Goal: Information Seeking & Learning: Check status

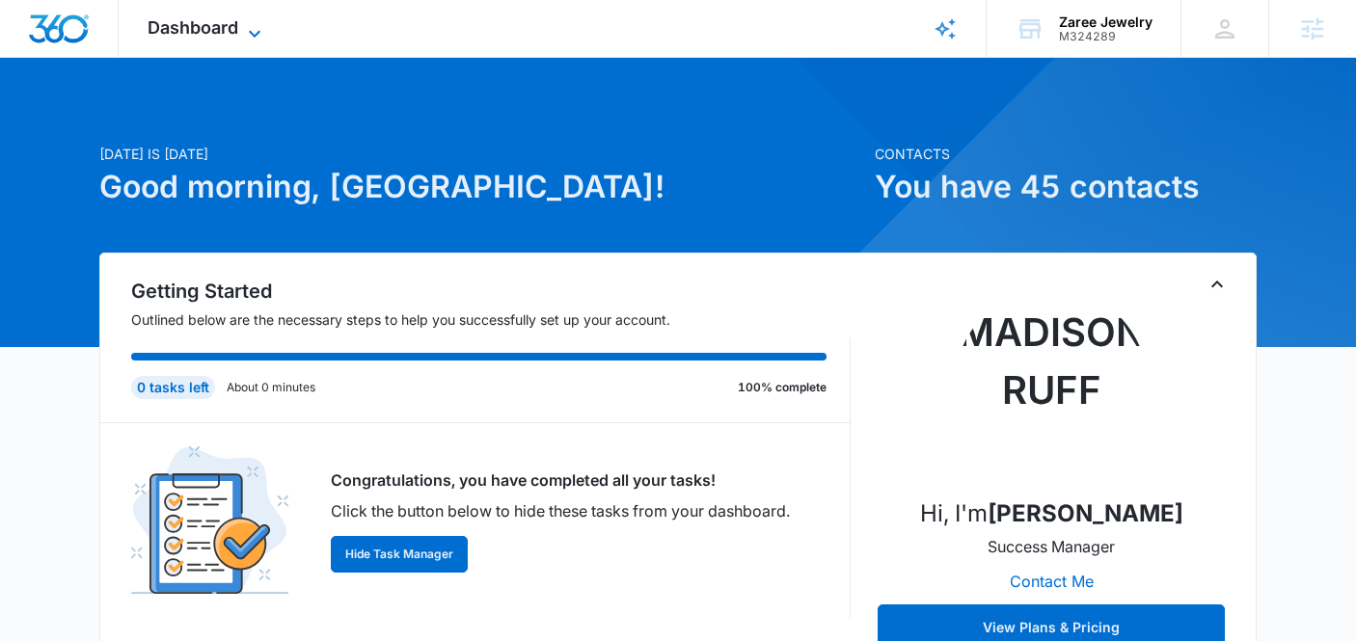
click at [259, 22] on icon at bounding box center [254, 33] width 23 height 23
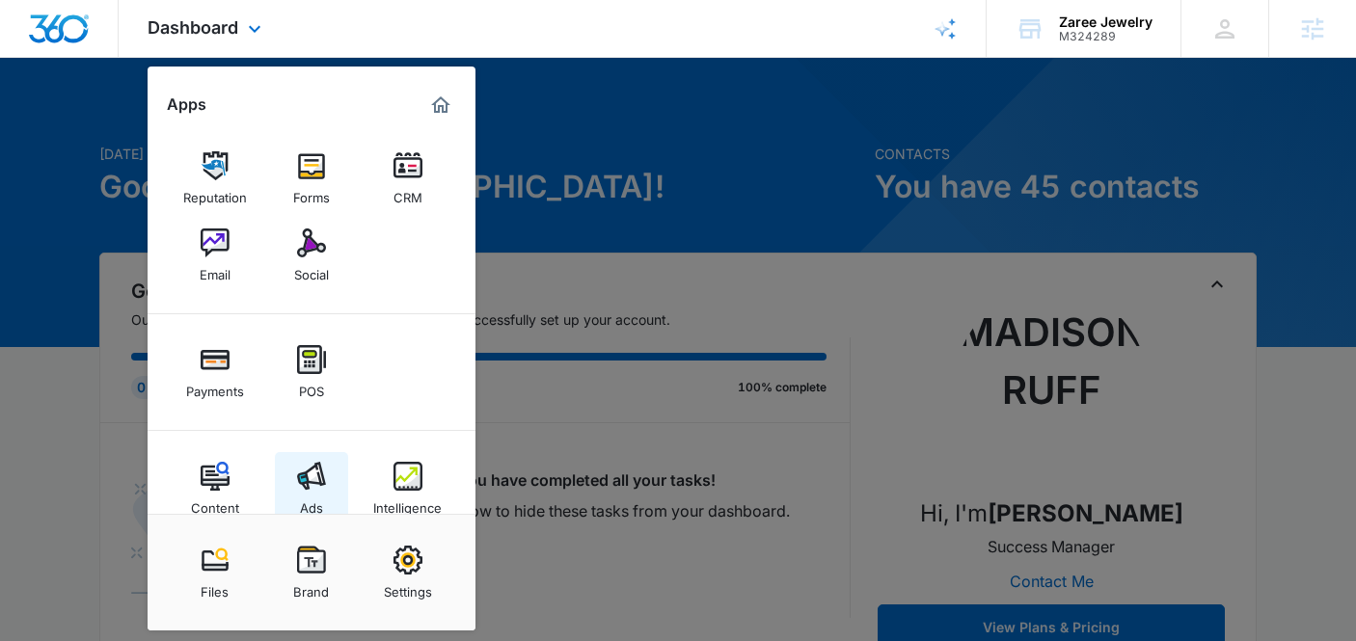
click at [322, 502] on div "Ads" at bounding box center [311, 503] width 23 height 25
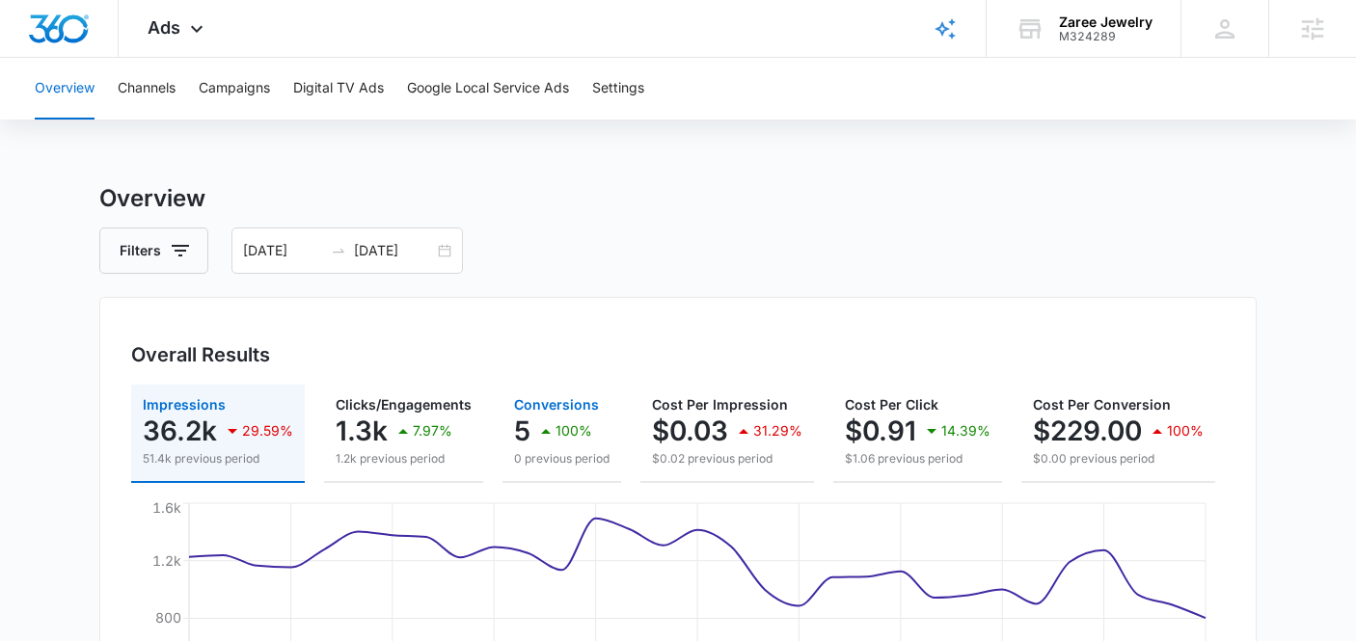
drag, startPoint x: 533, startPoint y: 421, endPoint x: 533, endPoint y: 409, distance: 12.5
click at [534, 422] on icon "button" at bounding box center [545, 431] width 23 height 23
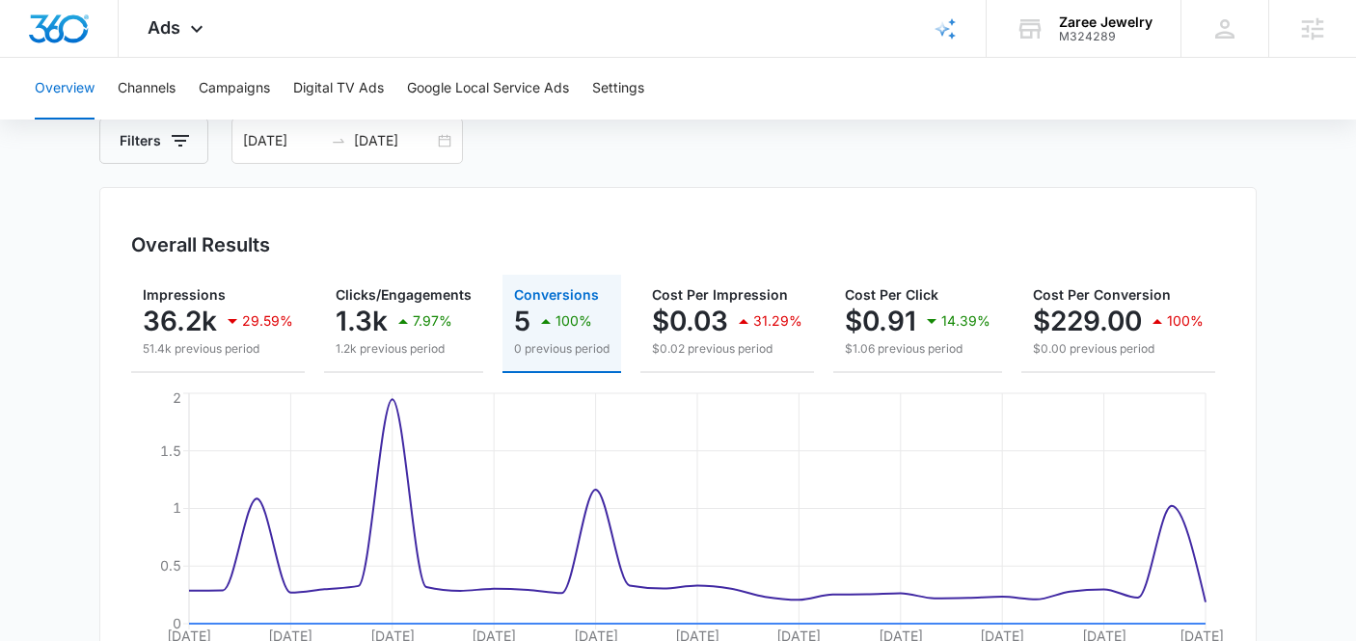
scroll to position [209, 0]
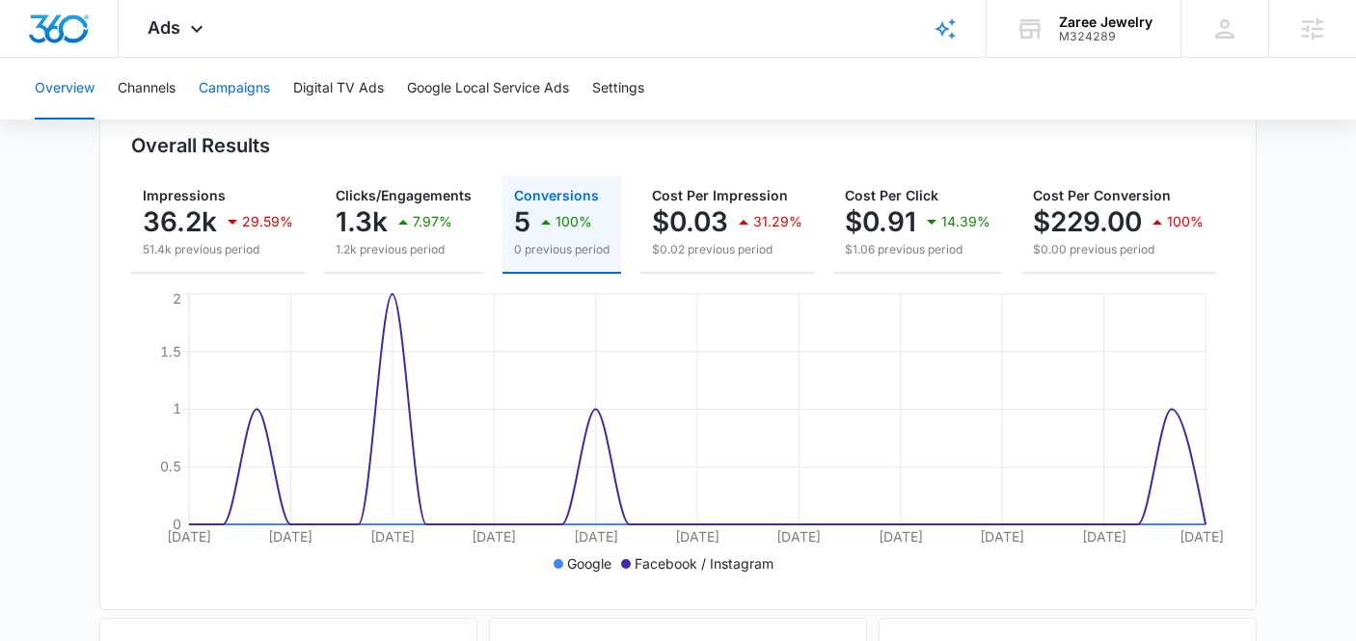
click at [267, 97] on button "Campaigns" at bounding box center [234, 89] width 71 height 62
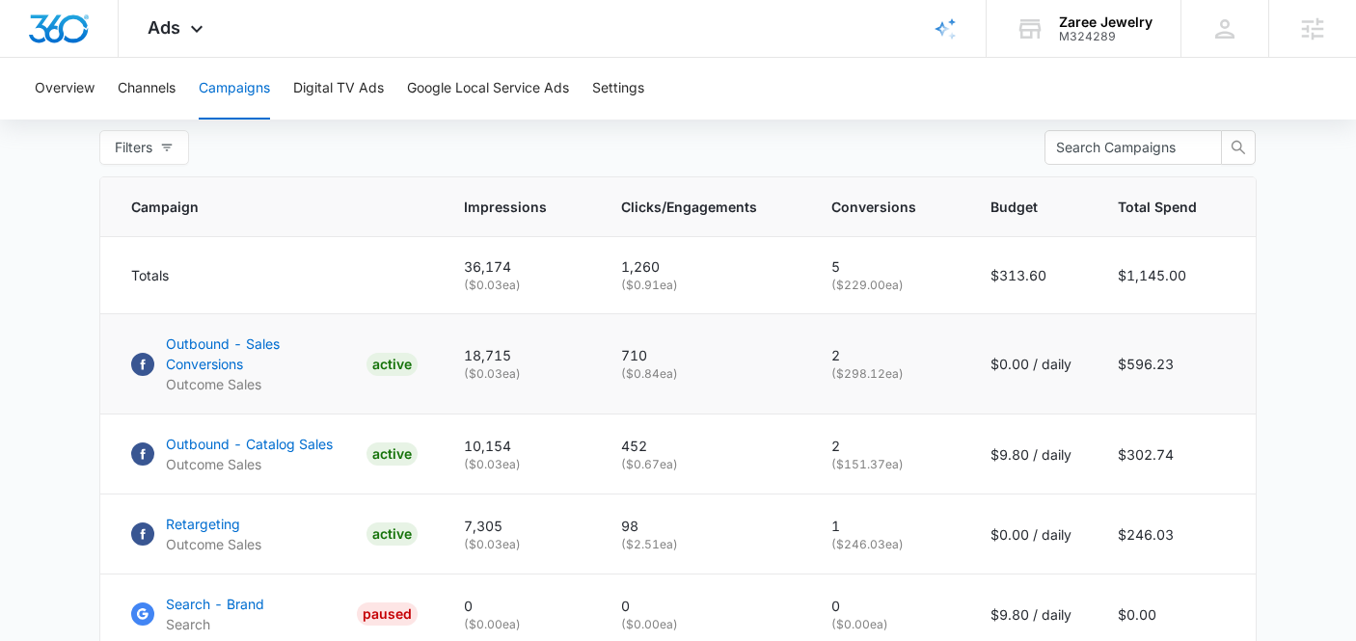
scroll to position [785, 0]
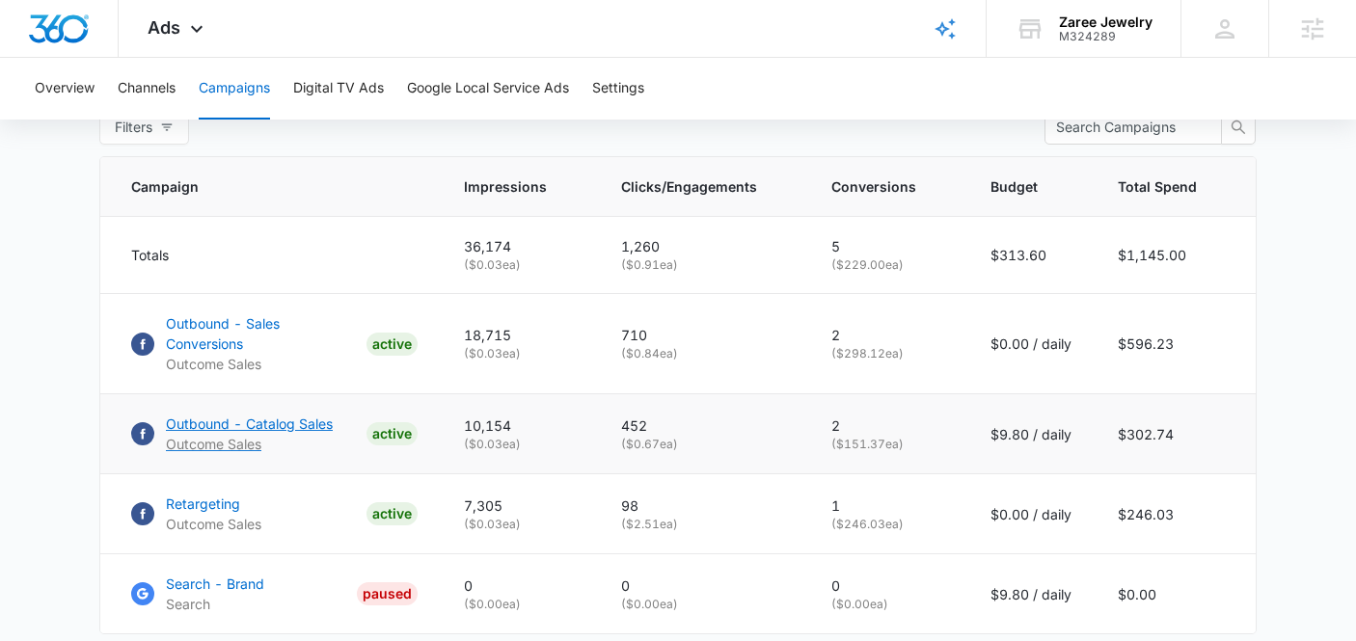
click at [203, 414] on p "Outbound - Catalog Sales" at bounding box center [249, 424] width 167 height 20
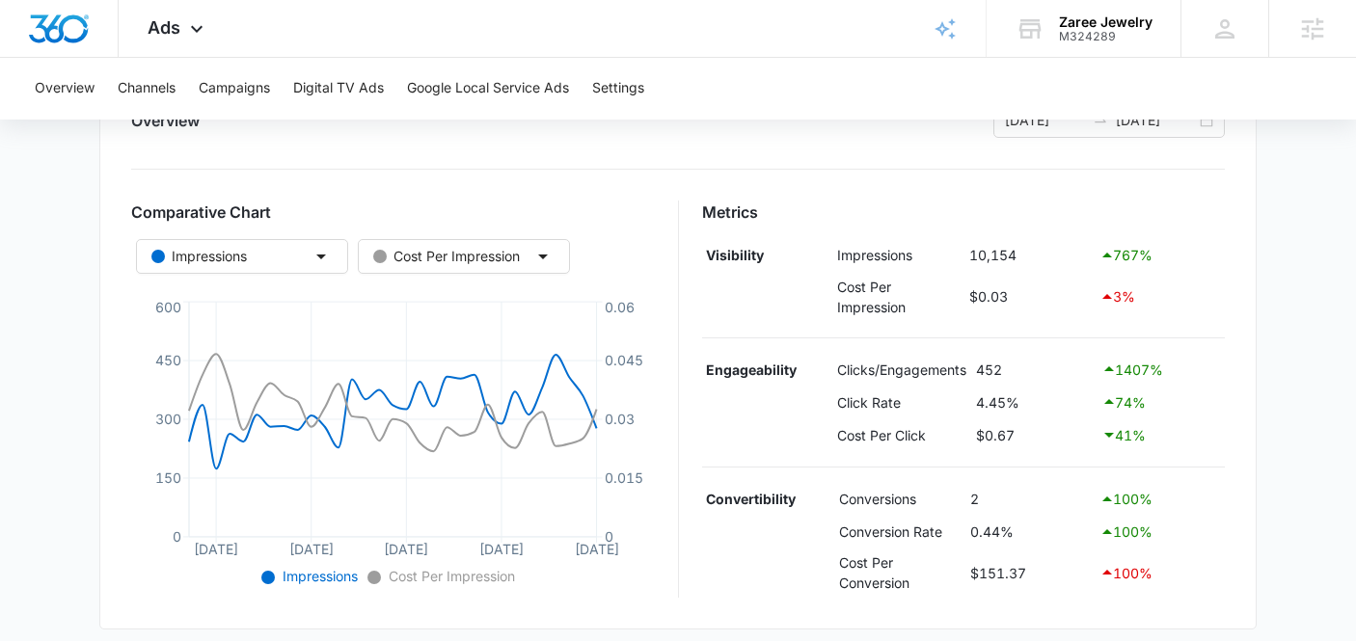
scroll to position [93, 0]
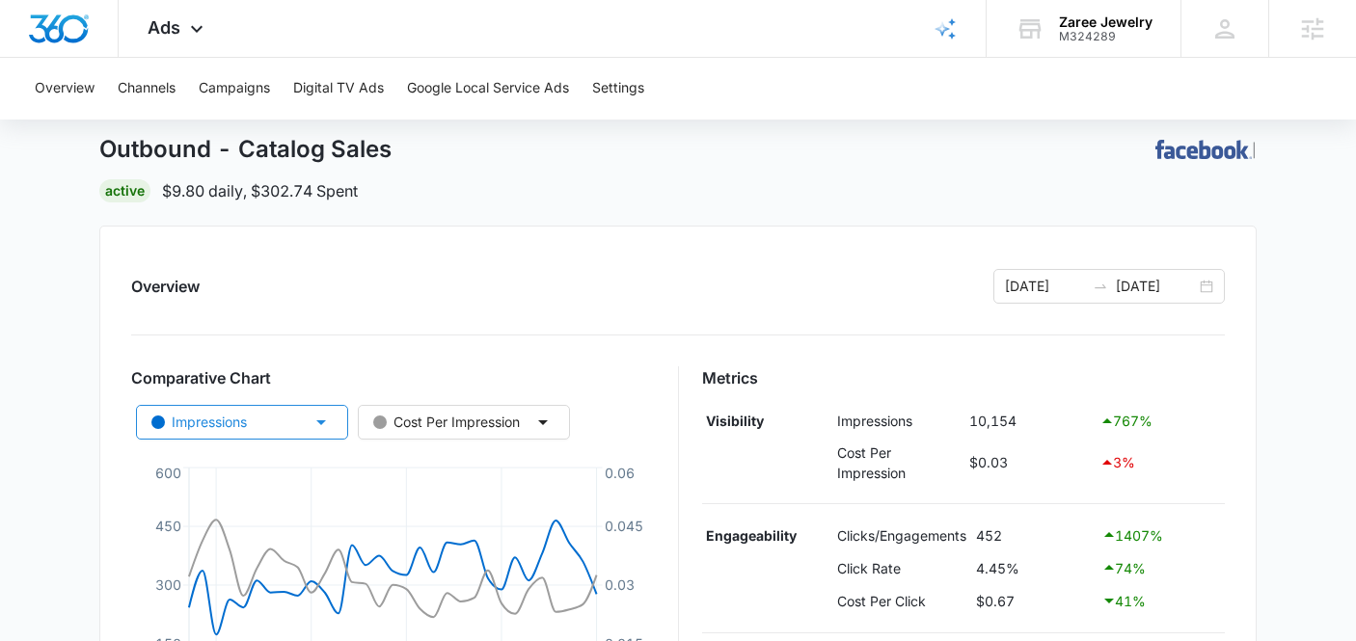
click at [304, 413] on button "Impressions" at bounding box center [242, 422] width 212 height 35
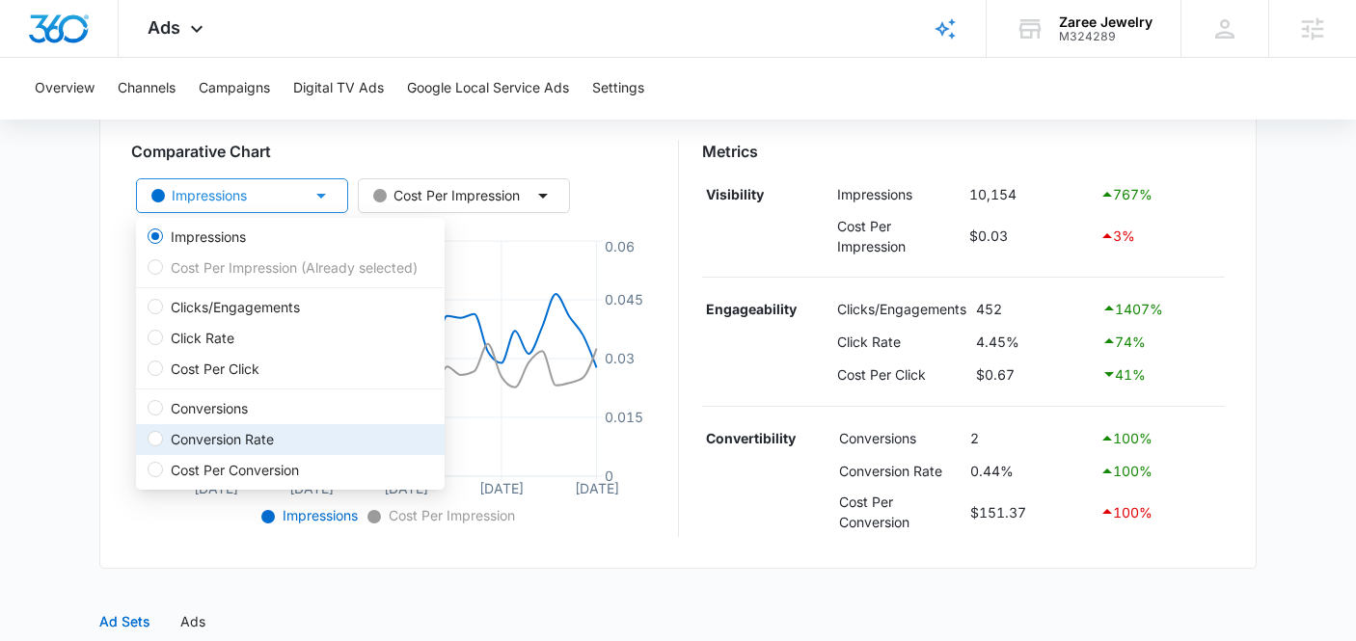
scroll to position [320, 0]
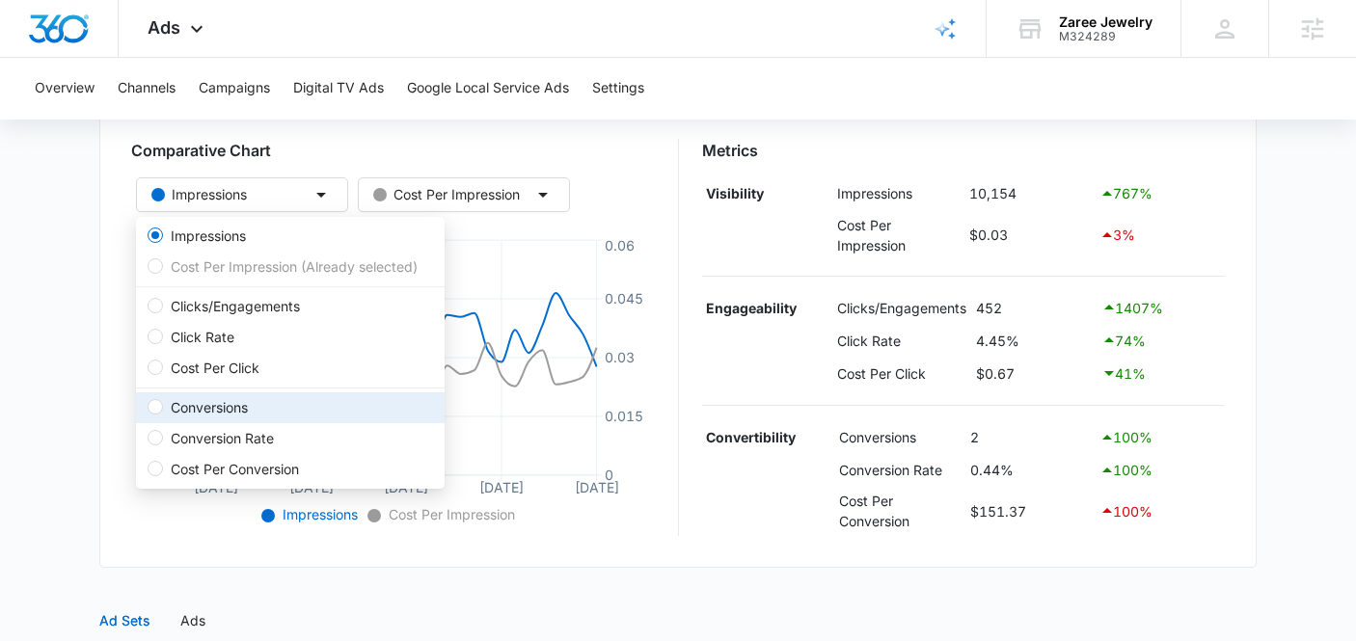
click at [244, 410] on span "Conversions" at bounding box center [209, 407] width 93 height 21
click at [163, 410] on input "Conversions" at bounding box center [155, 406] width 15 height 15
radio input "false"
radio input "true"
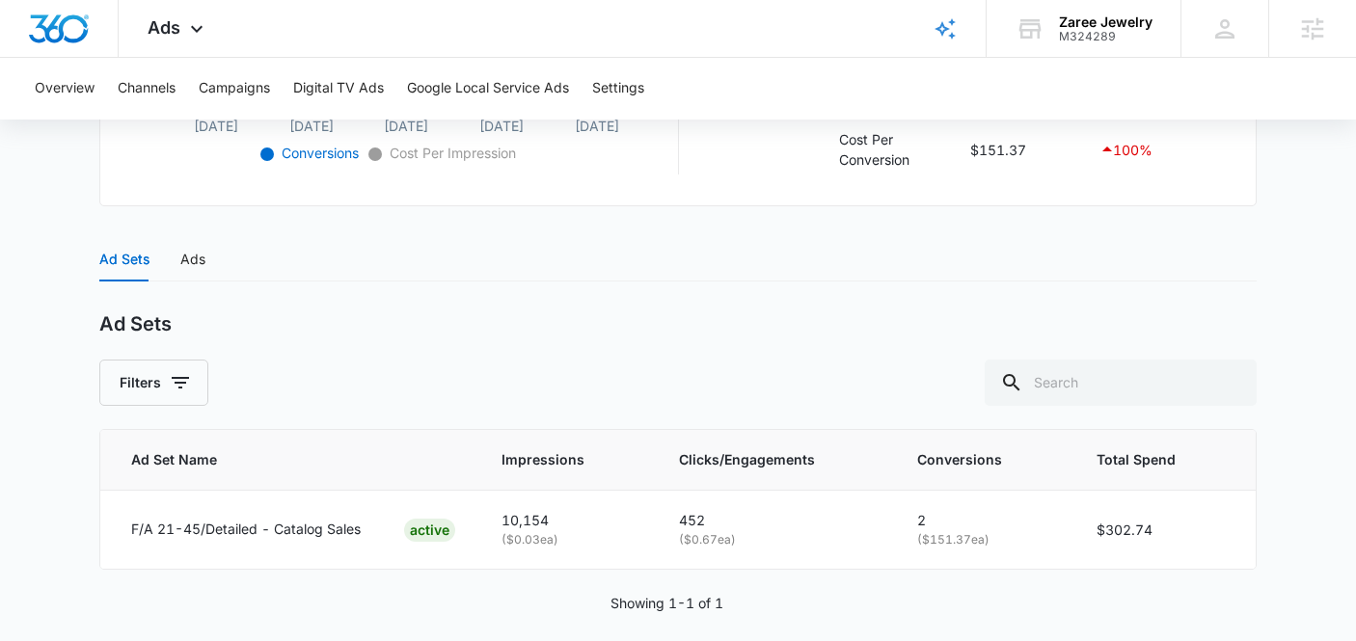
scroll to position [701, 0]
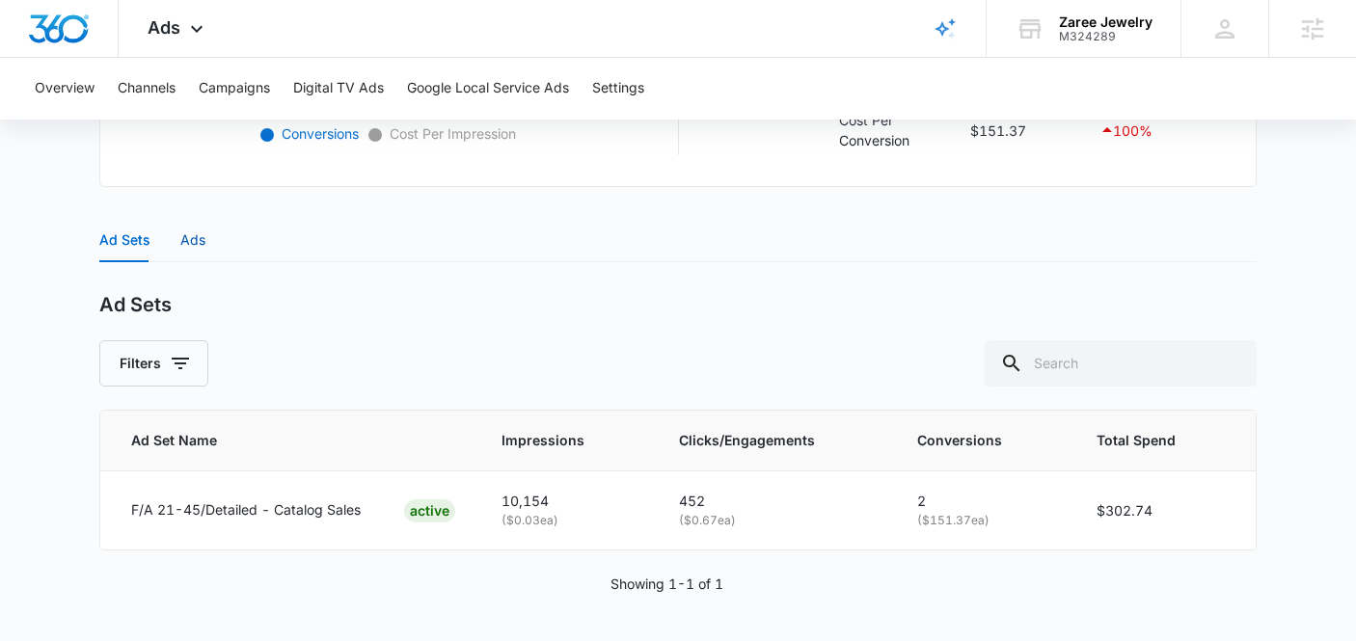
click at [184, 243] on div "Ads" at bounding box center [192, 240] width 25 height 21
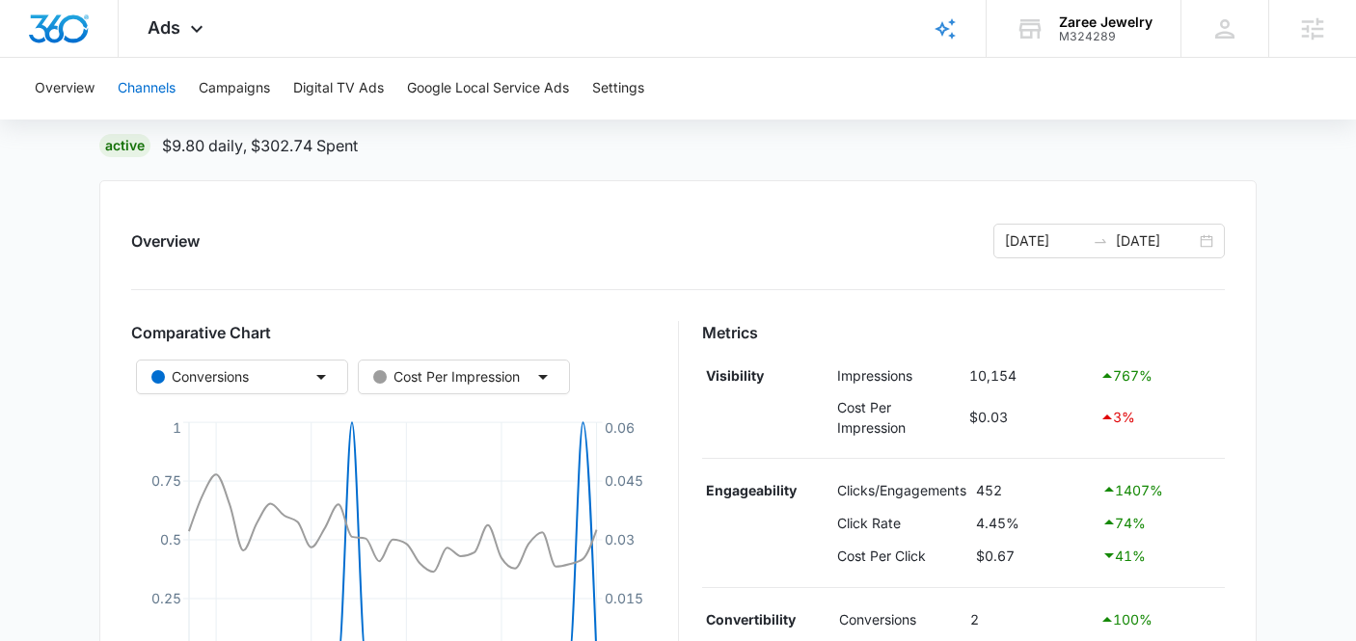
scroll to position [52, 0]
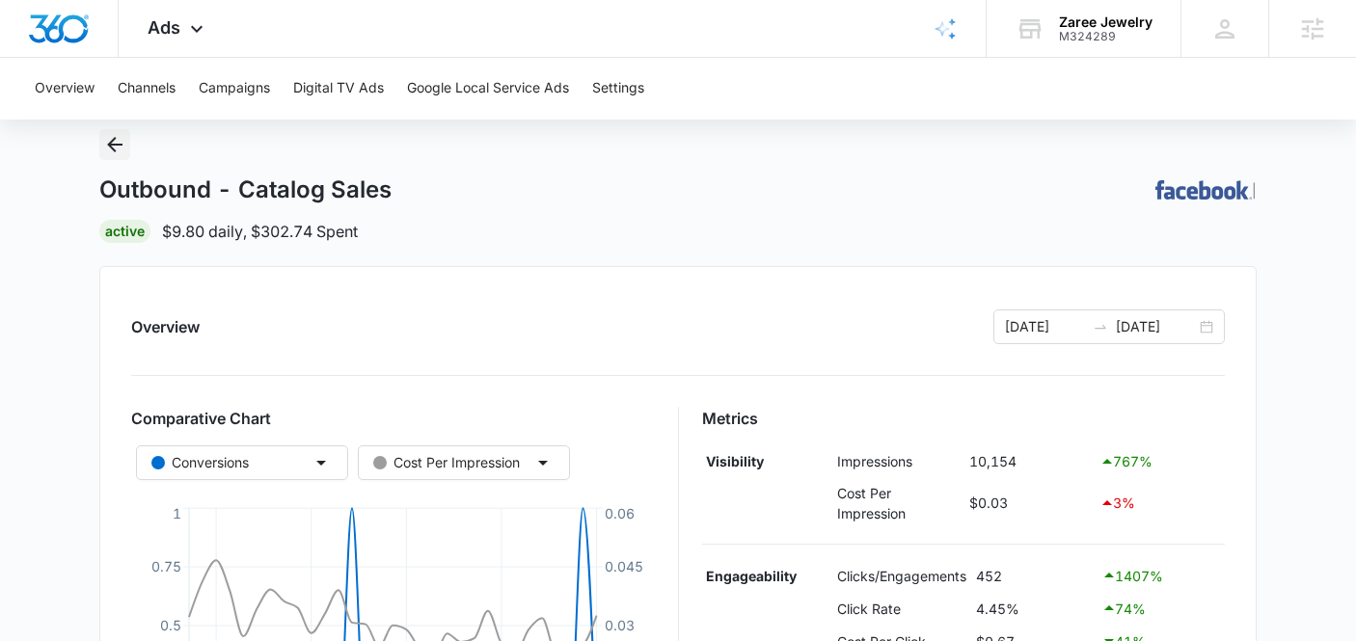
click at [119, 145] on icon "Back" at bounding box center [114, 144] width 23 height 23
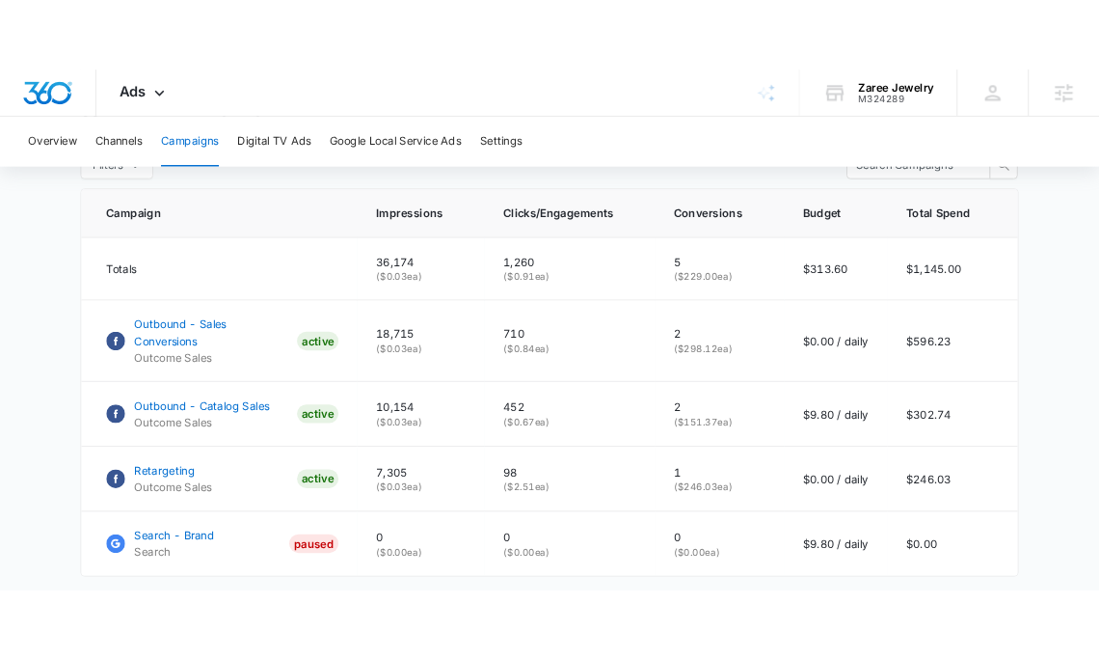
scroll to position [804, 0]
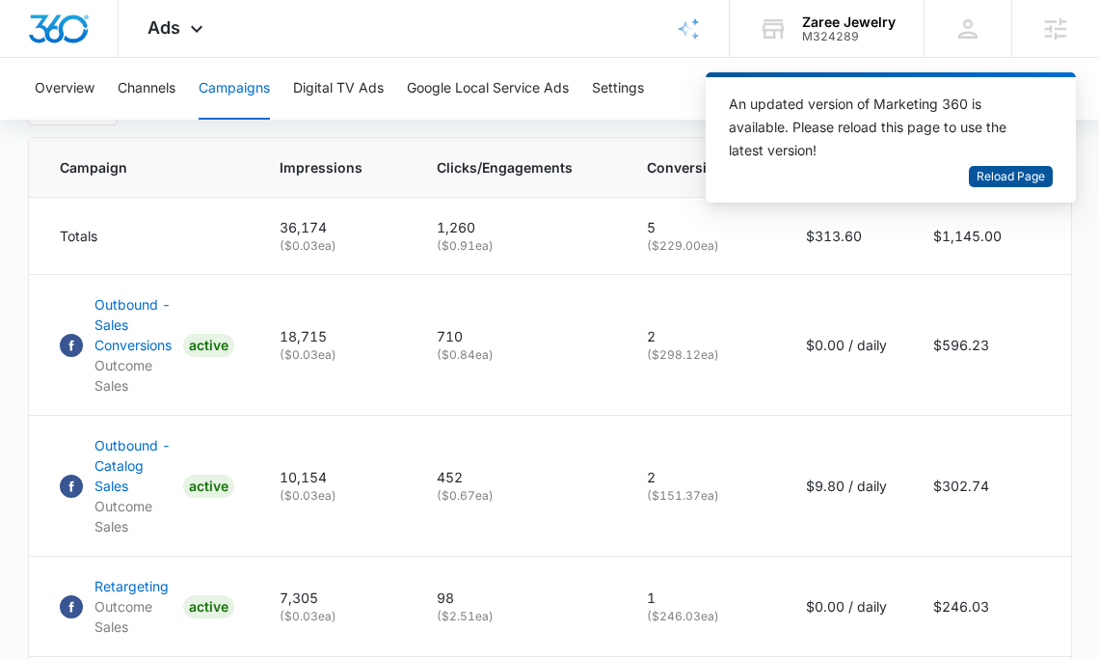
click at [994, 169] on span "Reload Page" at bounding box center [1011, 177] width 68 height 18
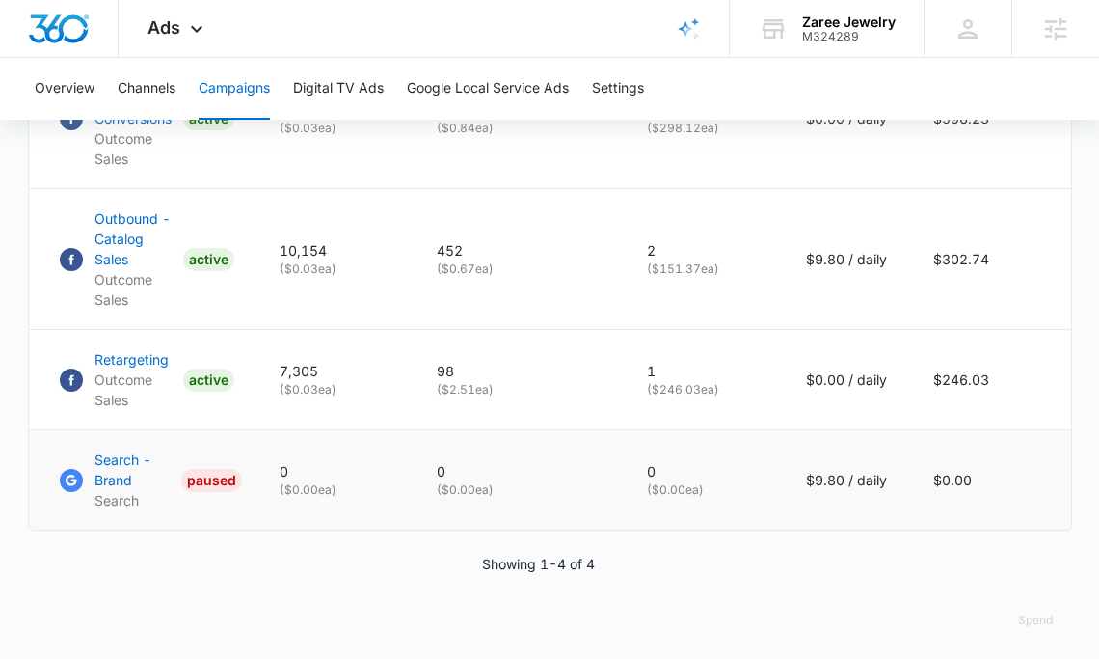
scroll to position [1033, 0]
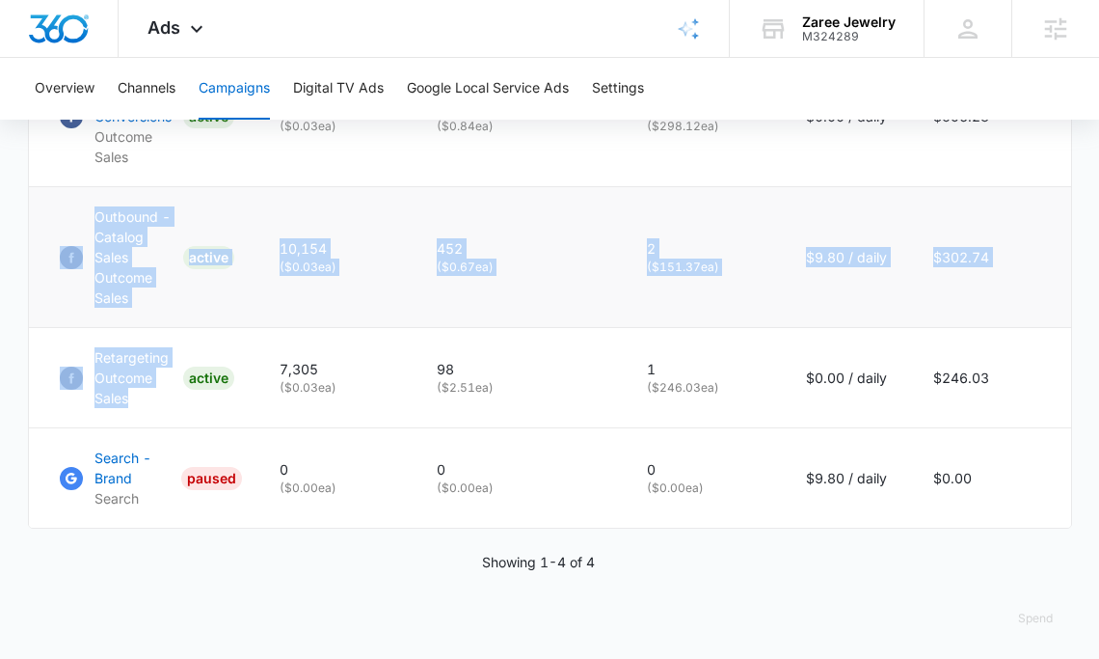
drag, startPoint x: 180, startPoint y: 319, endPoint x: 99, endPoint y: 255, distance: 103.6
click at [82, 258] on tbody "Totals 36,174 ( $0.03 ea) 1,260 ( $0.91 ea) 5 ( $229.00 ea) $313.60 $1,145.00 O…" at bounding box center [550, 248] width 1043 height 559
click at [129, 249] on p "Outbound - Catalog Sales" at bounding box center [135, 236] width 81 height 61
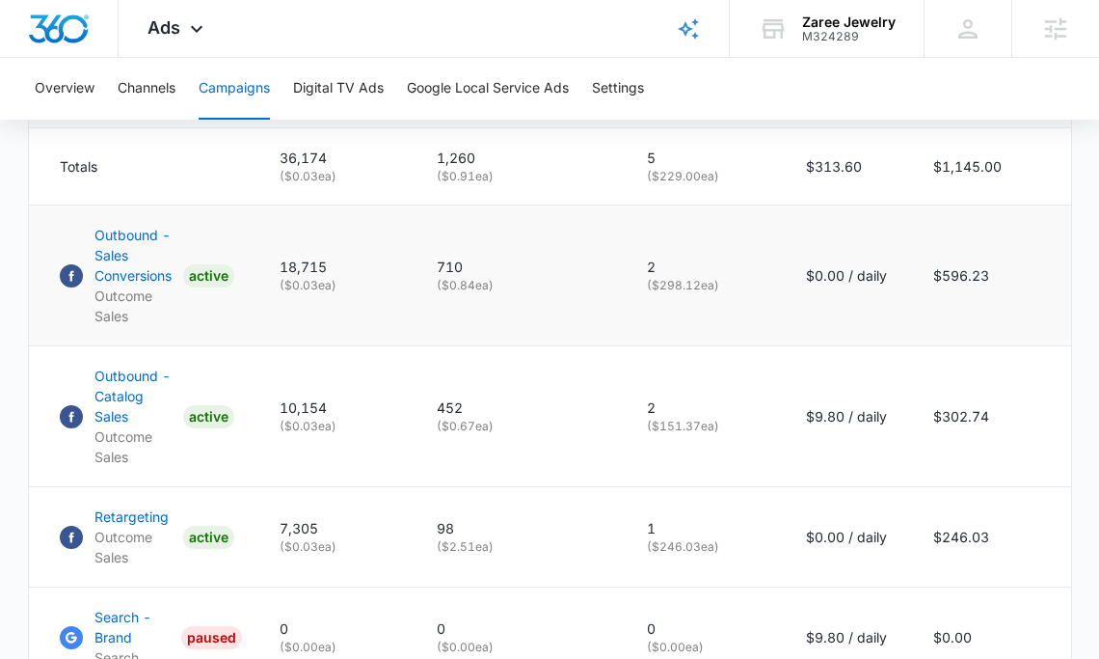
scroll to position [898, 0]
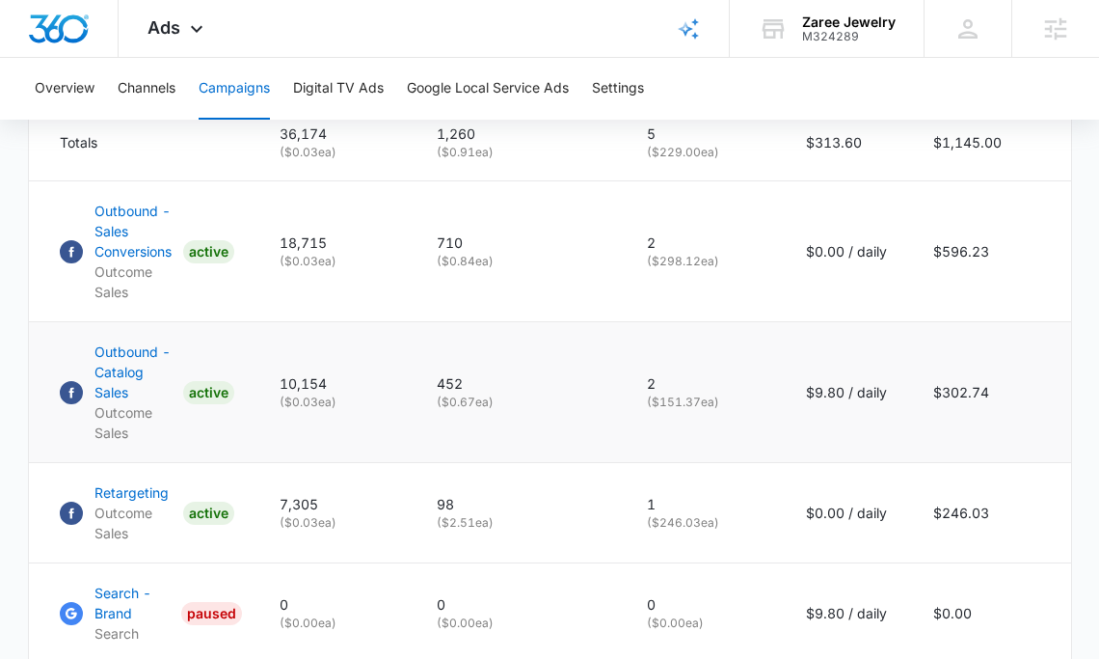
drag, startPoint x: 755, startPoint y: 405, endPoint x: 597, endPoint y: 383, distance: 159.7
click at [597, 383] on tr "Outbound - Catalog Sales Outcome Sales ACTIVE 10,154 ( $0.03 ea) 452 ( $0.67 ea…" at bounding box center [550, 392] width 1043 height 141
click at [339, 393] on p "10,154" at bounding box center [335, 383] width 111 height 20
click at [145, 364] on p "Outbound - Catalog Sales" at bounding box center [135, 371] width 81 height 61
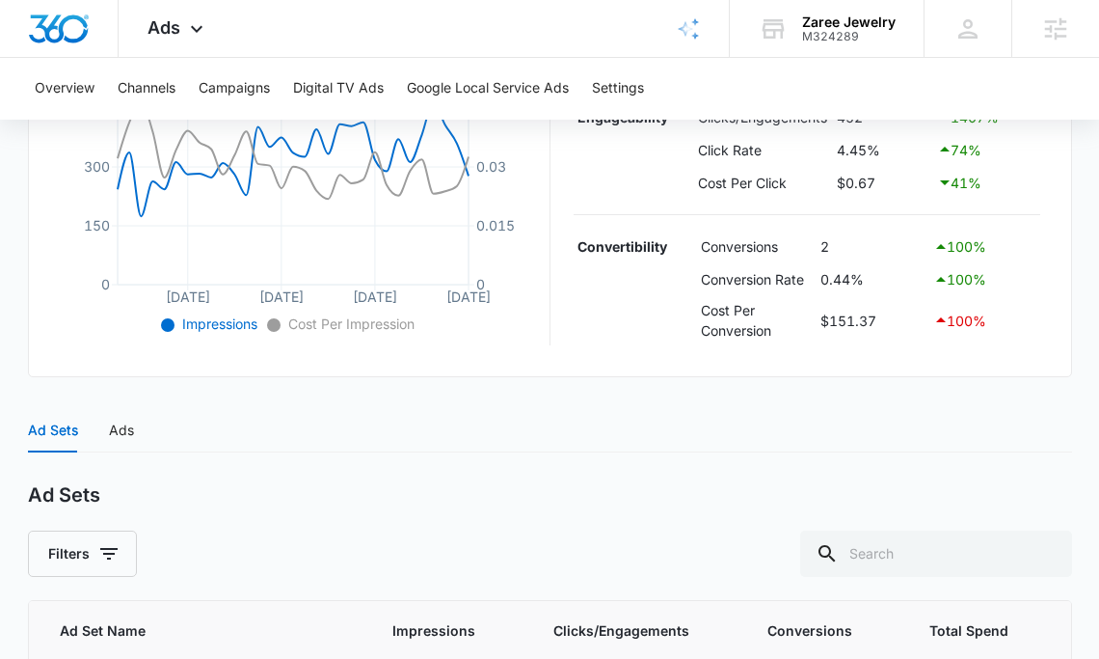
scroll to position [512, 0]
click at [134, 433] on div "Ad Sets Ads" at bounding box center [550, 429] width 1044 height 44
click at [125, 429] on div "Ads" at bounding box center [121, 429] width 25 height 21
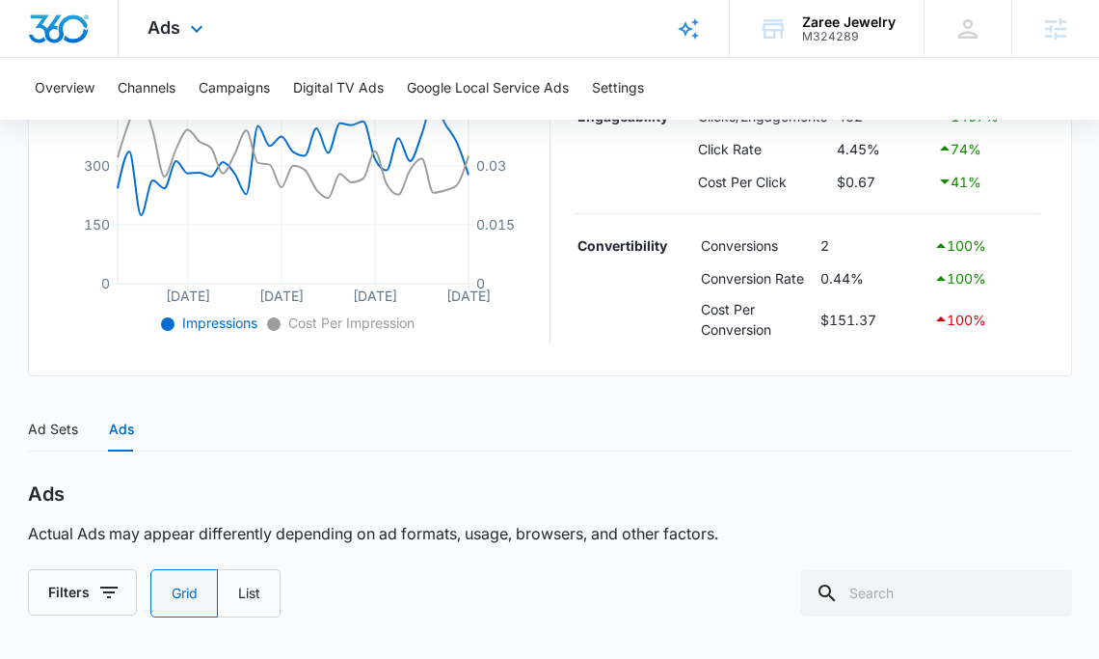
click at [175, 46] on div "Ads Apps Reputation Forms CRM Email Social Payments POS Content Ads Intelligenc…" at bounding box center [178, 28] width 119 height 57
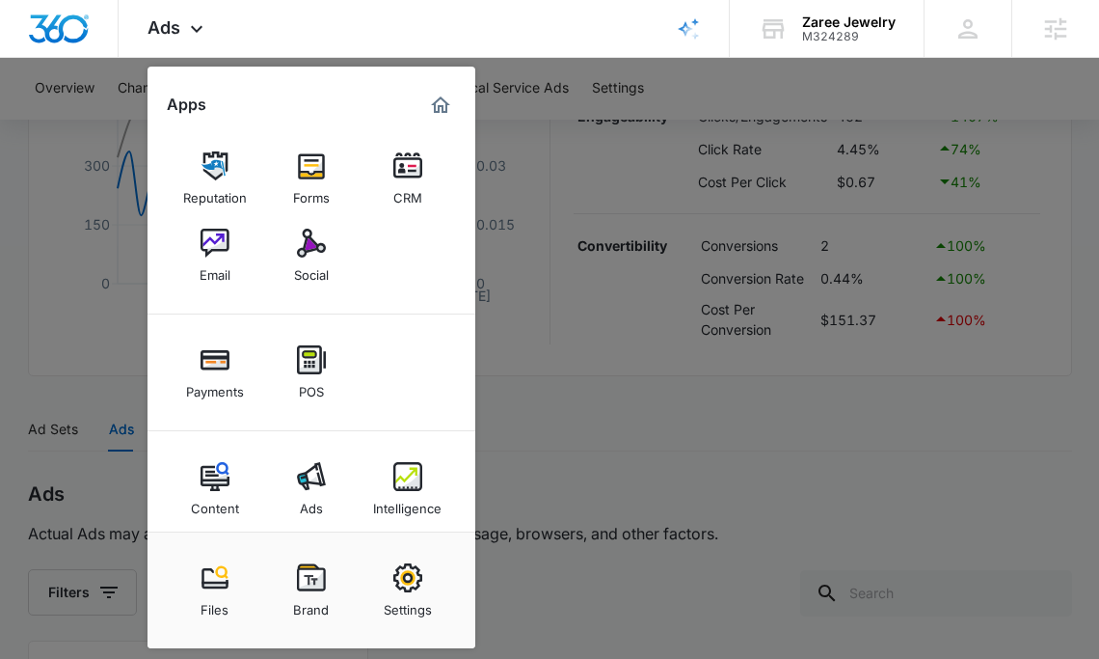
drag, startPoint x: 795, startPoint y: 294, endPoint x: 655, endPoint y: 273, distance: 141.4
click at [796, 286] on div at bounding box center [549, 329] width 1099 height 659
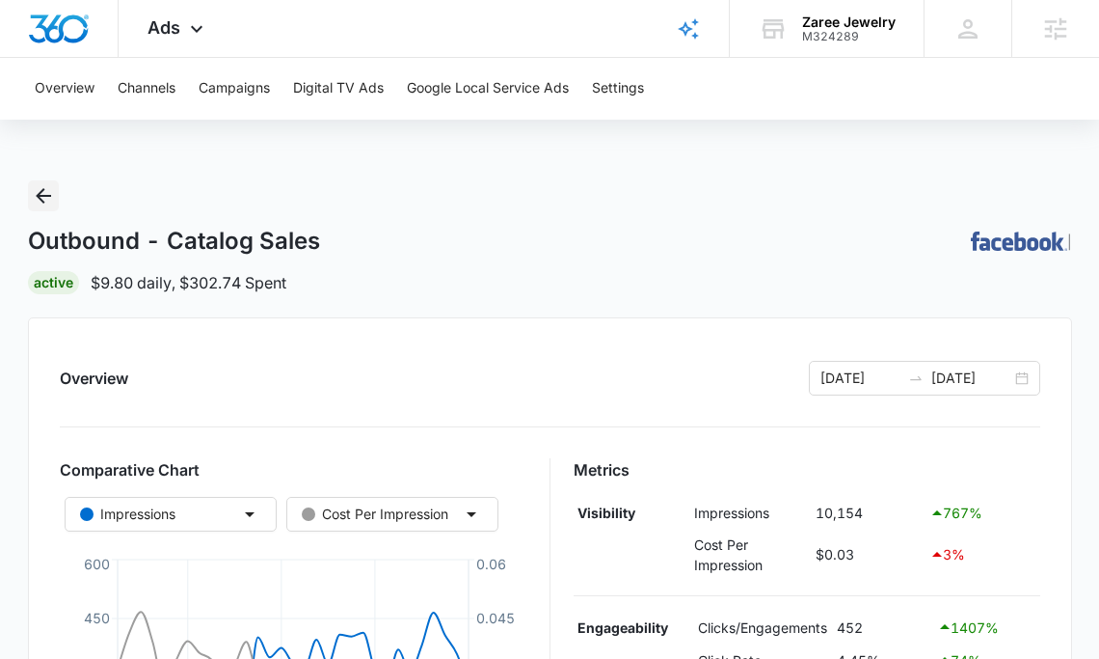
scroll to position [0, 0]
click at [45, 192] on icon "Back" at bounding box center [43, 196] width 23 height 23
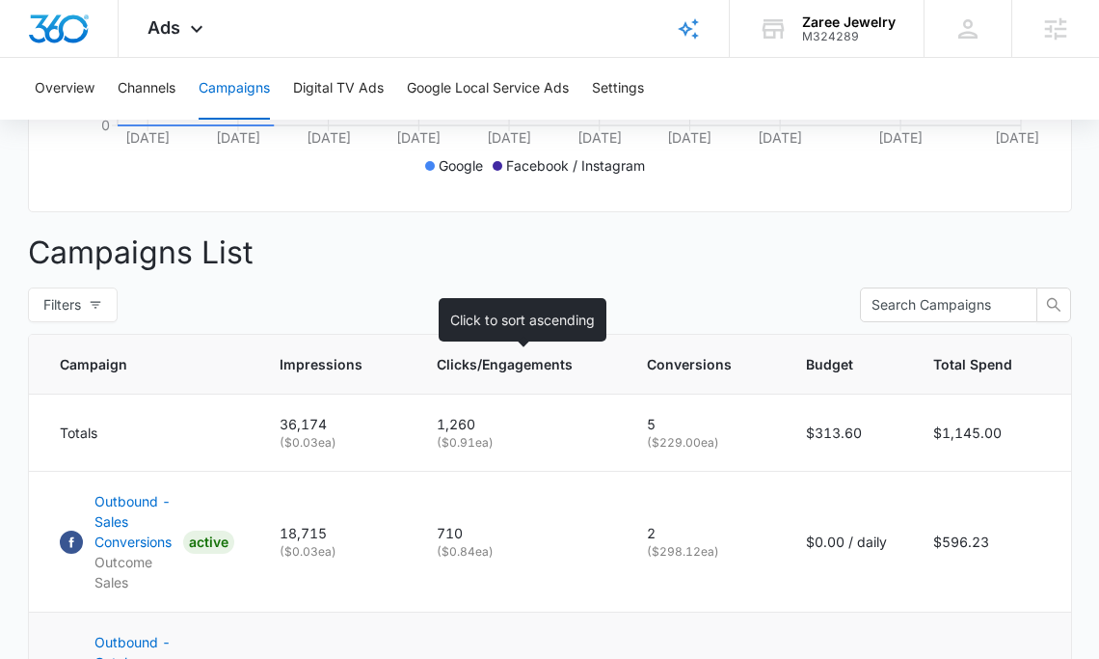
scroll to position [830, 0]
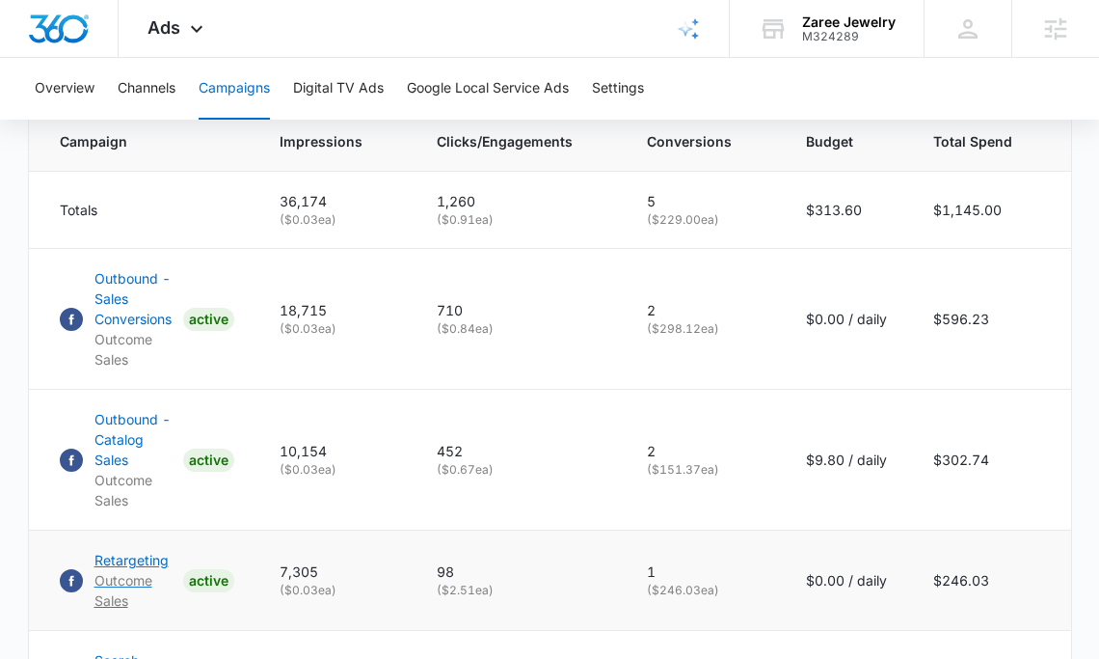
click at [152, 558] on p "Retargeting" at bounding box center [135, 560] width 81 height 20
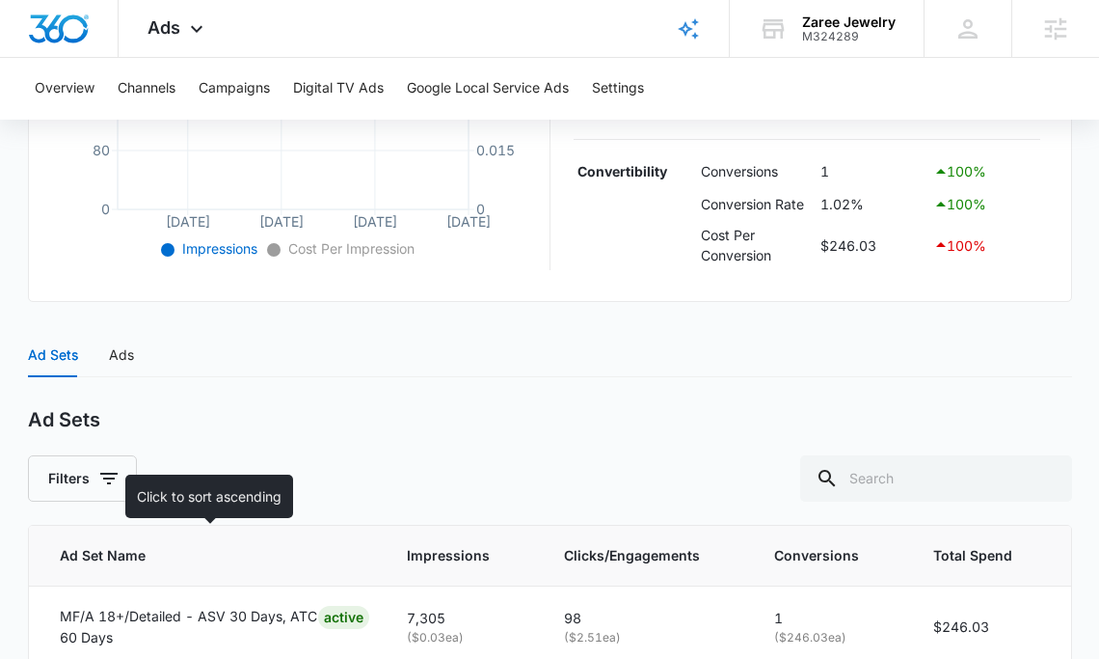
scroll to position [687, 0]
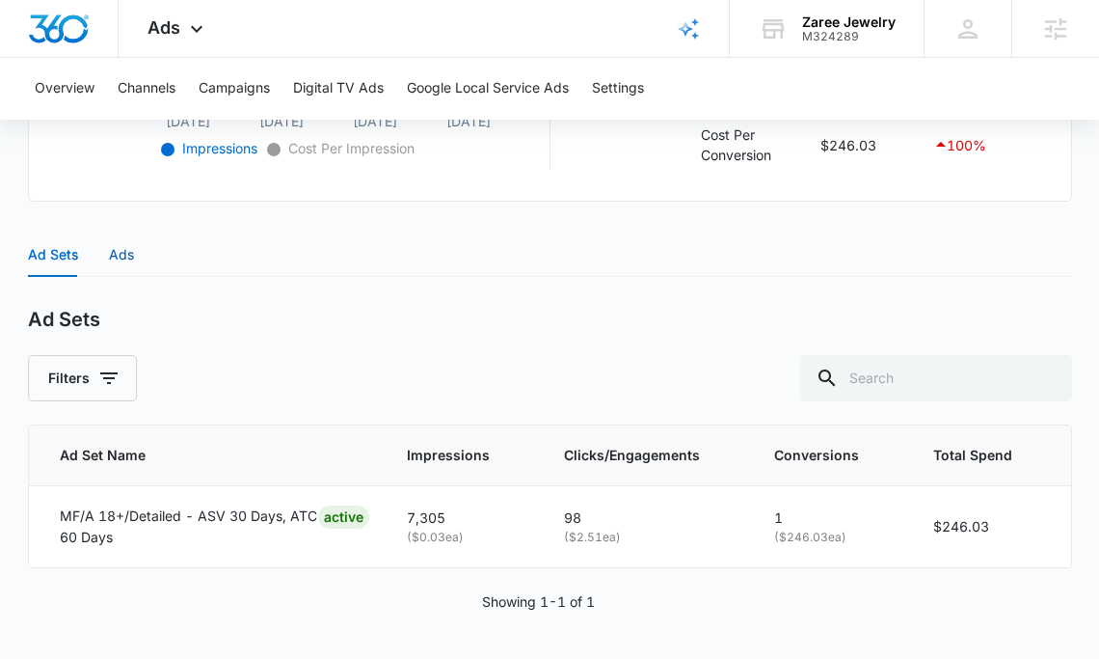
click at [112, 249] on div "Ads" at bounding box center [121, 254] width 25 height 21
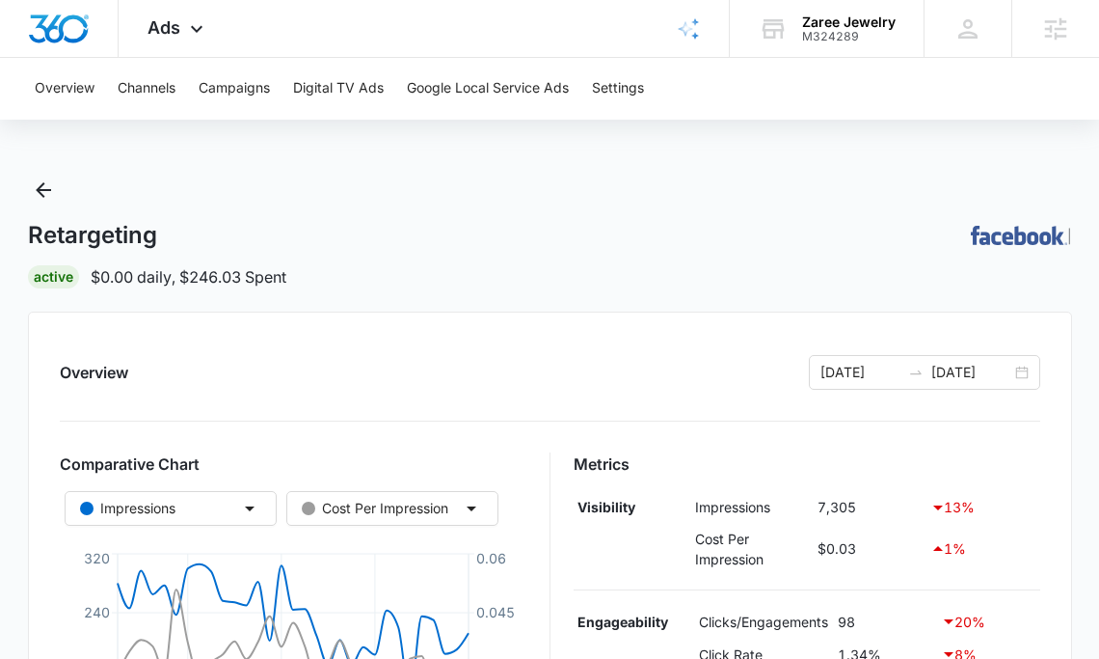
scroll to position [0, 0]
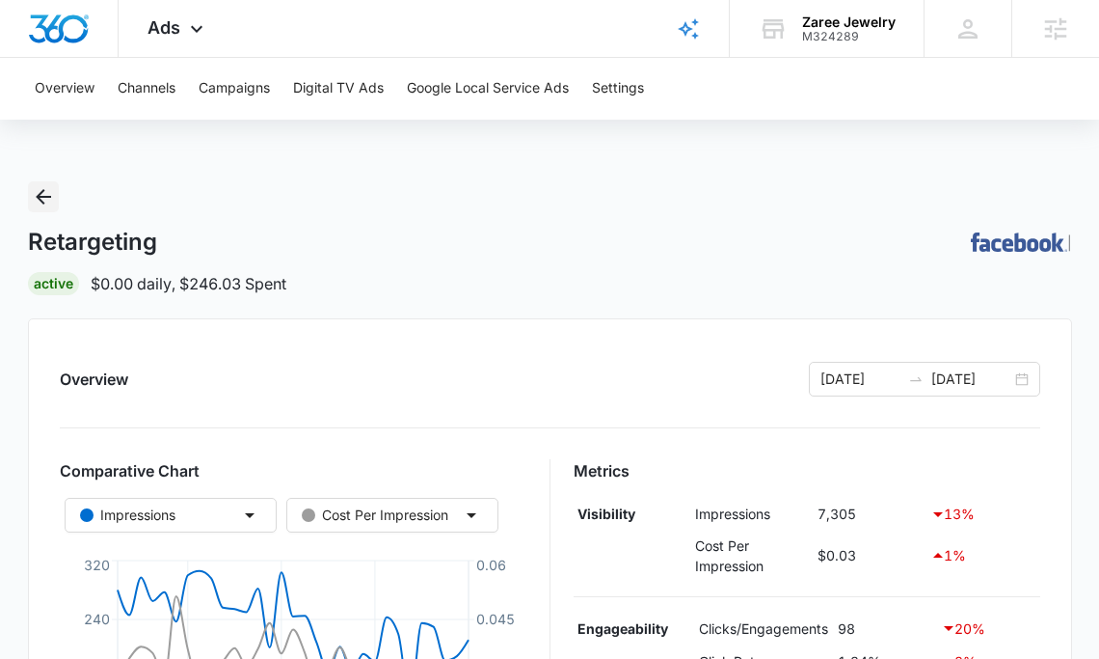
click at [51, 191] on icon "Back" at bounding box center [43, 196] width 23 height 23
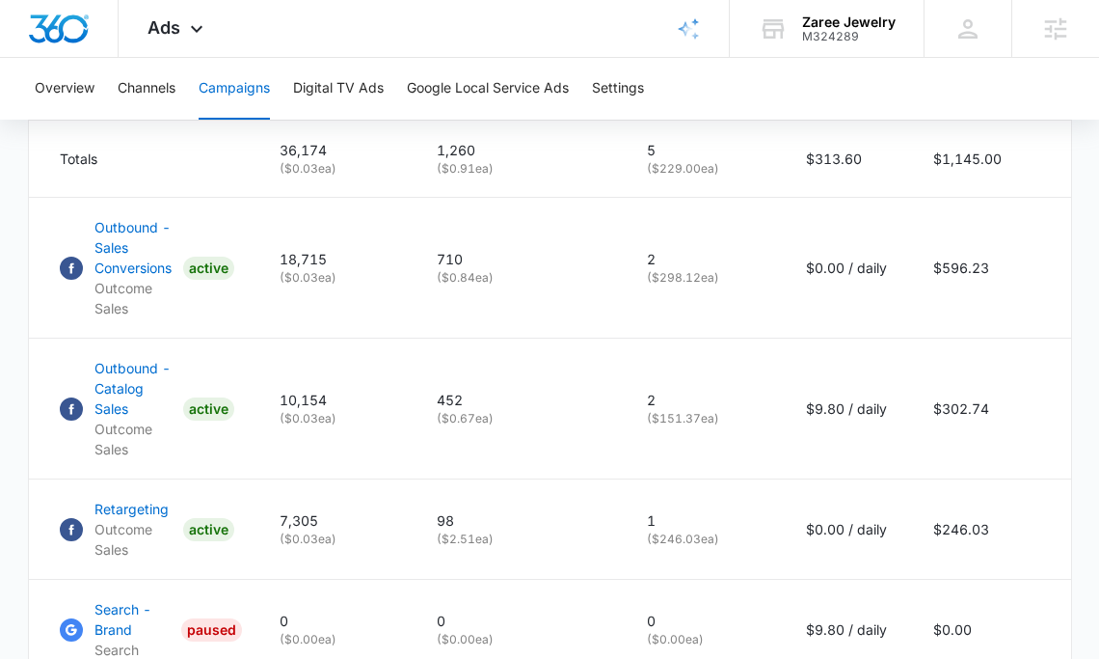
scroll to position [886, 0]
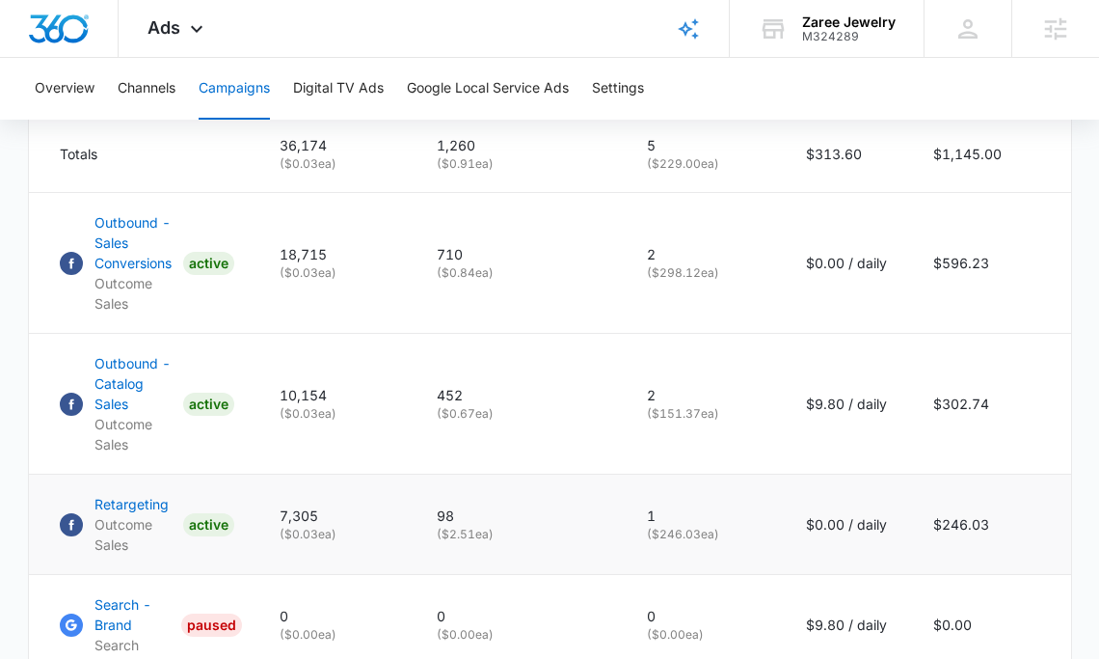
click at [182, 559] on td "Retargeting Outcome Sales ACTIVE" at bounding box center [143, 525] width 228 height 100
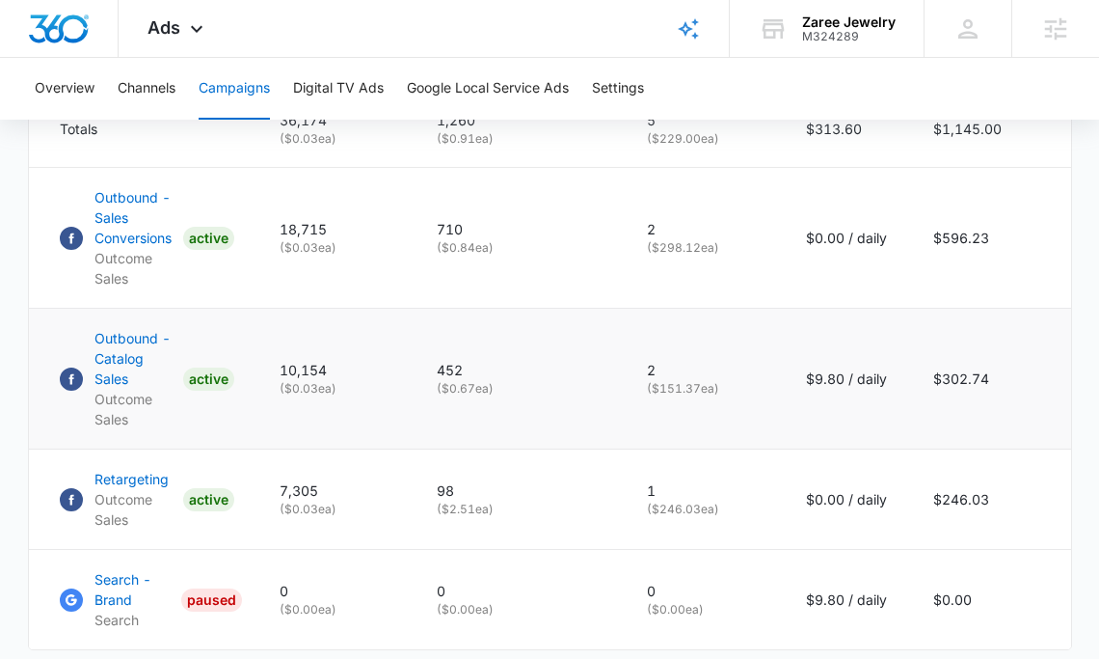
scroll to position [909, 0]
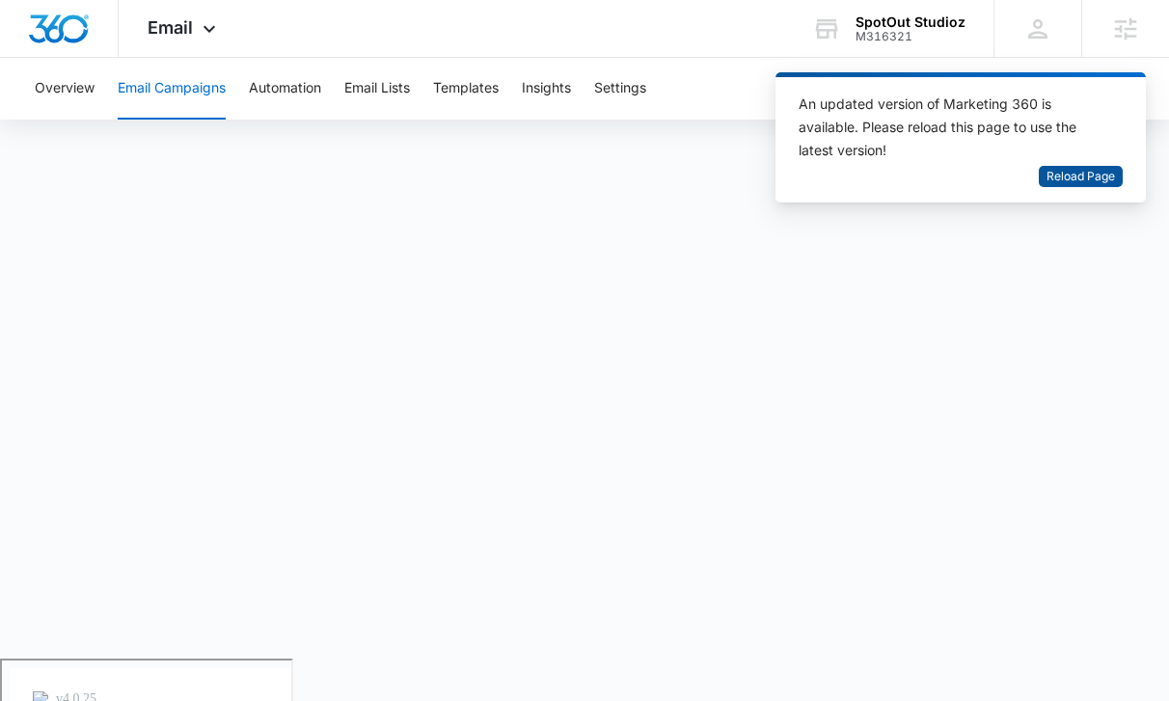
click at [1079, 168] on span "Reload Page" at bounding box center [1080, 177] width 68 height 18
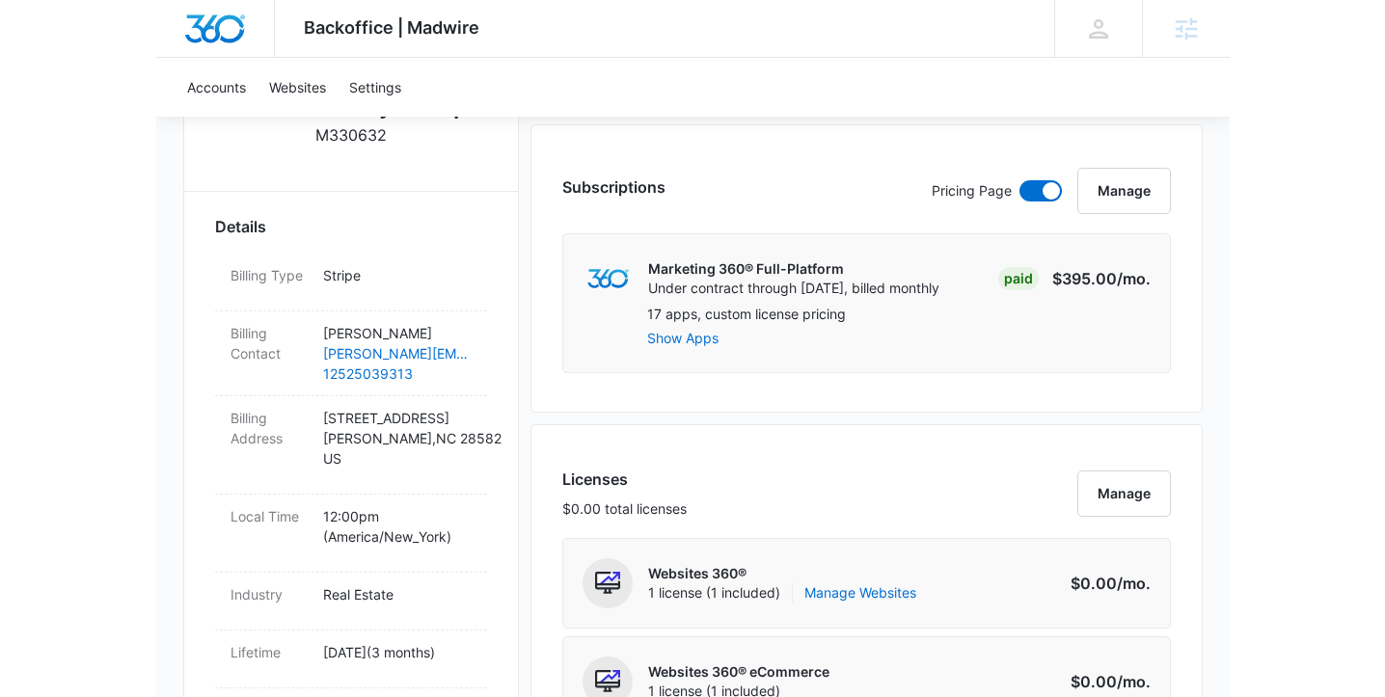
scroll to position [590, 0]
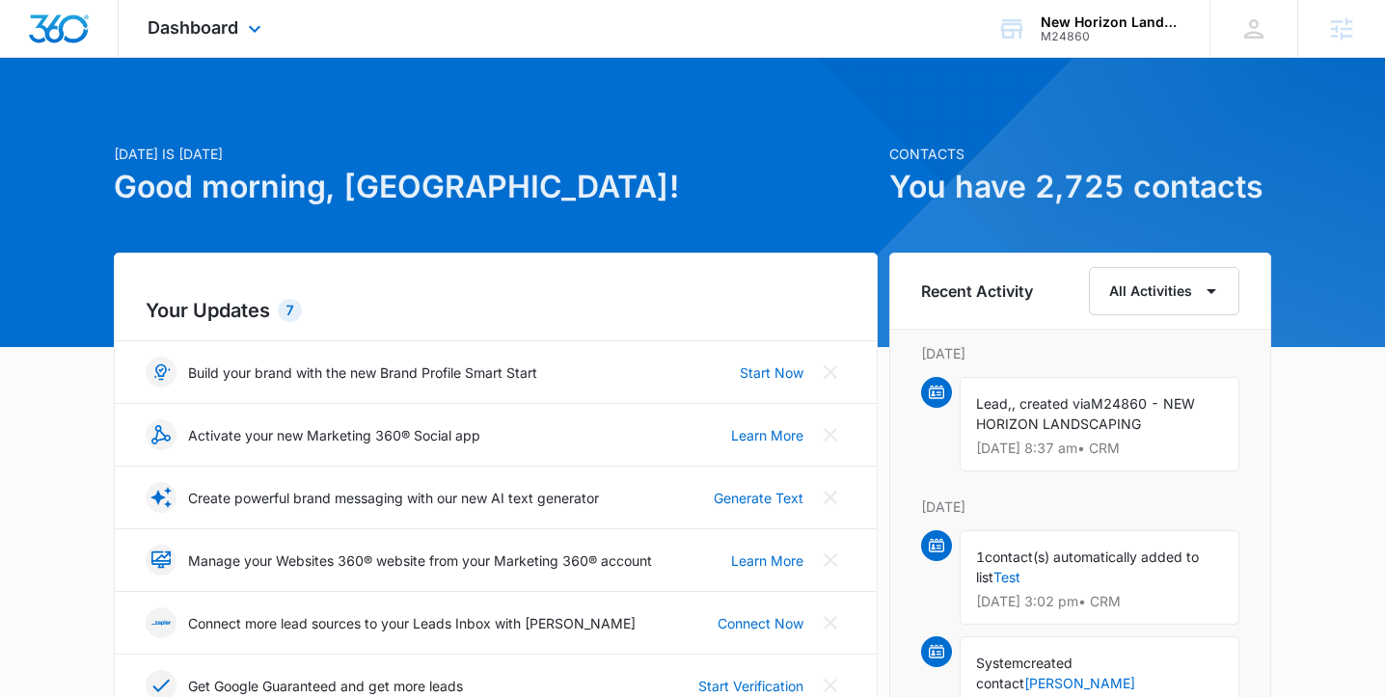
click at [248, 48] on div "Dashboard Apps Reputation Websites Forms CRM Email Social Shop Payments POS Con…" at bounding box center [207, 28] width 176 height 57
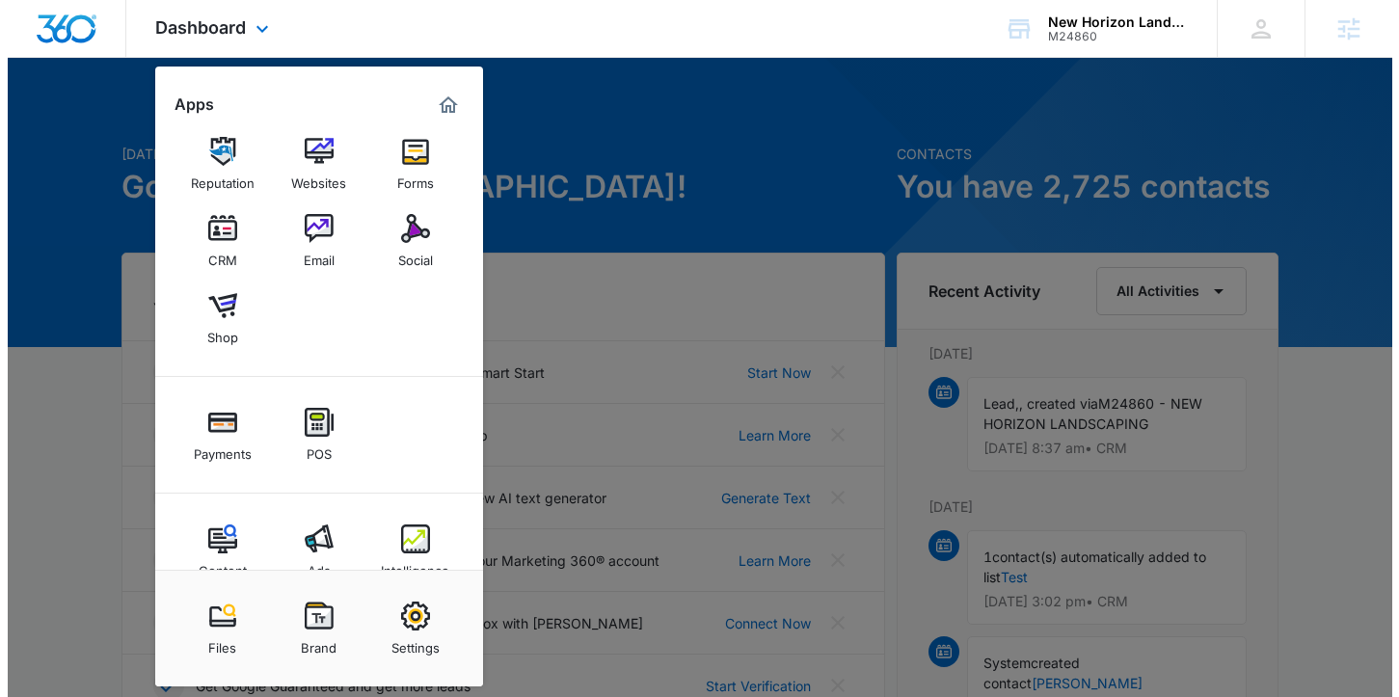
scroll to position [34, 0]
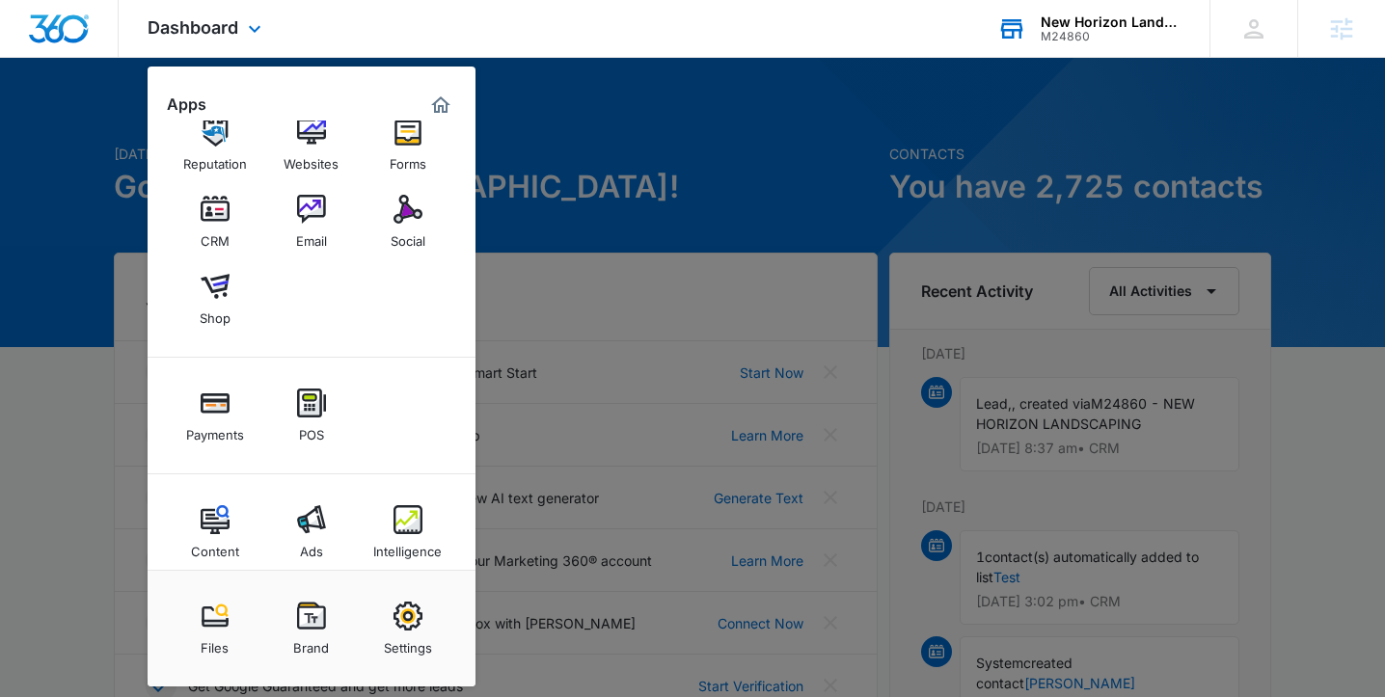
click at [1066, 40] on div "M24860" at bounding box center [1111, 37] width 141 height 14
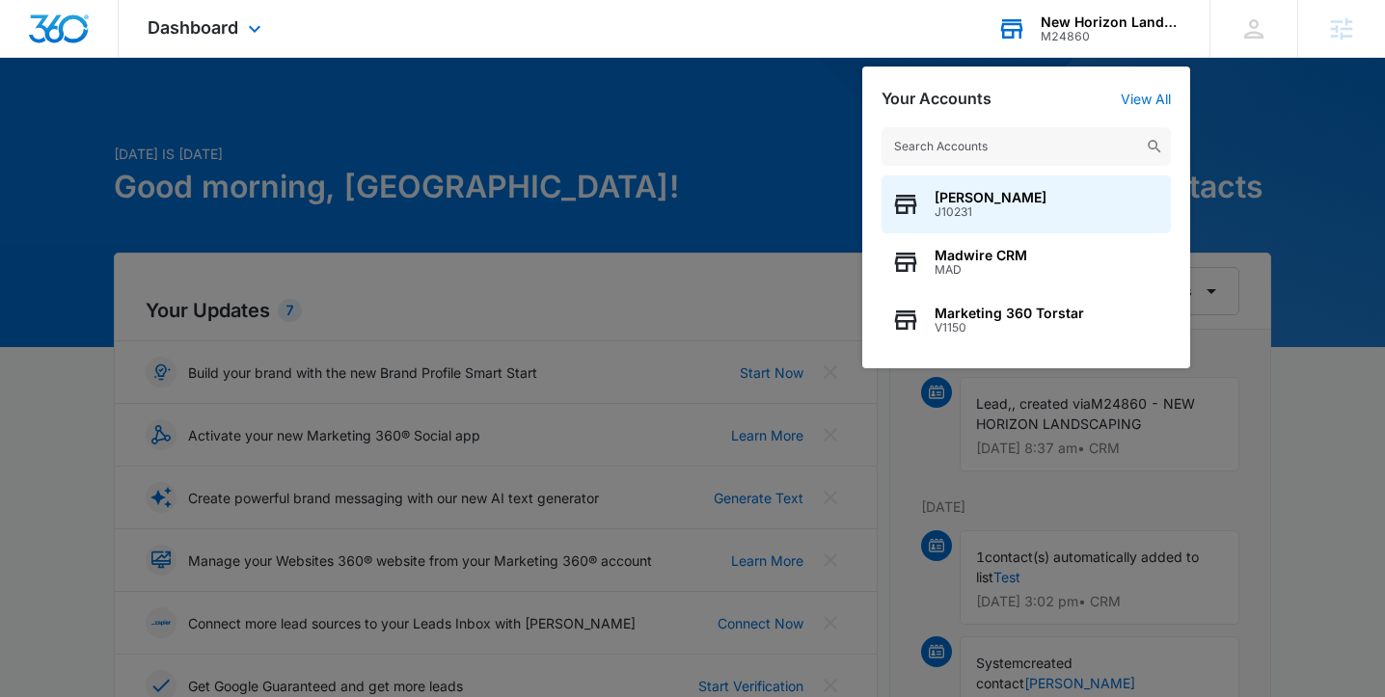
click at [1038, 145] on input "text" at bounding box center [1025, 146] width 289 height 39
type input "c"
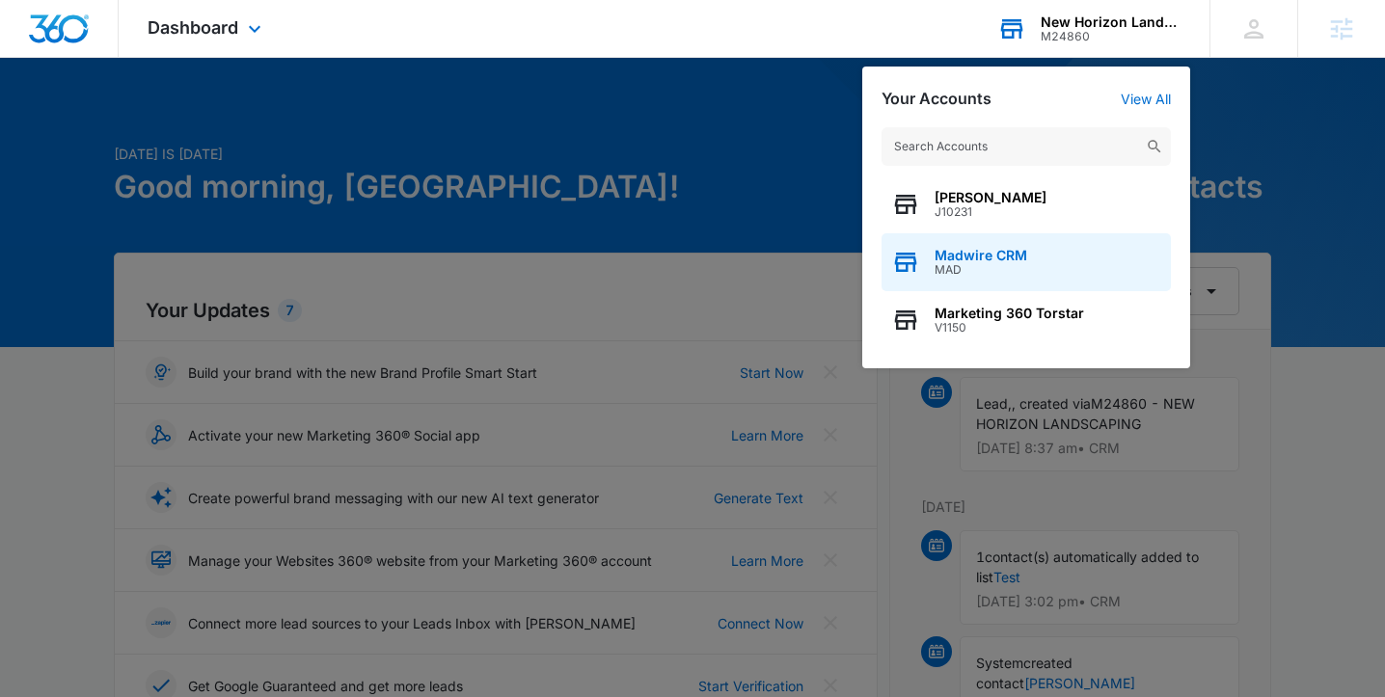
click at [1163, 275] on div "Madwire CRM MAD" at bounding box center [1025, 262] width 289 height 58
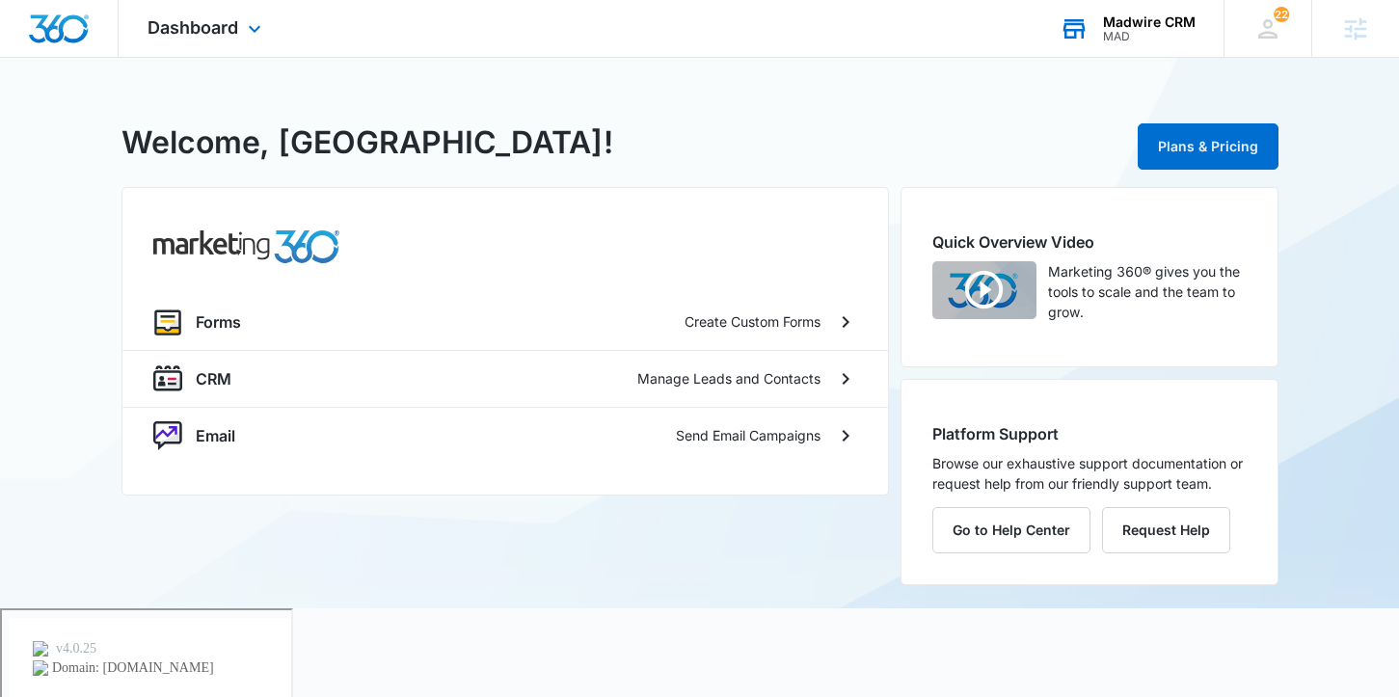
click at [252, 41] on div "Dashboard Apps Forms CRM Email Settings" at bounding box center [207, 28] width 176 height 57
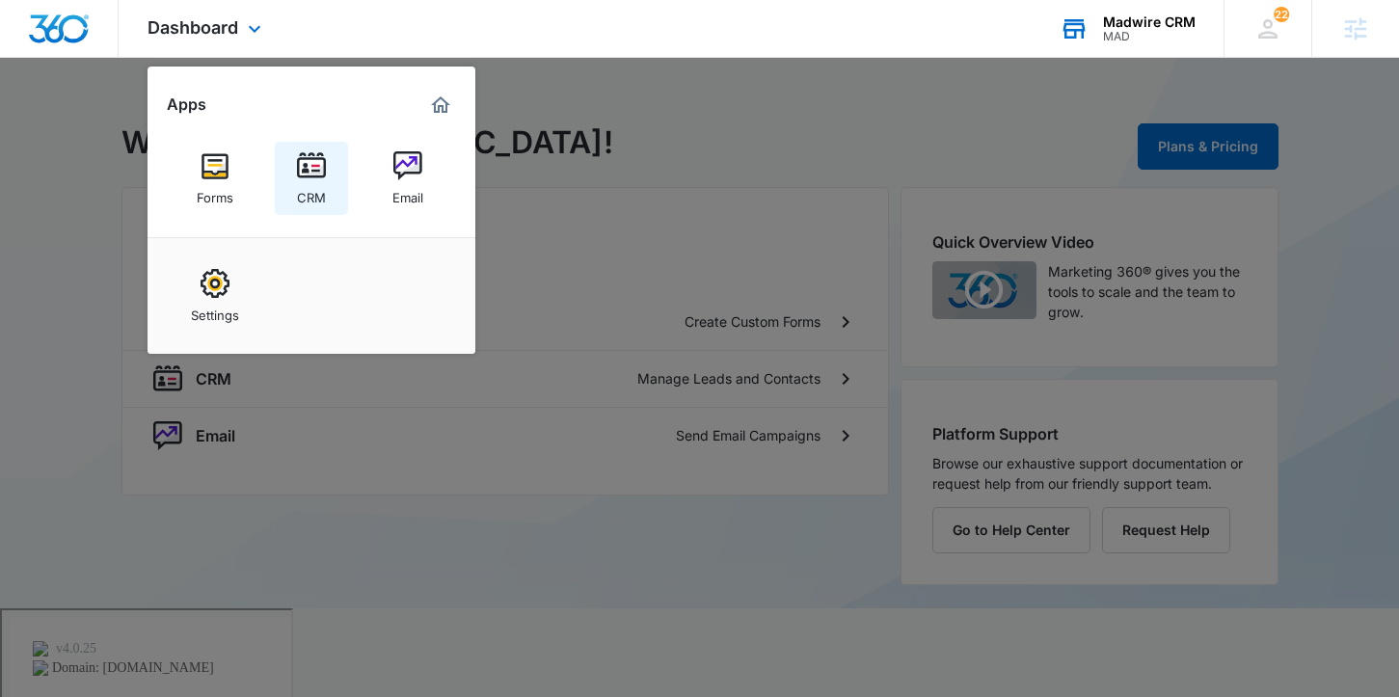
click at [301, 191] on div "CRM" at bounding box center [311, 192] width 29 height 25
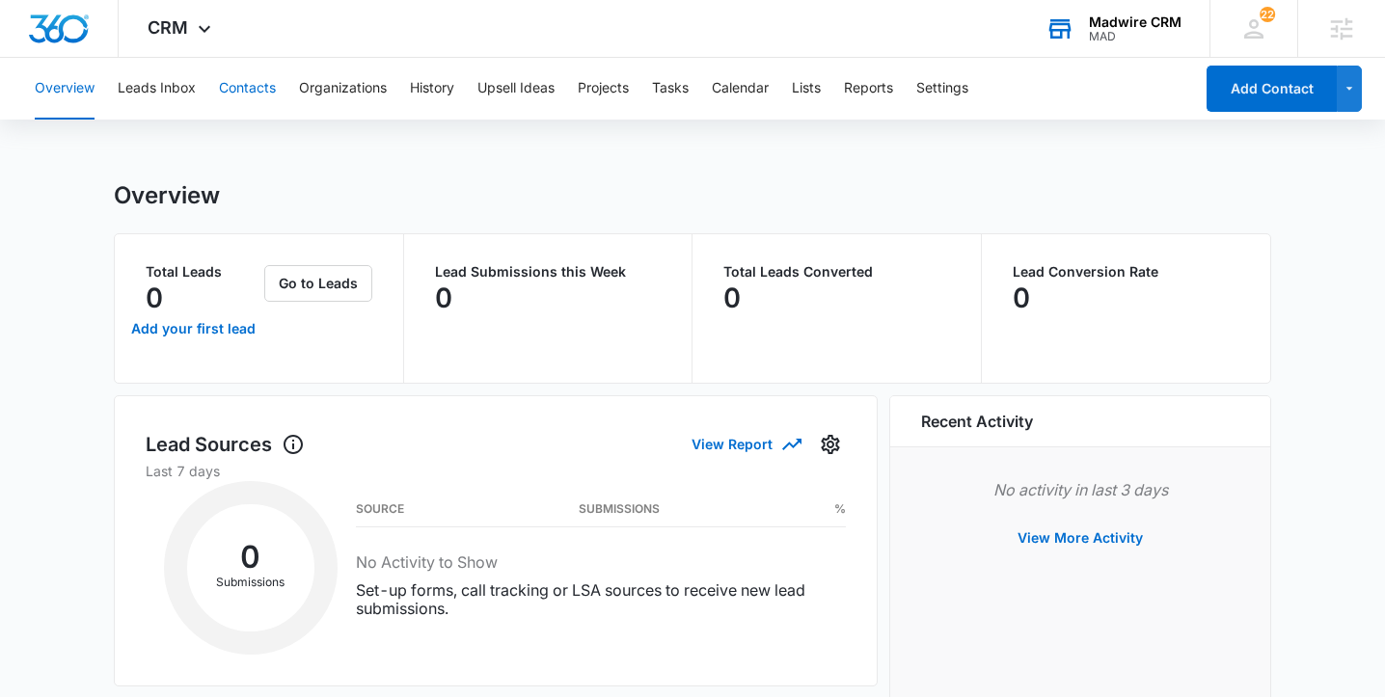
click at [261, 93] on button "Contacts" at bounding box center [247, 89] width 57 height 62
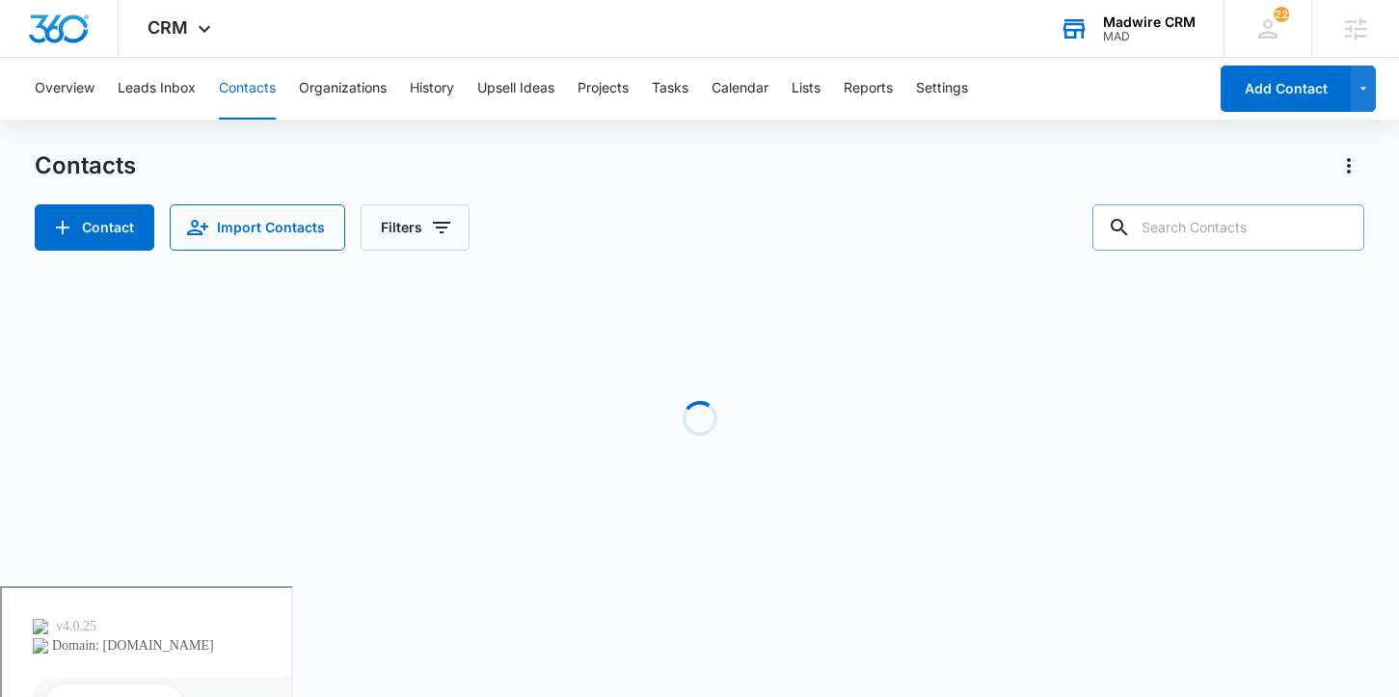
click at [1233, 233] on input "text" at bounding box center [1229, 227] width 272 height 46
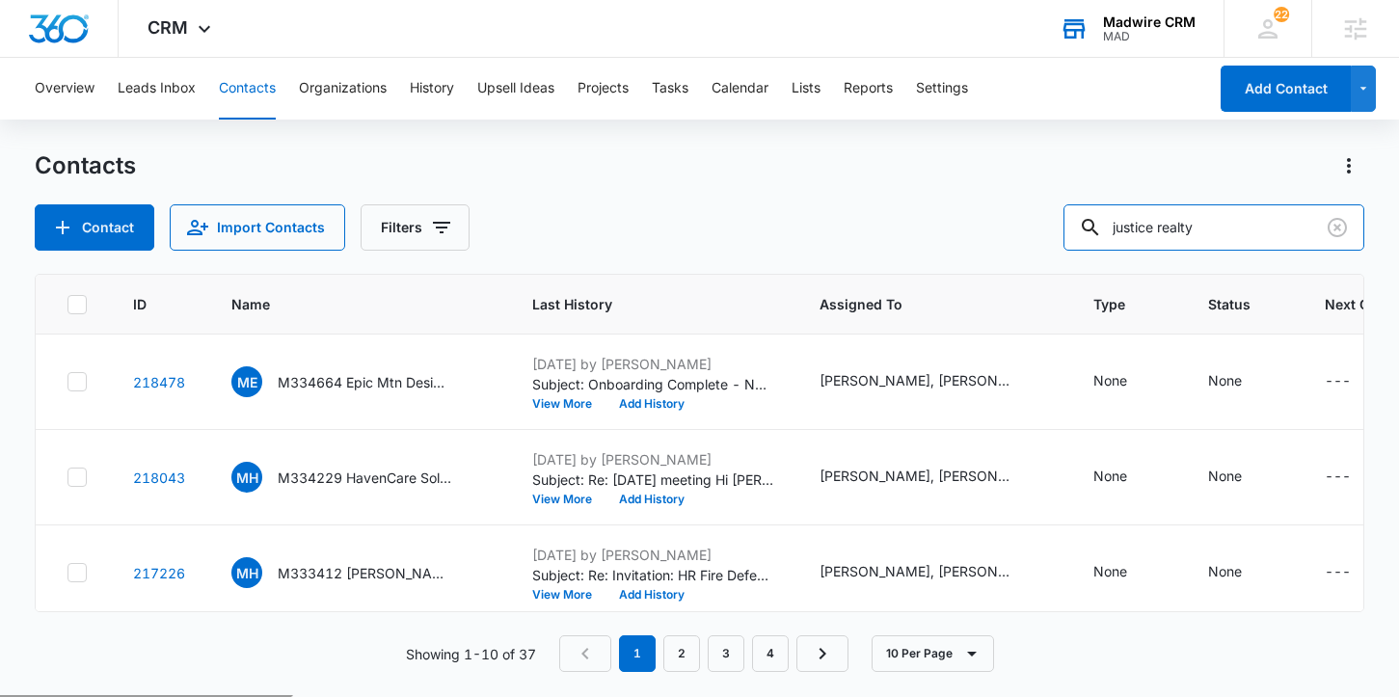
type input "justice realty"
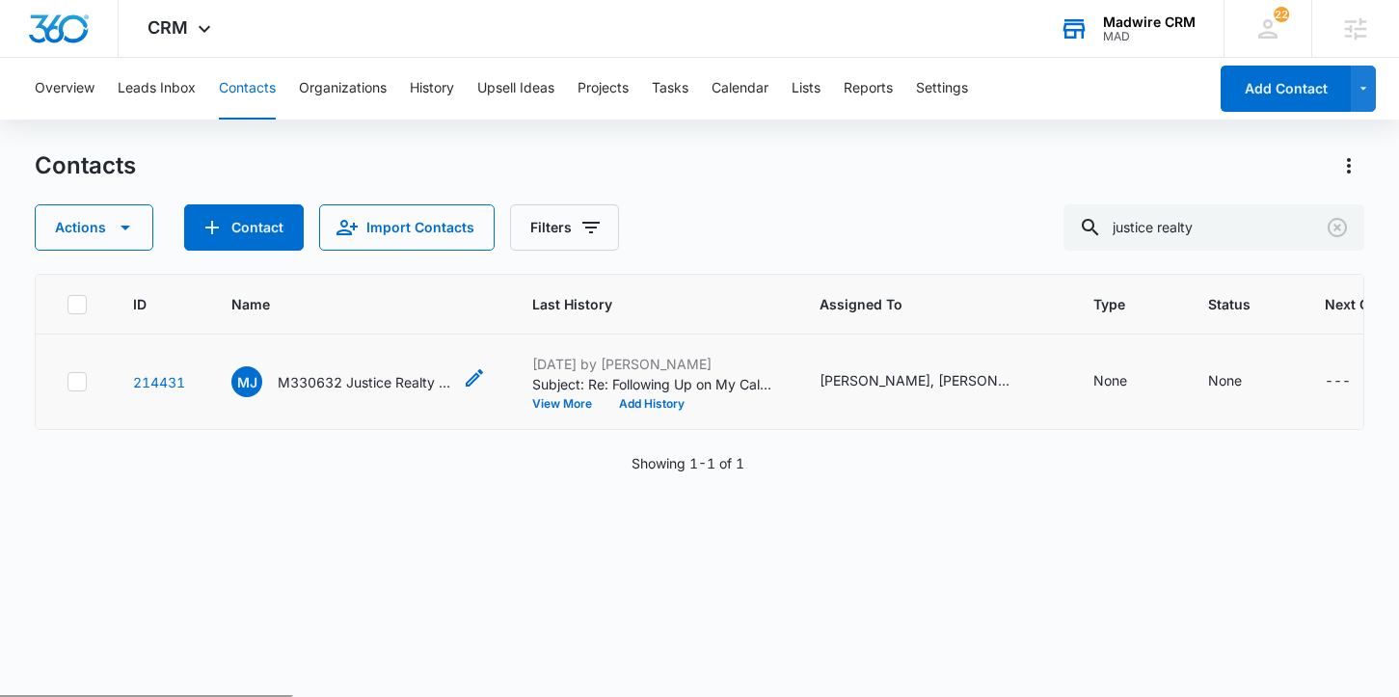
click at [383, 379] on p "M330632 Justice Realty Group" at bounding box center [365, 382] width 174 height 20
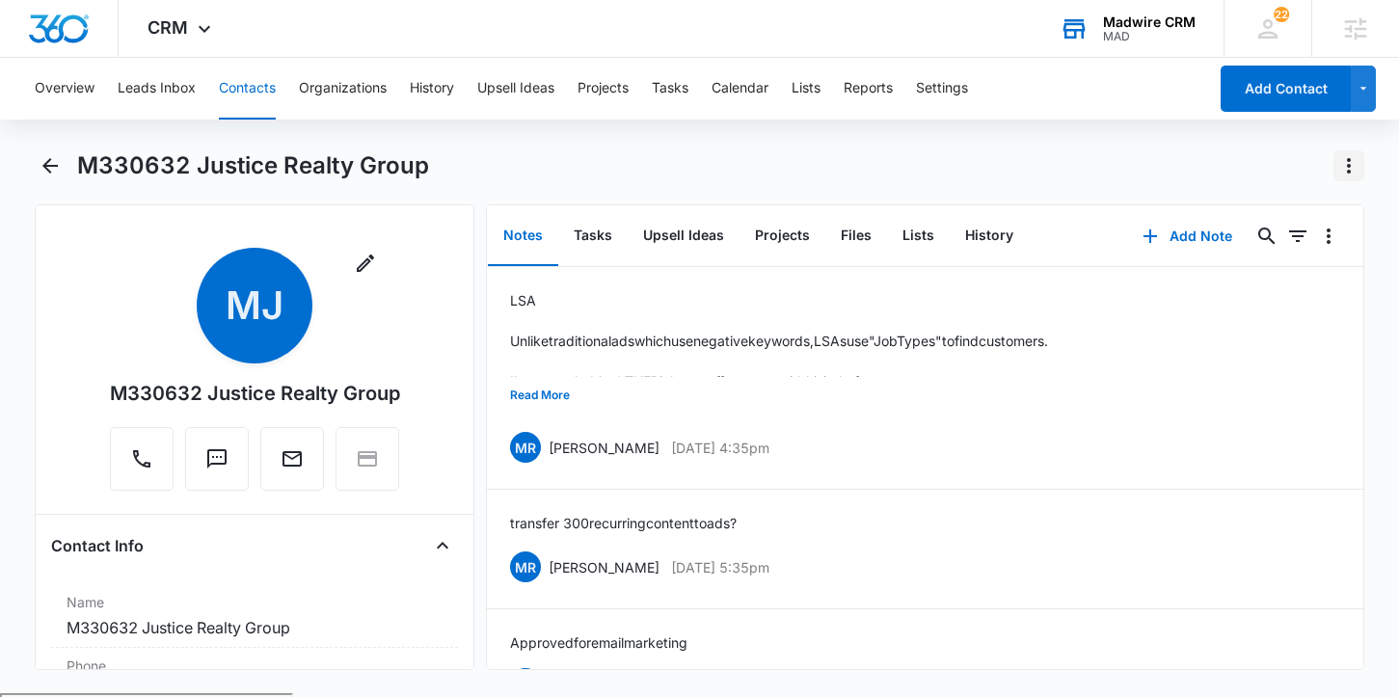
click at [1346, 166] on icon "Actions" at bounding box center [1349, 165] width 23 height 23
click at [1252, 148] on div "Overview Leads Inbox Contacts Organizations History Upsell Ideas Projects Tasks…" at bounding box center [699, 376] width 1399 height 636
click at [1318, 238] on icon "Overflow Menu" at bounding box center [1328, 236] width 23 height 23
click at [1096, 160] on div "M330632 Justice Realty Group" at bounding box center [721, 165] width 1288 height 31
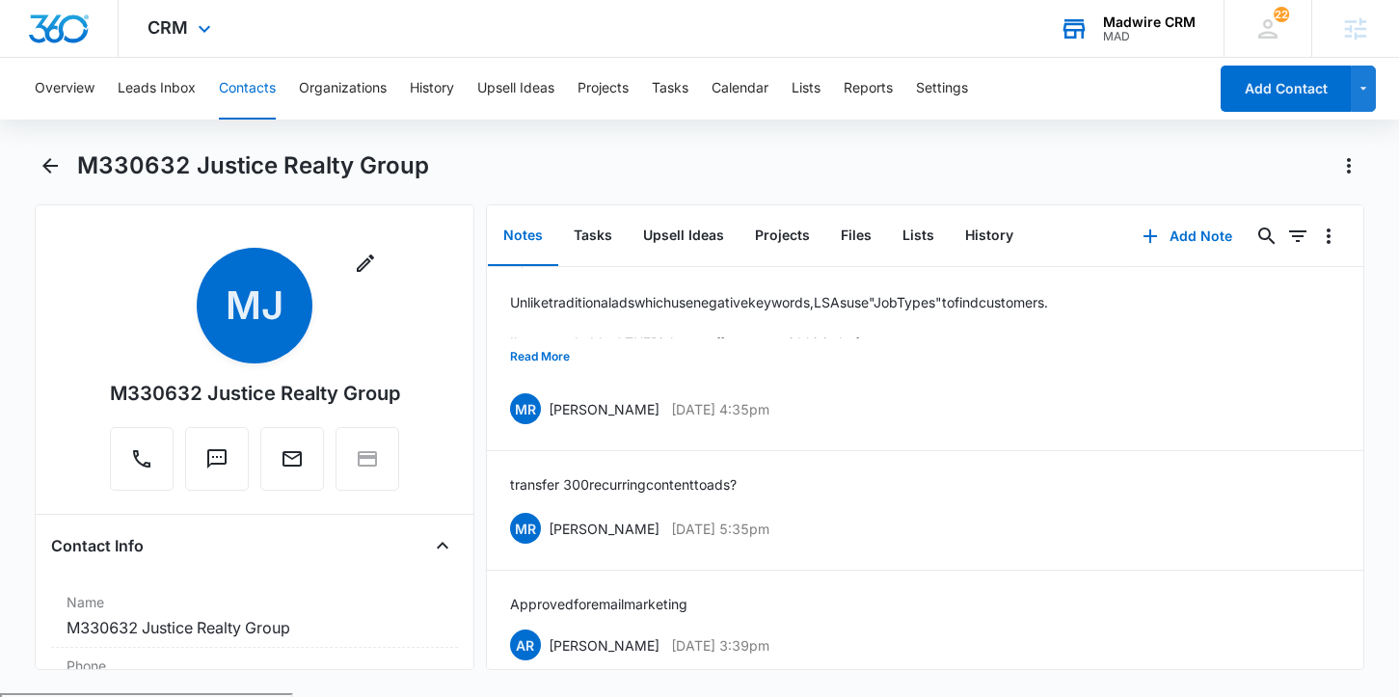
scroll to position [66, 0]
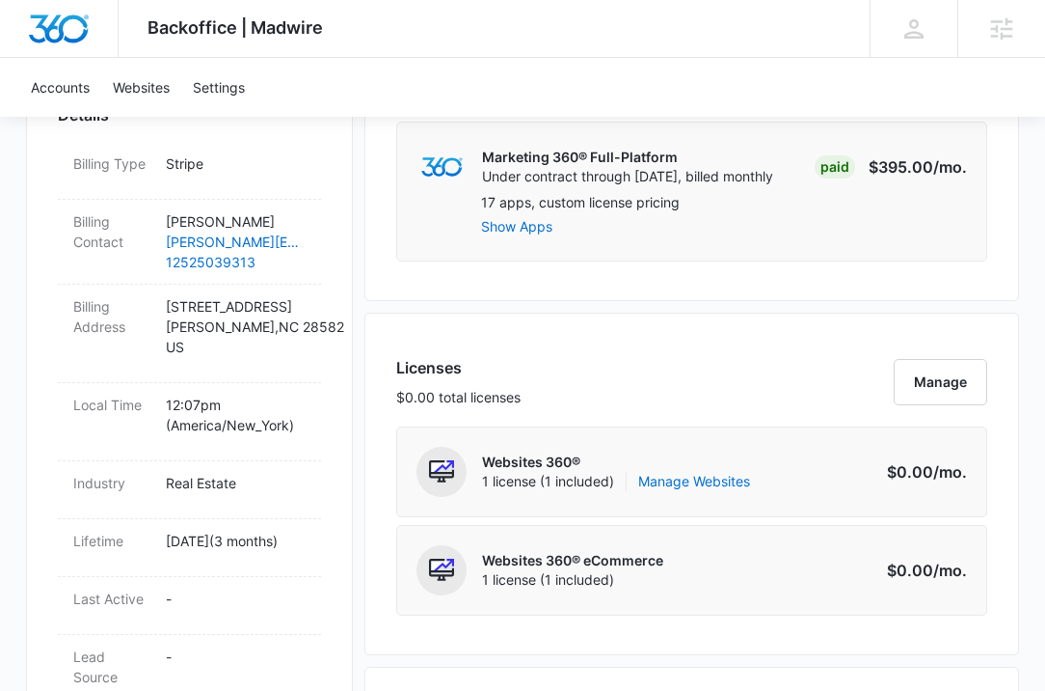
scroll to position [769, 0]
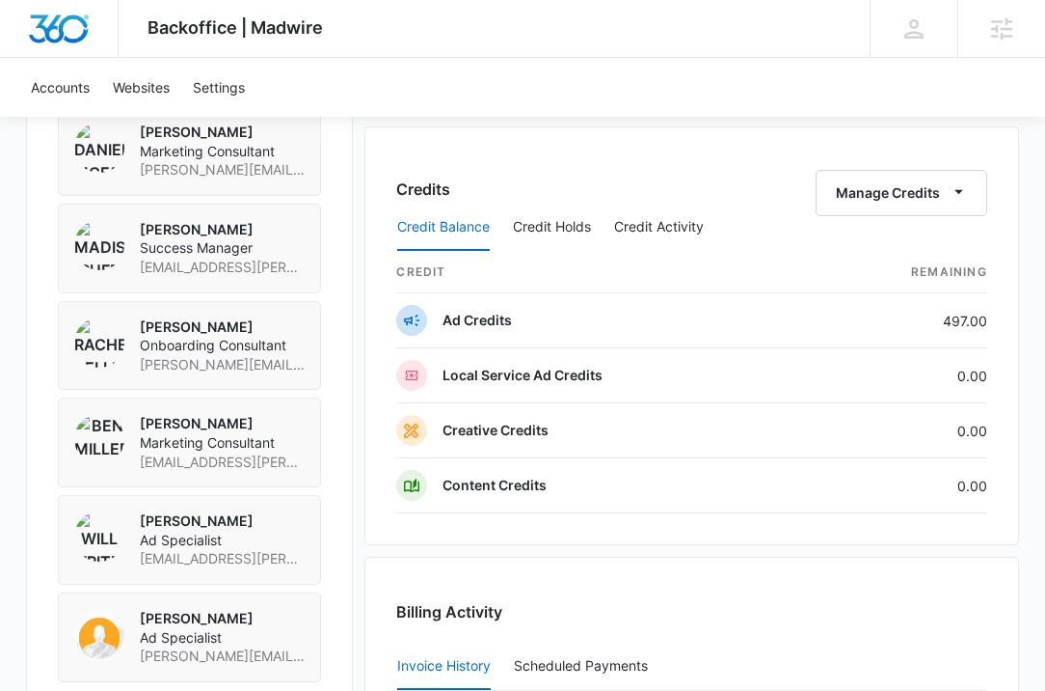
click at [707, 513] on div "Credits Manage Credits Credit Balance Credit Holds Credit Activity credit Remai…" at bounding box center [692, 335] width 655 height 419
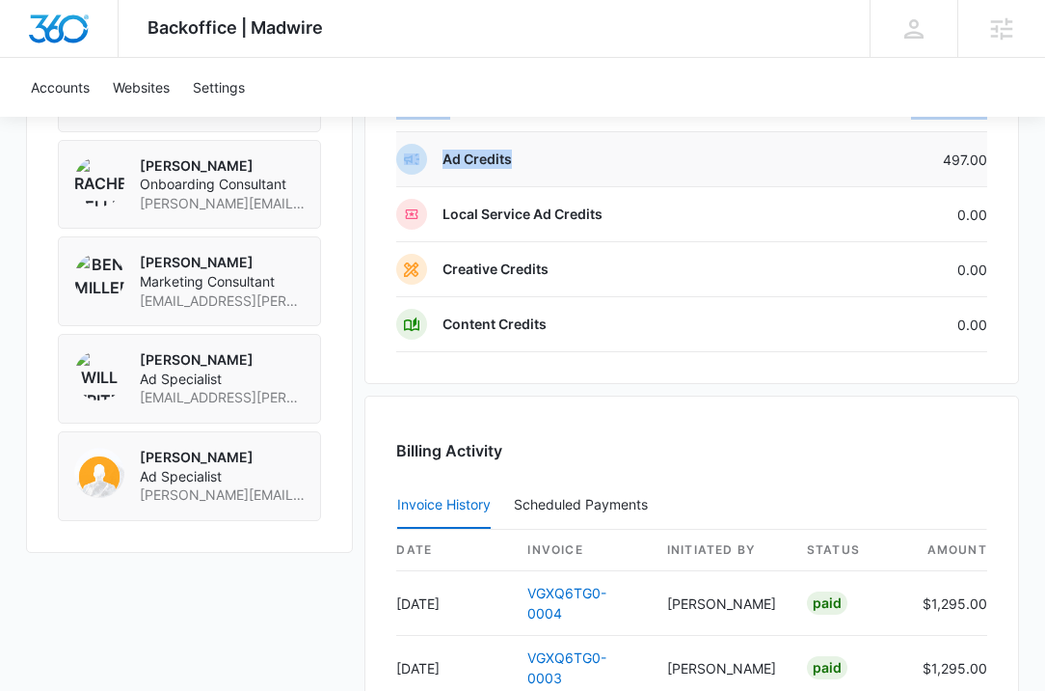
drag, startPoint x: 995, startPoint y: 150, endPoint x: 946, endPoint y: 146, distance: 49.4
click at [946, 146] on div "Credits Manage Credits Credit Balance Credit Holds Credit Activity credit Remai…" at bounding box center [692, 174] width 655 height 419
click at [952, 149] on td "497.00" at bounding box center [901, 159] width 173 height 55
click at [951, 156] on td "497.00" at bounding box center [901, 159] width 173 height 55
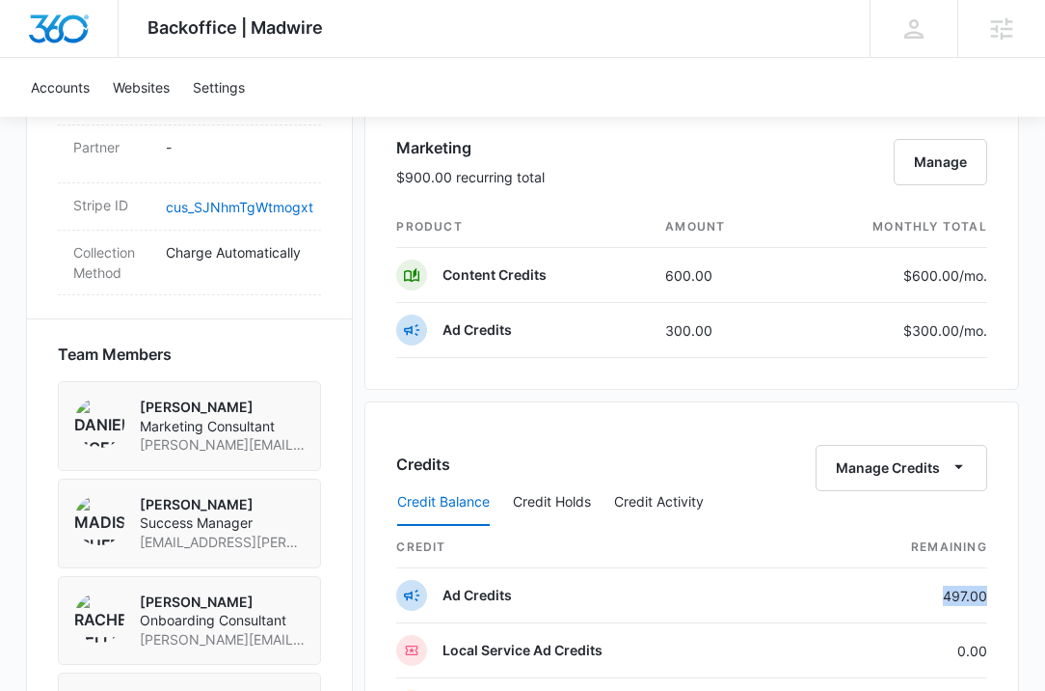
scroll to position [1165, 0]
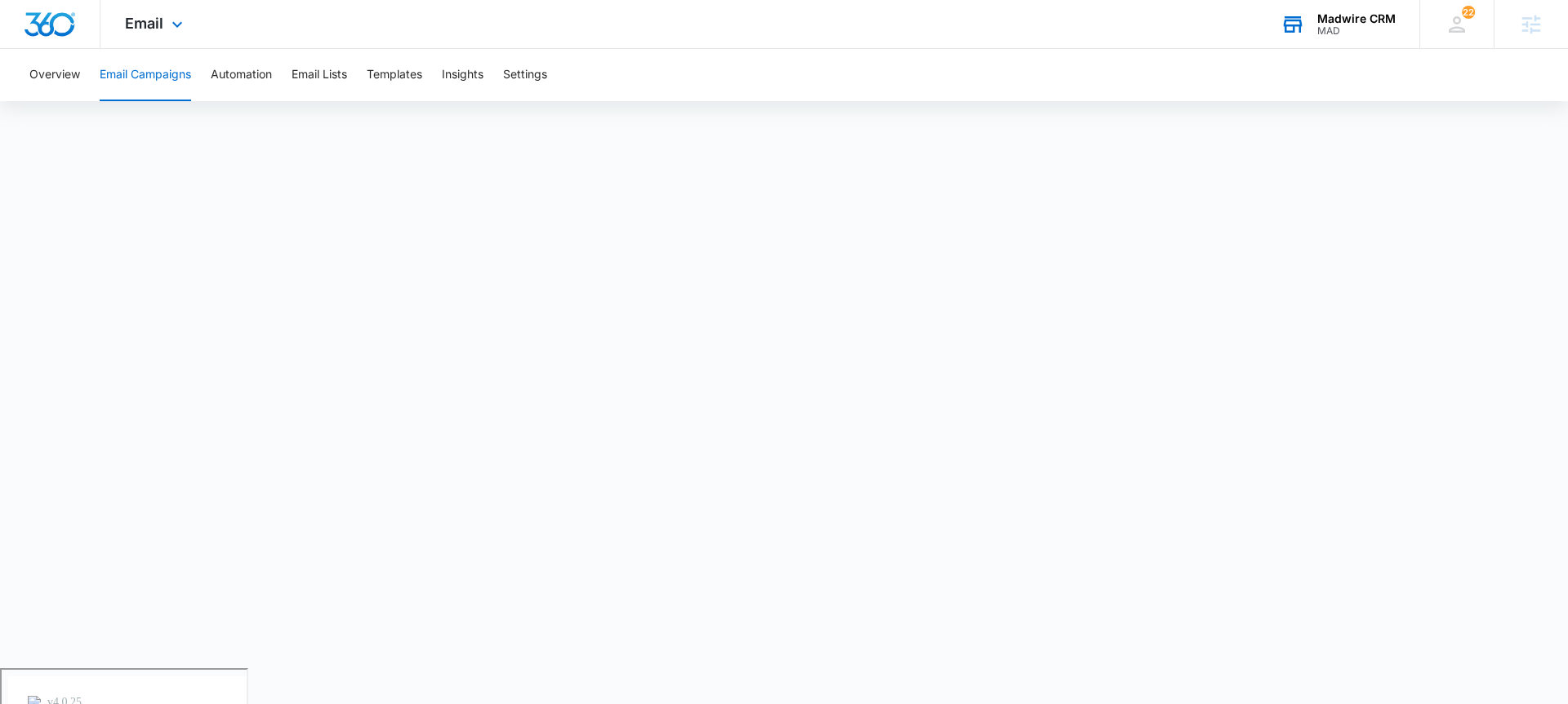
click at [1343, 14] on div "Madwire CRM" at bounding box center [1356, 18] width 79 height 13
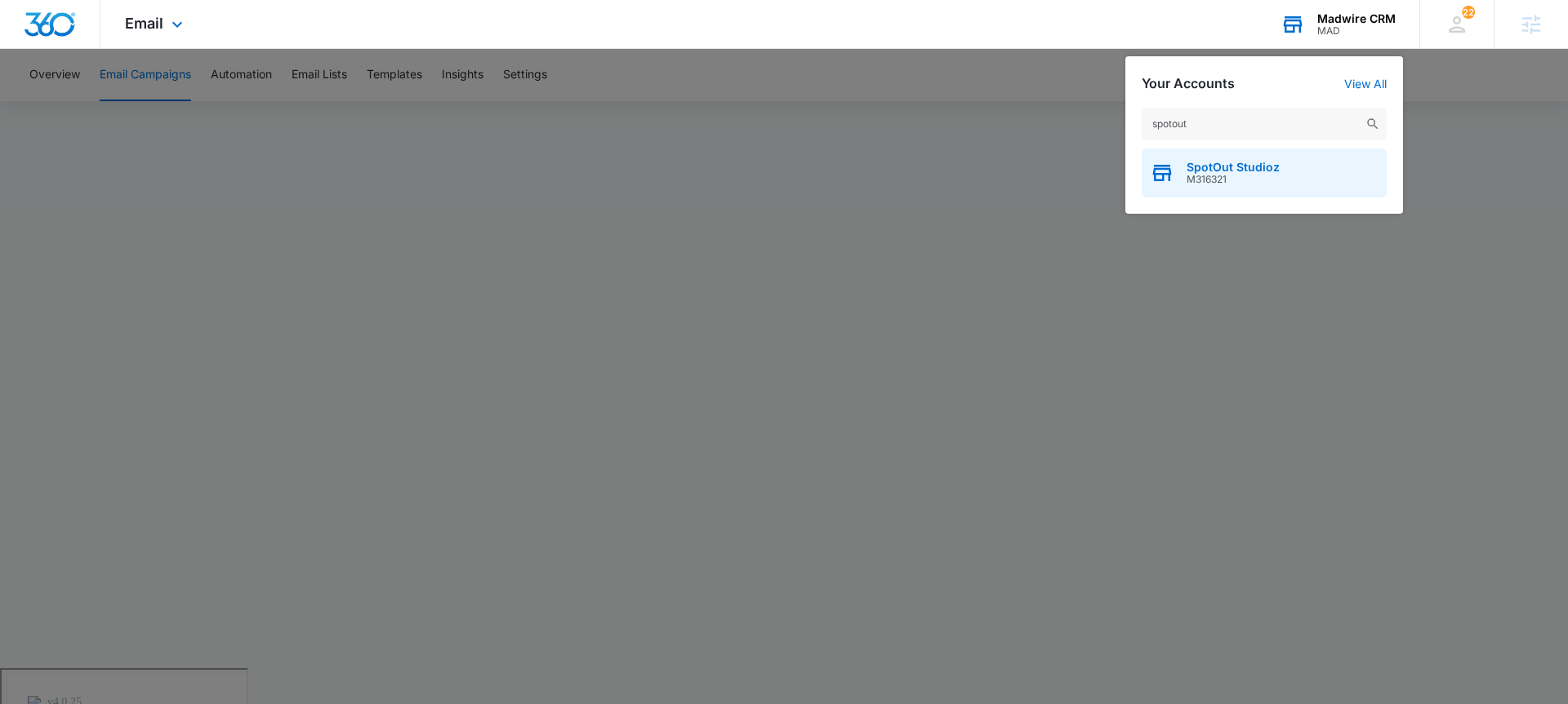
type input "spotout"
click at [1218, 175] on span "M316321" at bounding box center [1233, 179] width 93 height 12
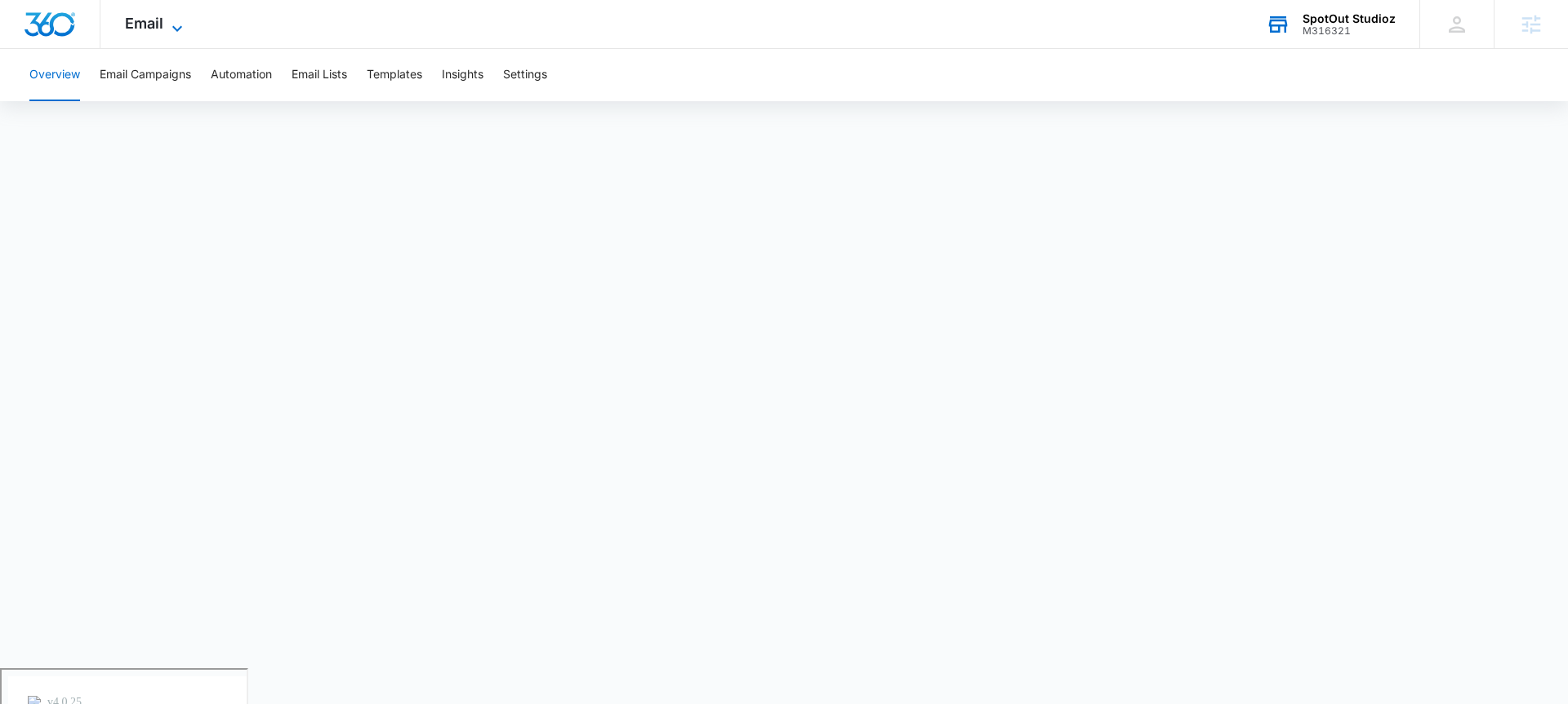
click at [132, 14] on span "Email" at bounding box center [144, 23] width 38 height 17
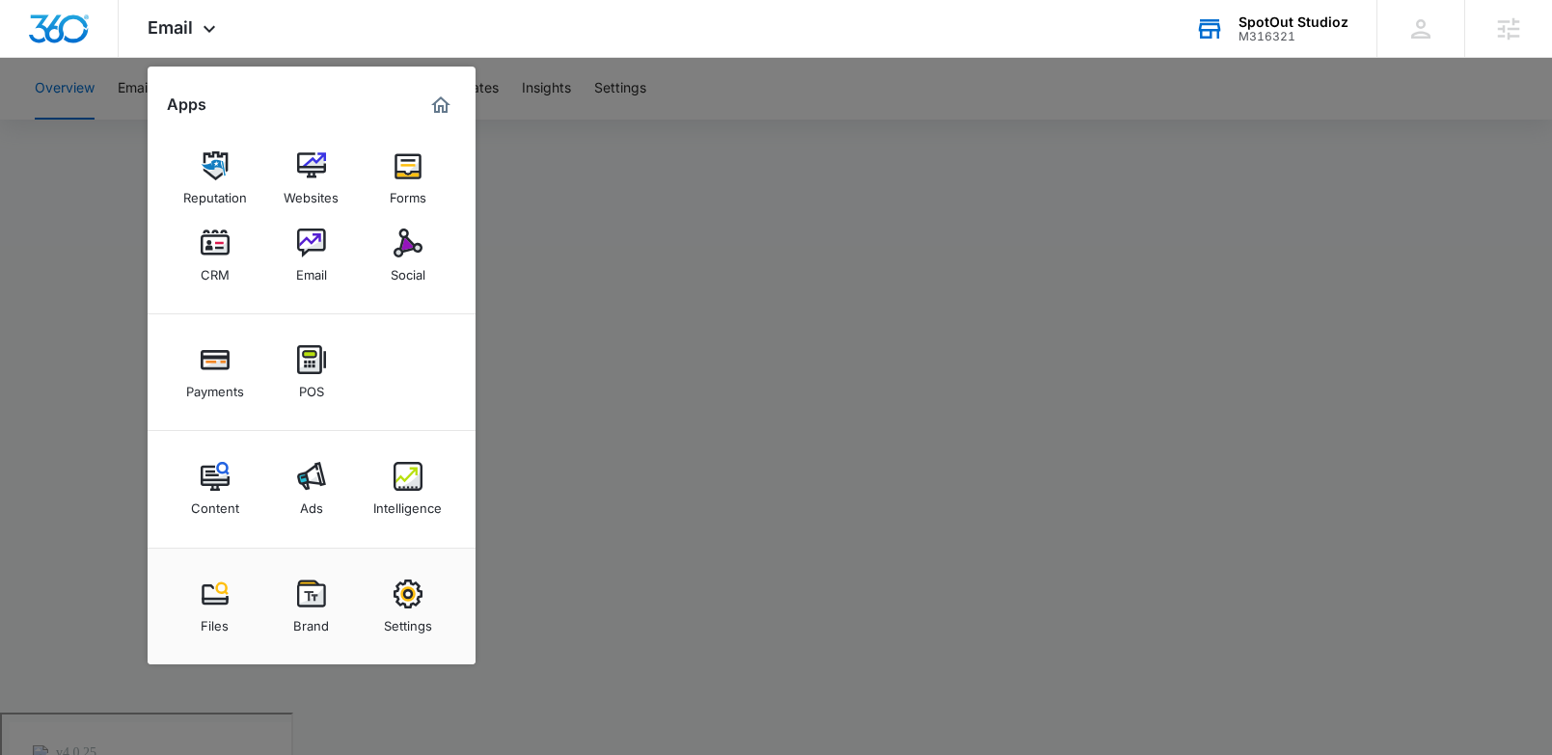
drag, startPoint x: 692, startPoint y: 326, endPoint x: 692, endPoint y: 337, distance: 10.6
click at [692, 329] on div at bounding box center [776, 377] width 1552 height 755
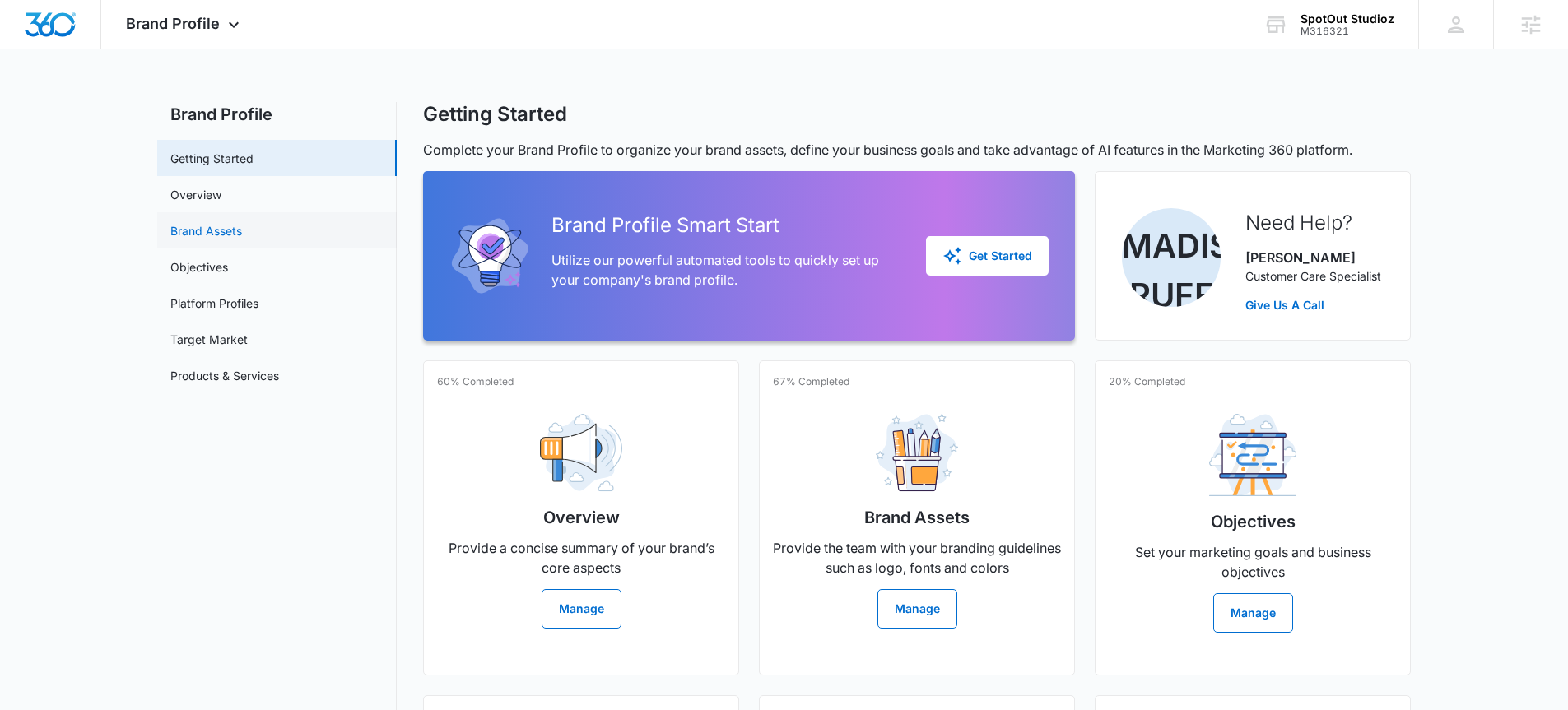
click at [218, 234] on link "Brand Assets" at bounding box center [207, 230] width 72 height 17
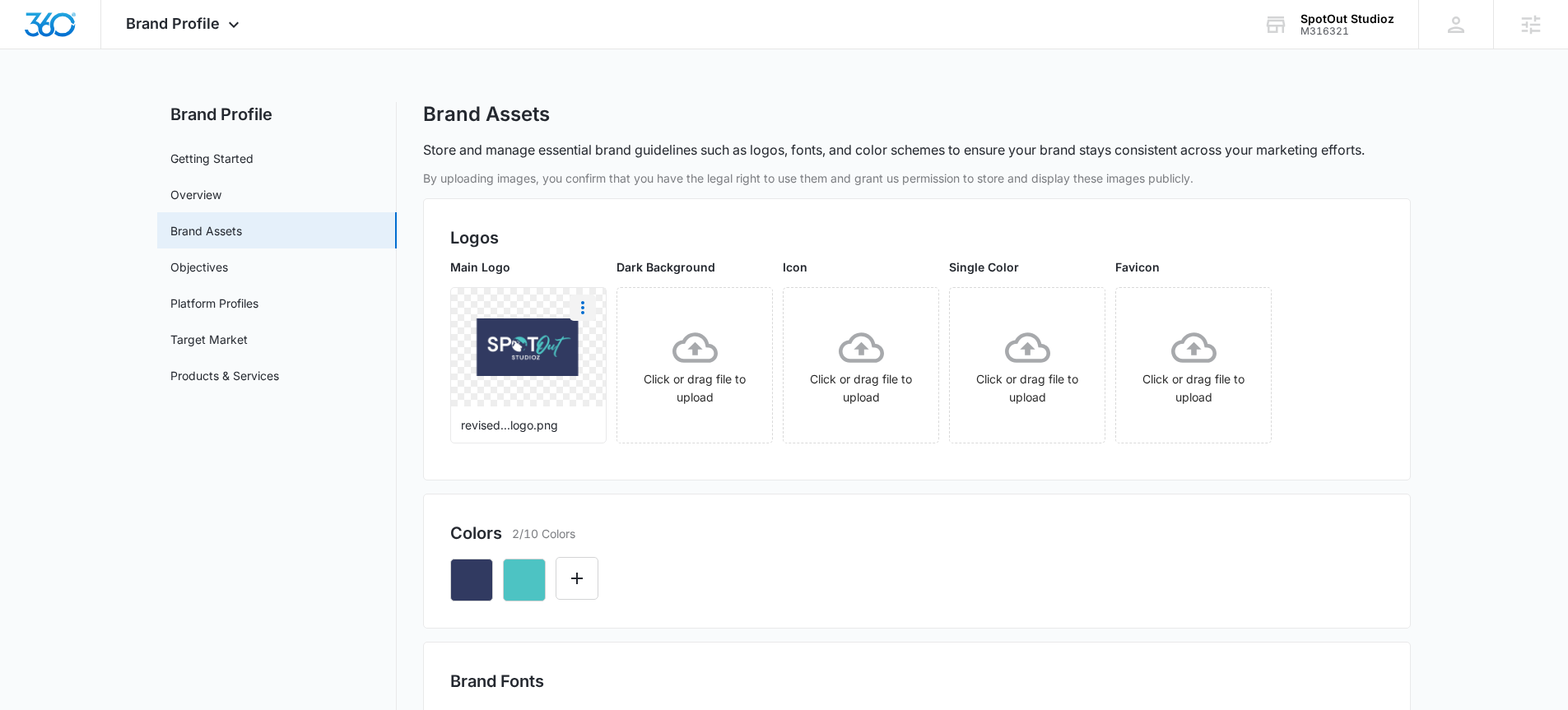
click at [585, 317] on icon "More" at bounding box center [582, 307] width 20 height 20
click at [620, 348] on div "Download" at bounding box center [616, 354] width 54 height 12
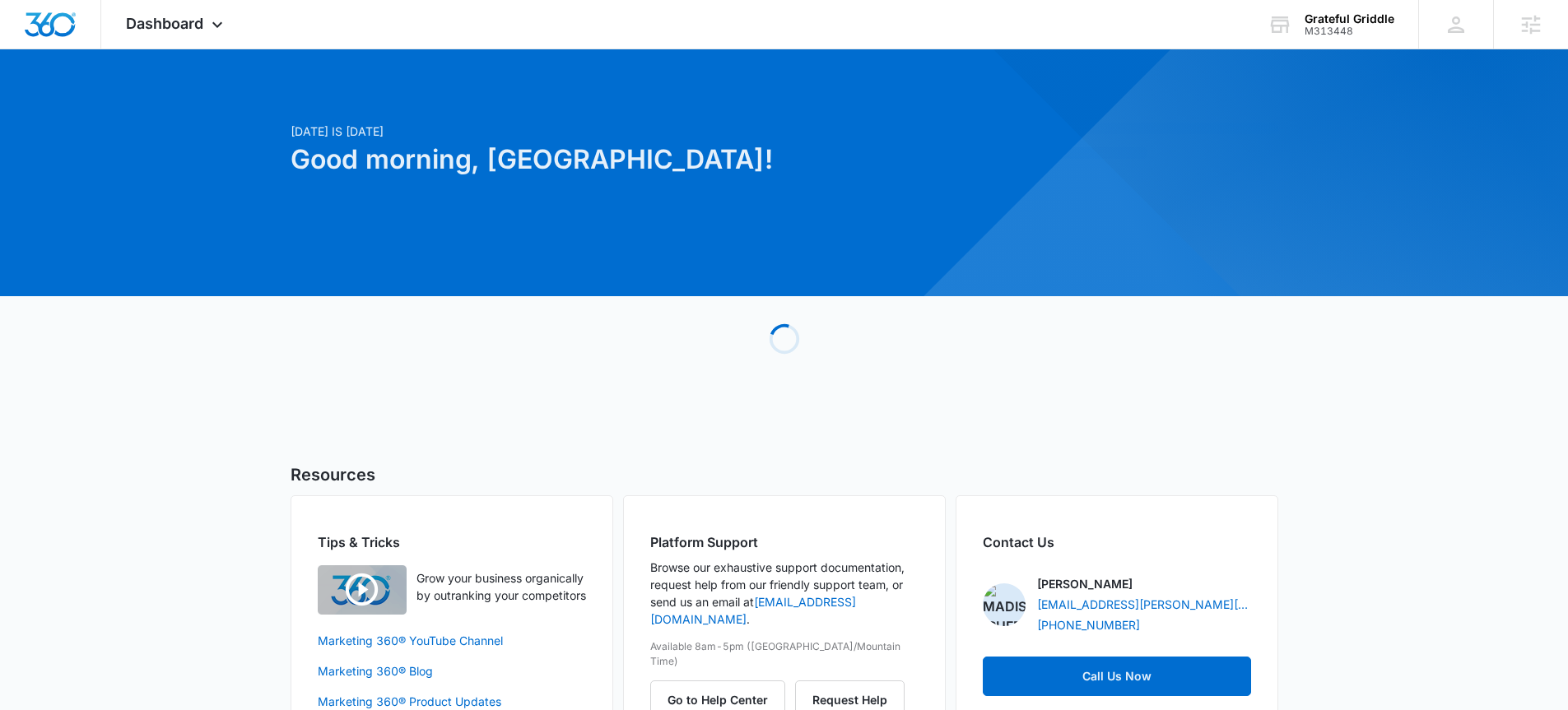
click at [244, 91] on div "Today is Friday, August 15th Good morning, Madison! Loading Resources Tips & Tr…" at bounding box center [784, 418] width 1568 height 697
click at [216, 26] on icon at bounding box center [217, 28] width 20 height 20
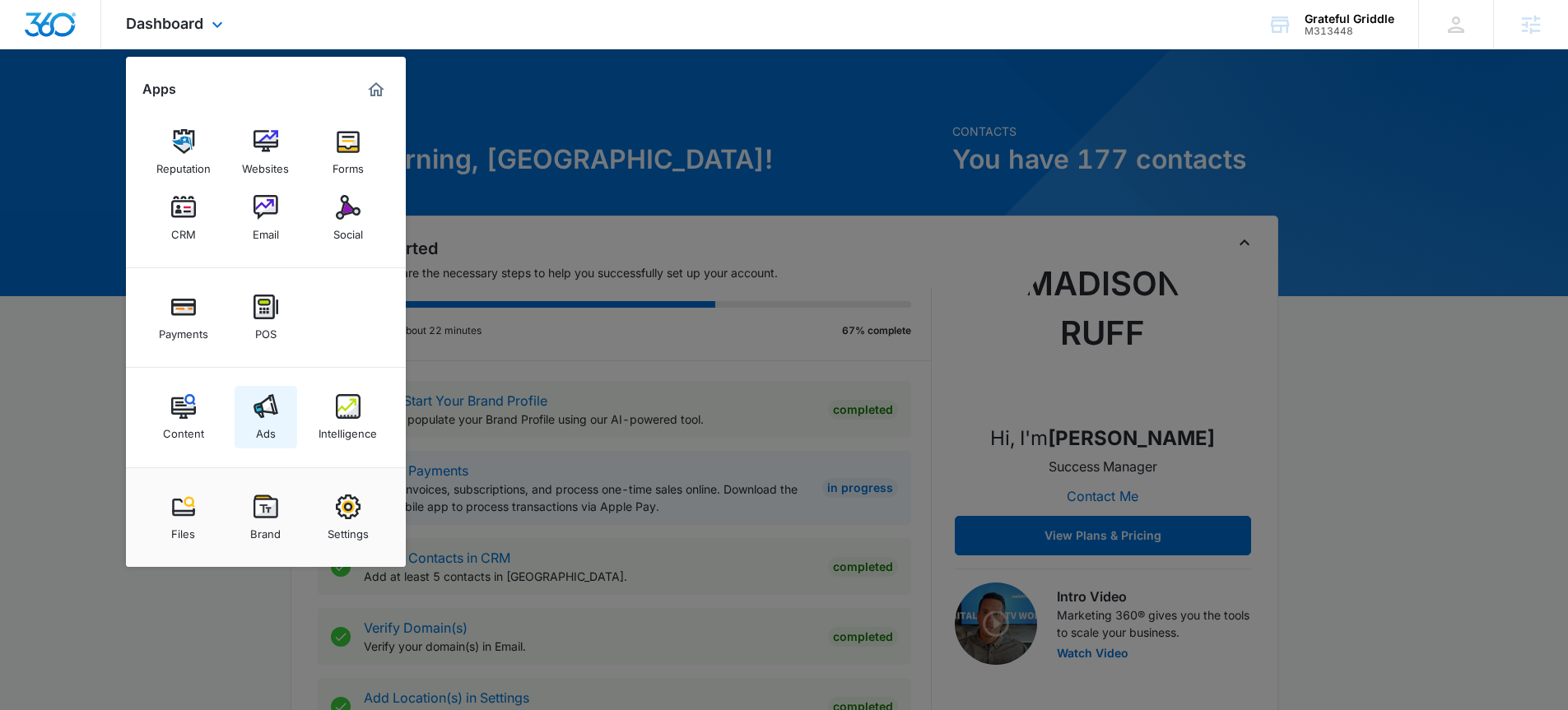
click at [266, 407] on img at bounding box center [265, 406] width 25 height 25
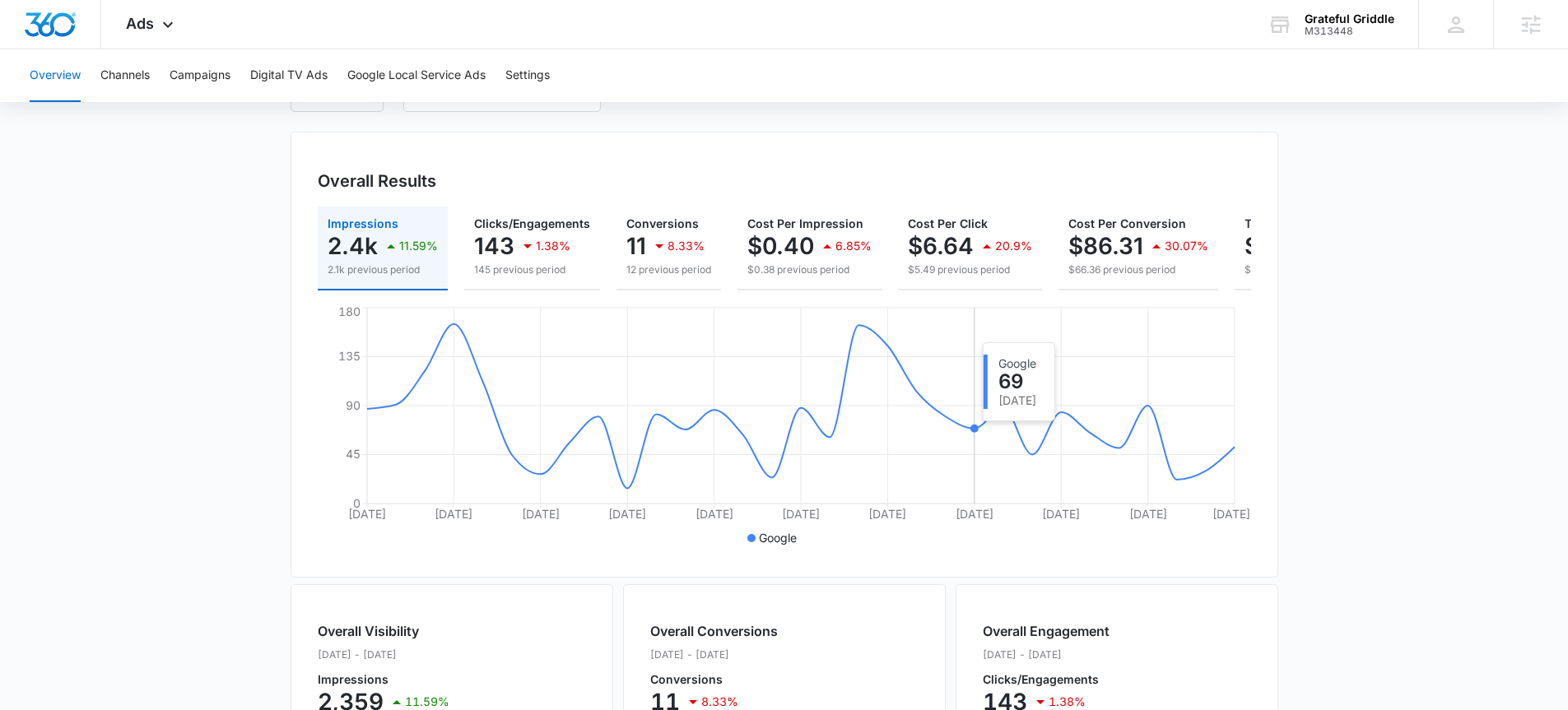
scroll to position [138, 0]
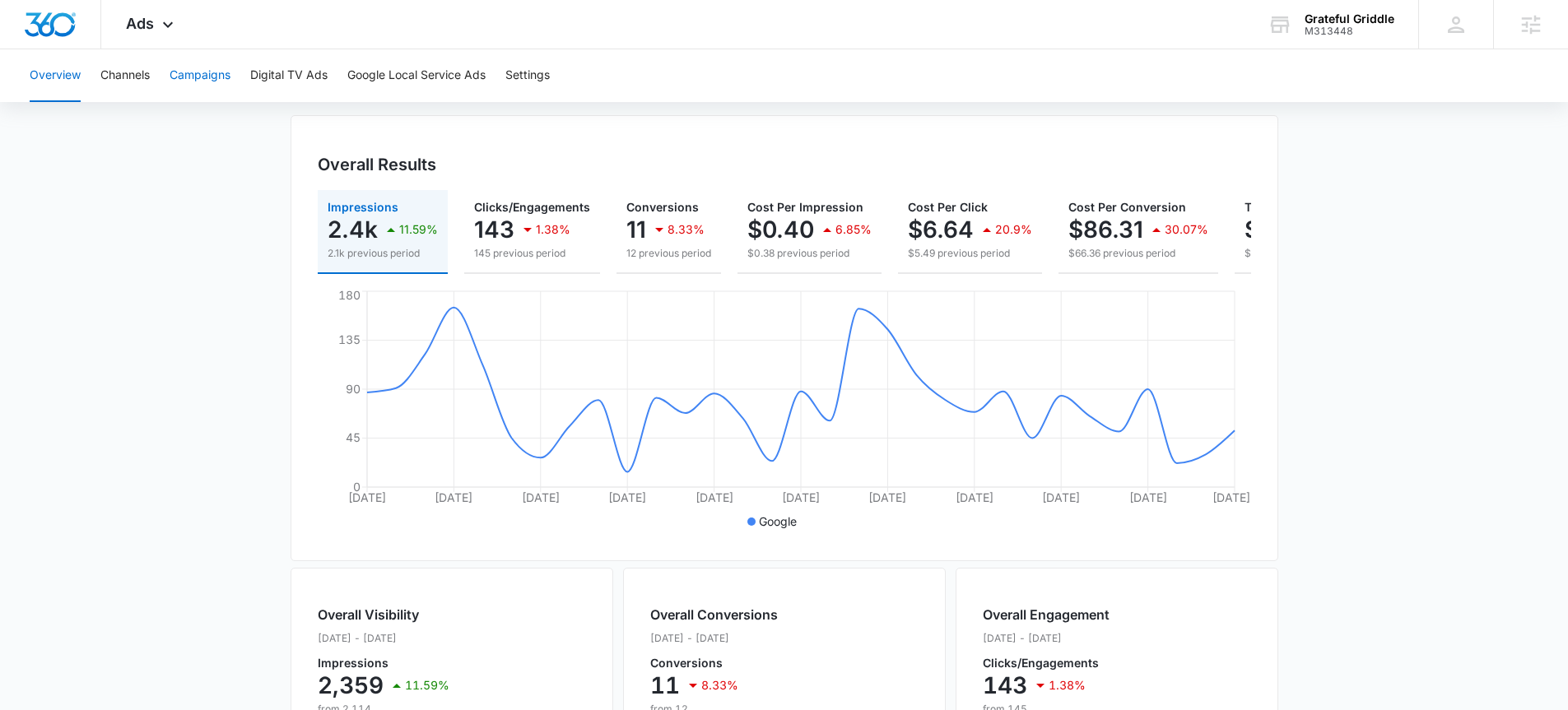
click at [184, 79] on button "Campaigns" at bounding box center [200, 76] width 61 height 53
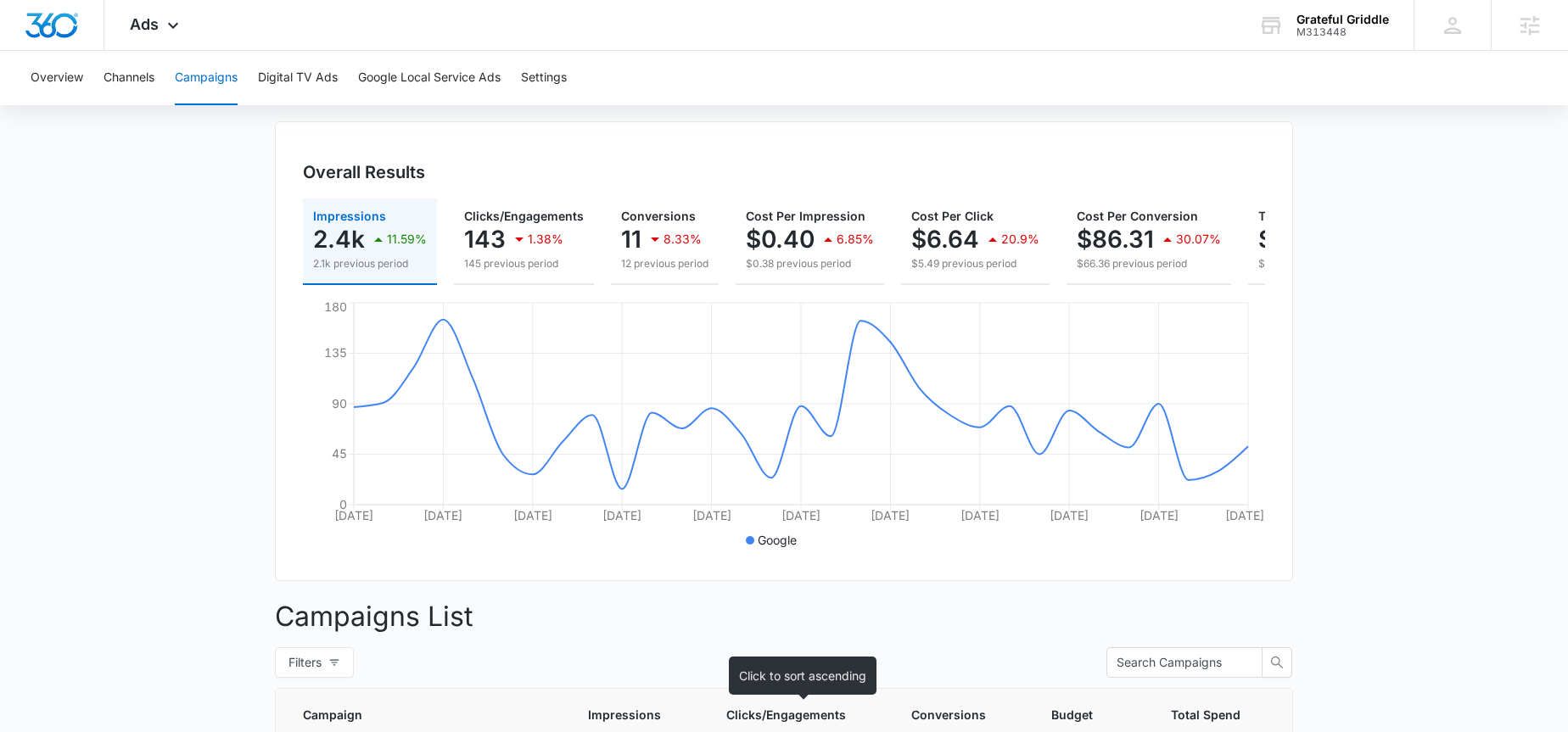
scroll to position [324, 0]
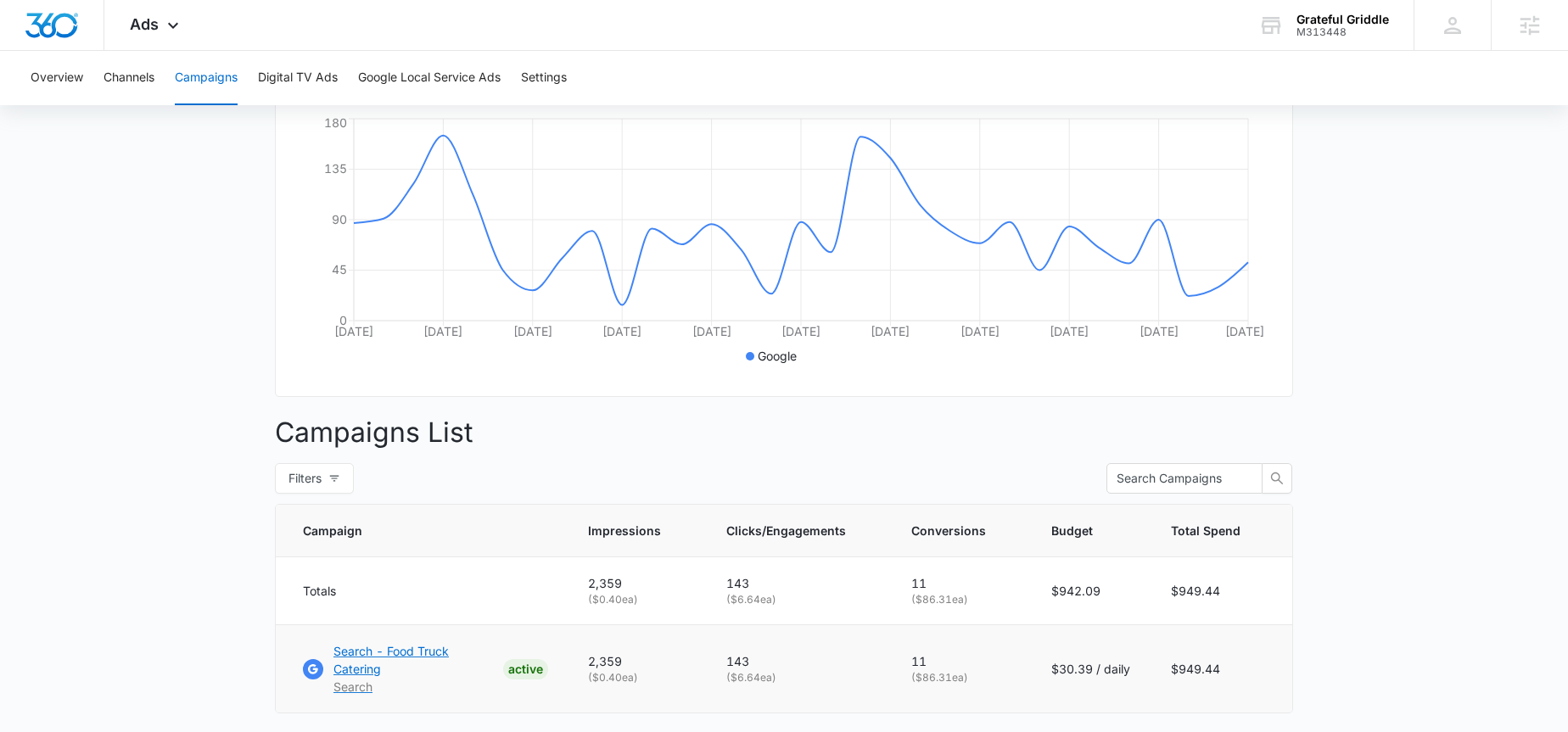
click at [399, 662] on p "Search - Food Truck Catering" at bounding box center [414, 660] width 163 height 36
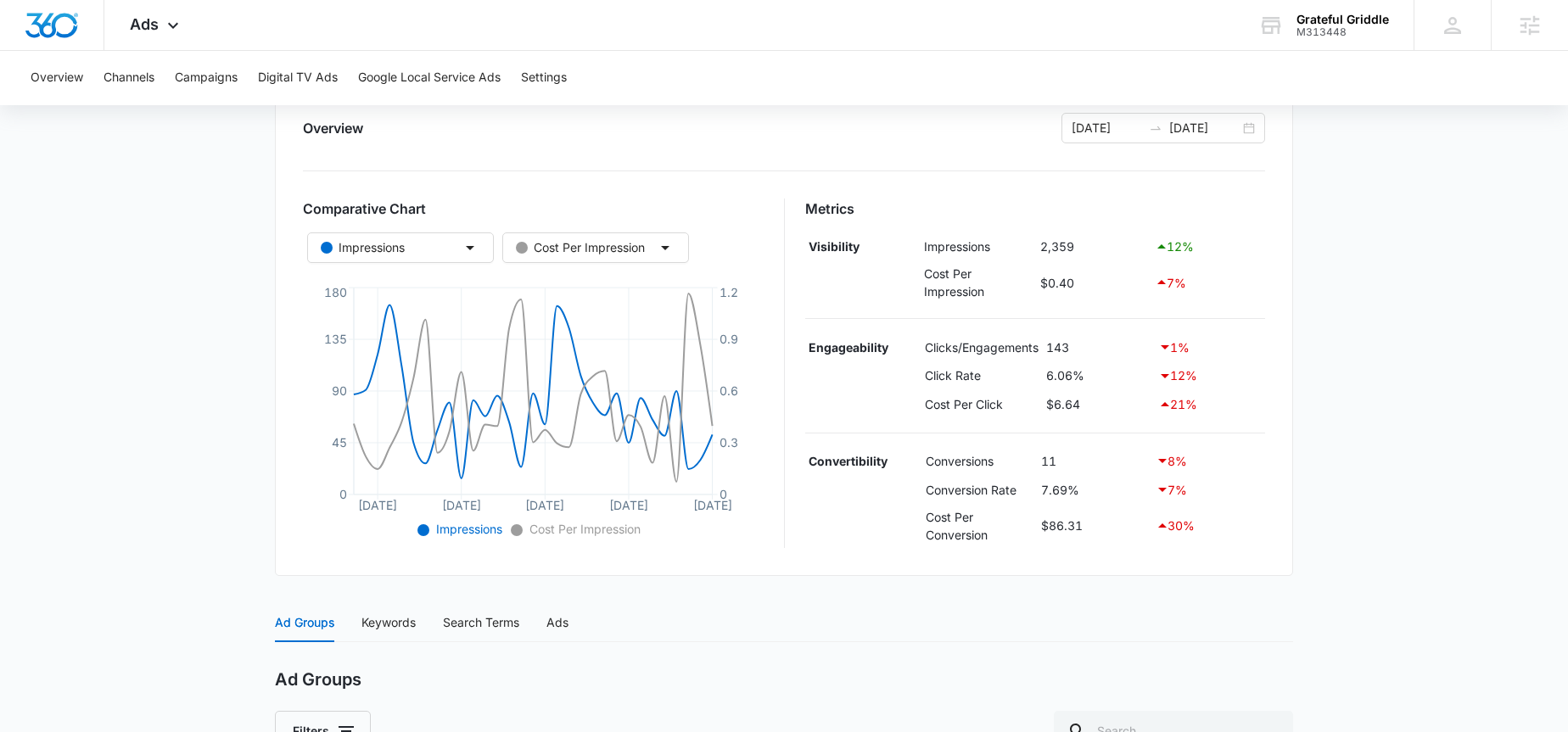
scroll to position [287, 0]
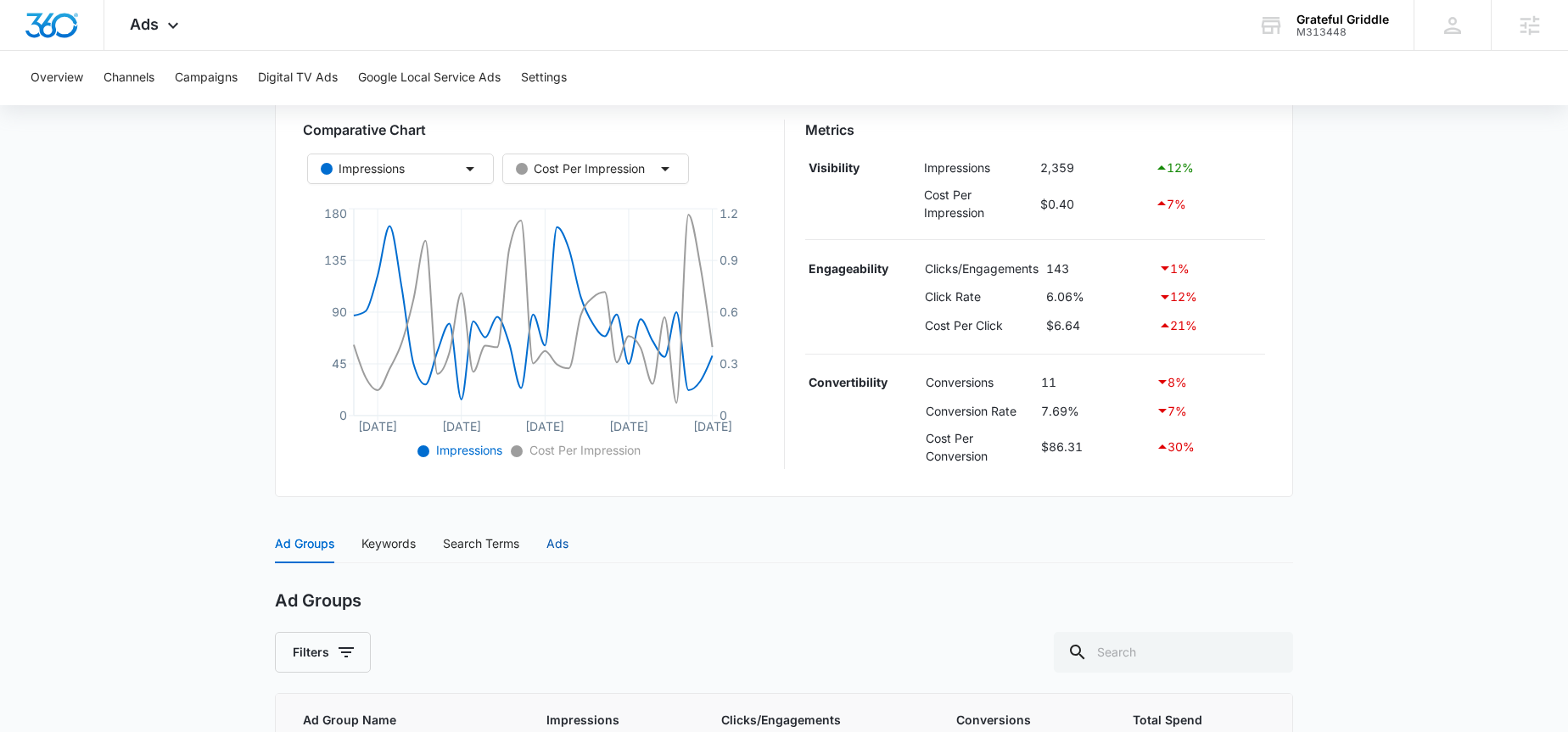
click at [561, 544] on div "Ads" at bounding box center [557, 544] width 22 height 18
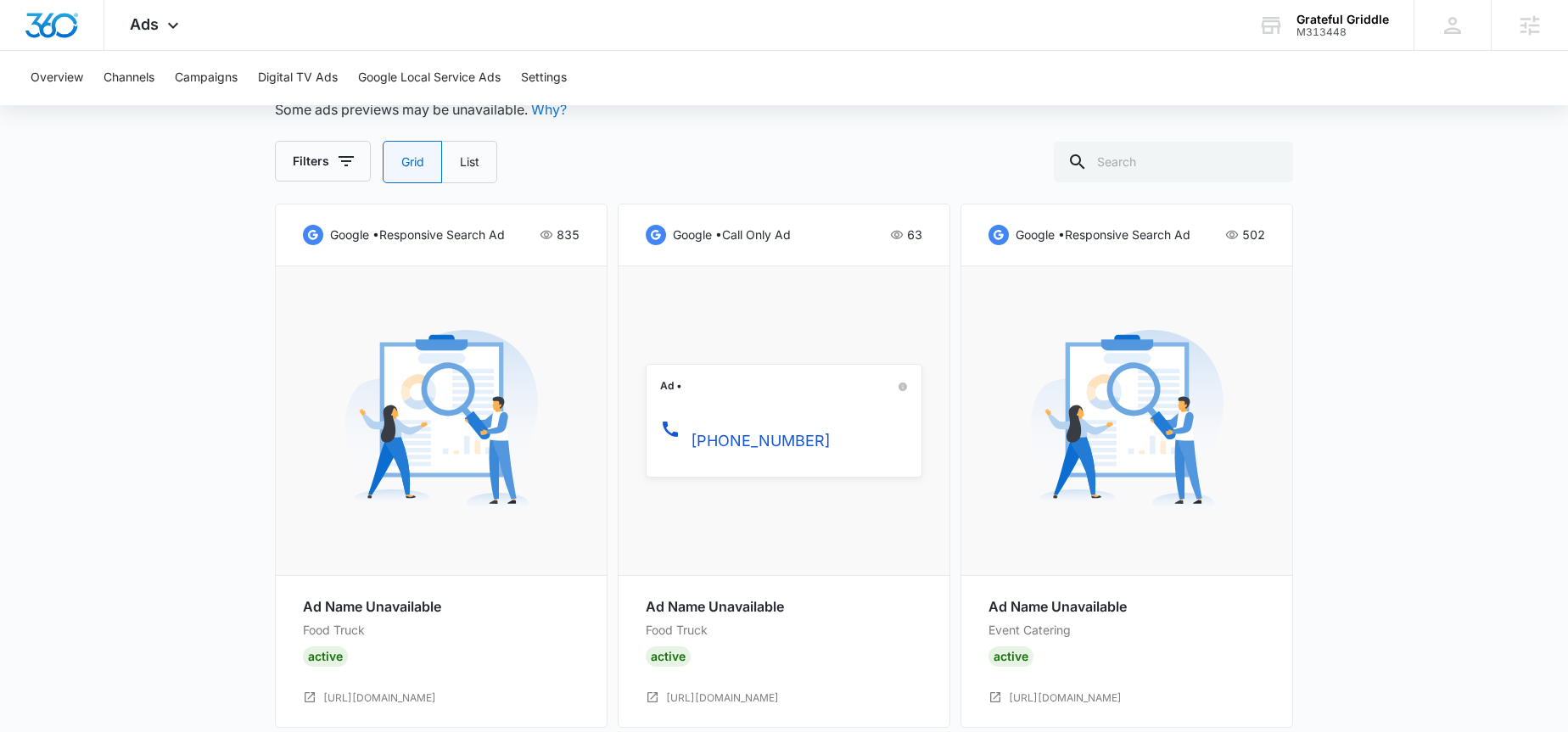
scroll to position [851, 0]
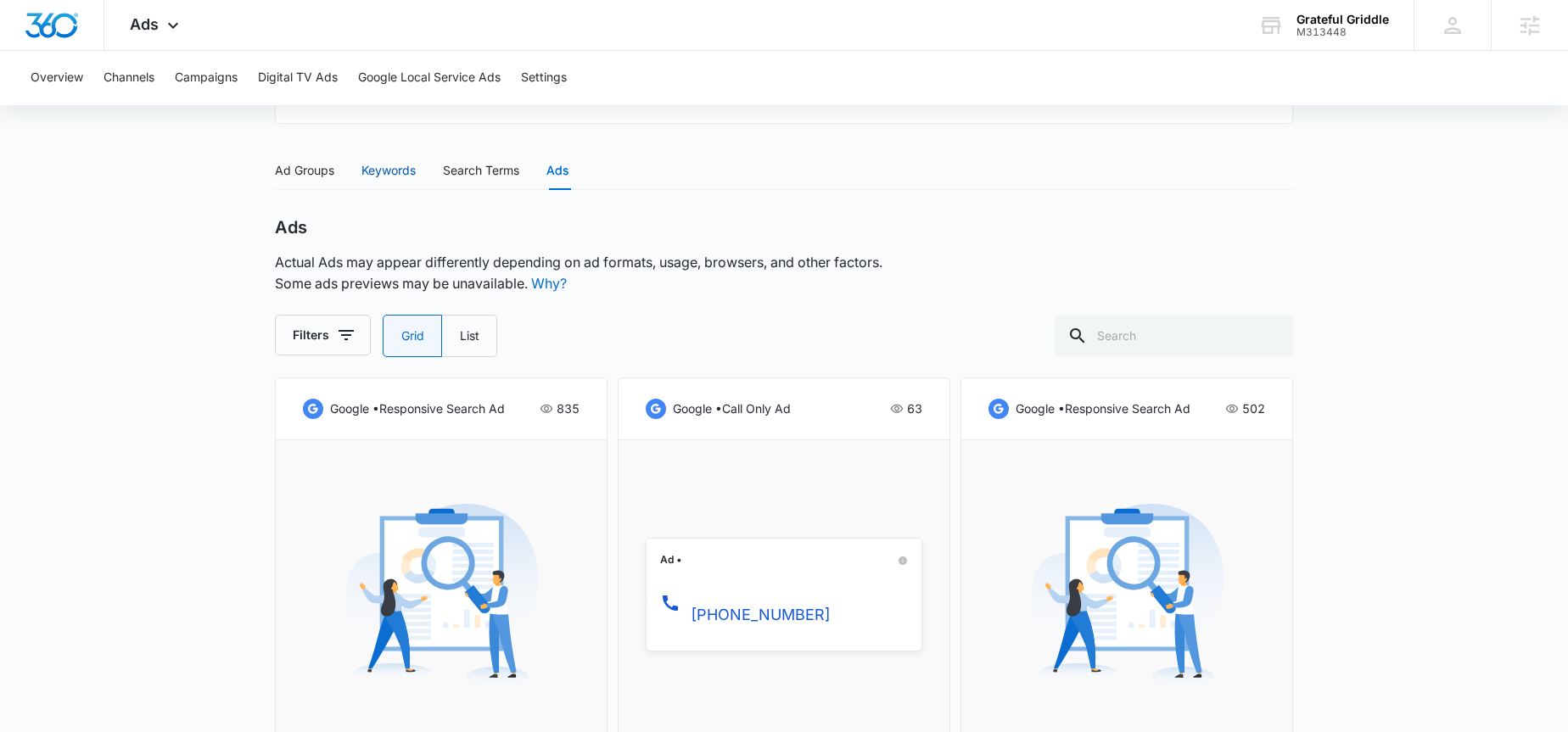
click at [394, 177] on div "Keywords" at bounding box center [389, 170] width 55 height 18
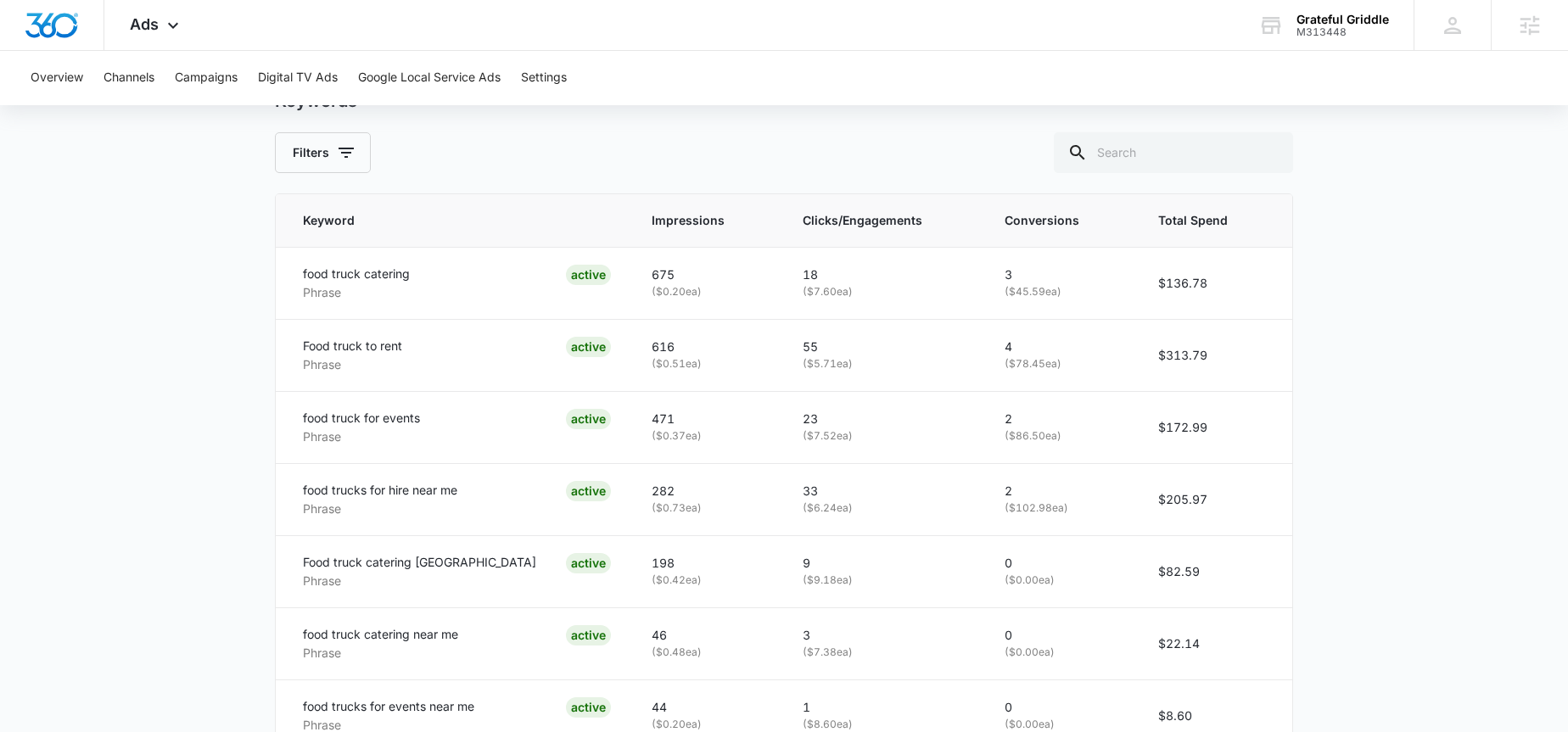
scroll to position [659, 0]
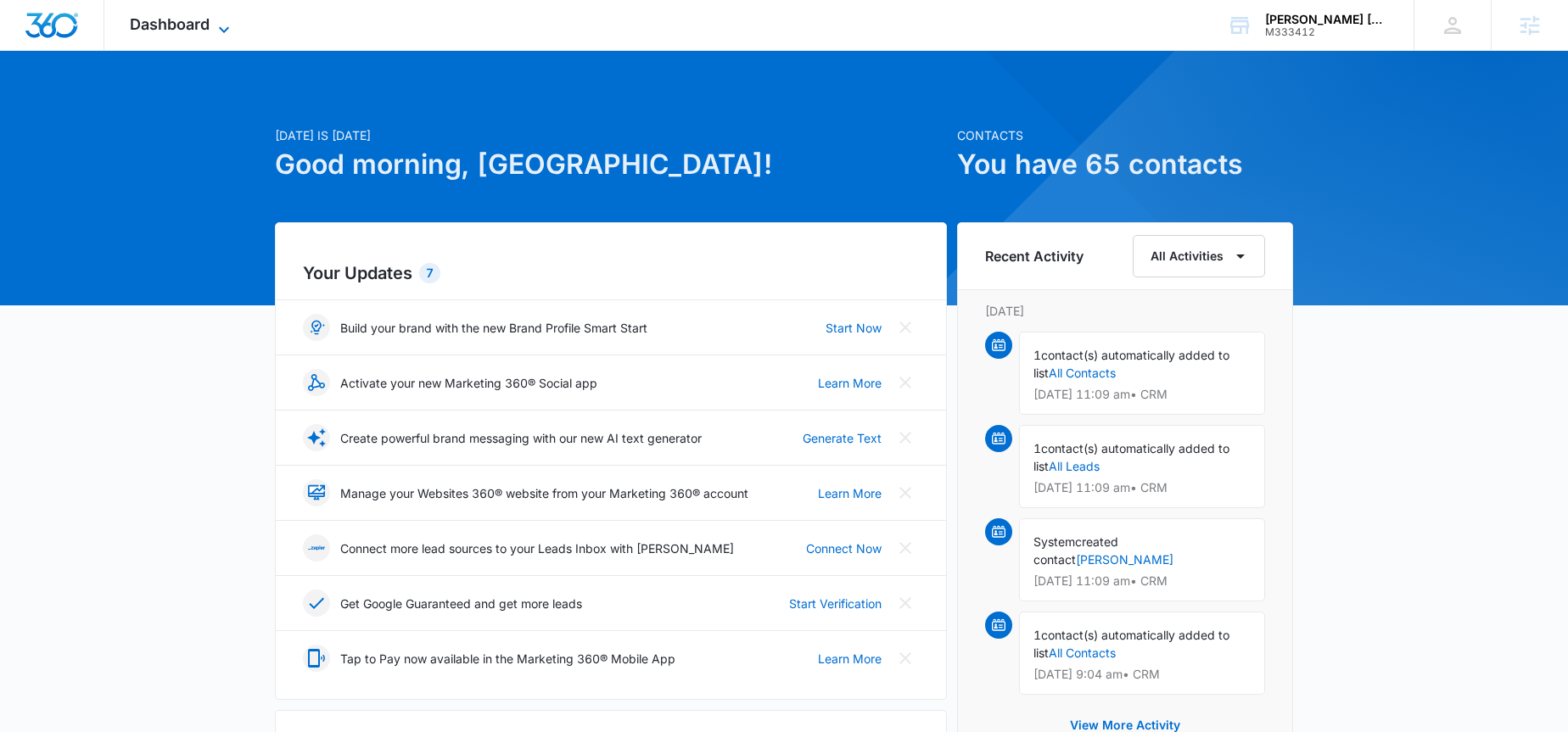
click at [188, 21] on span "Dashboard" at bounding box center [170, 24] width 80 height 18
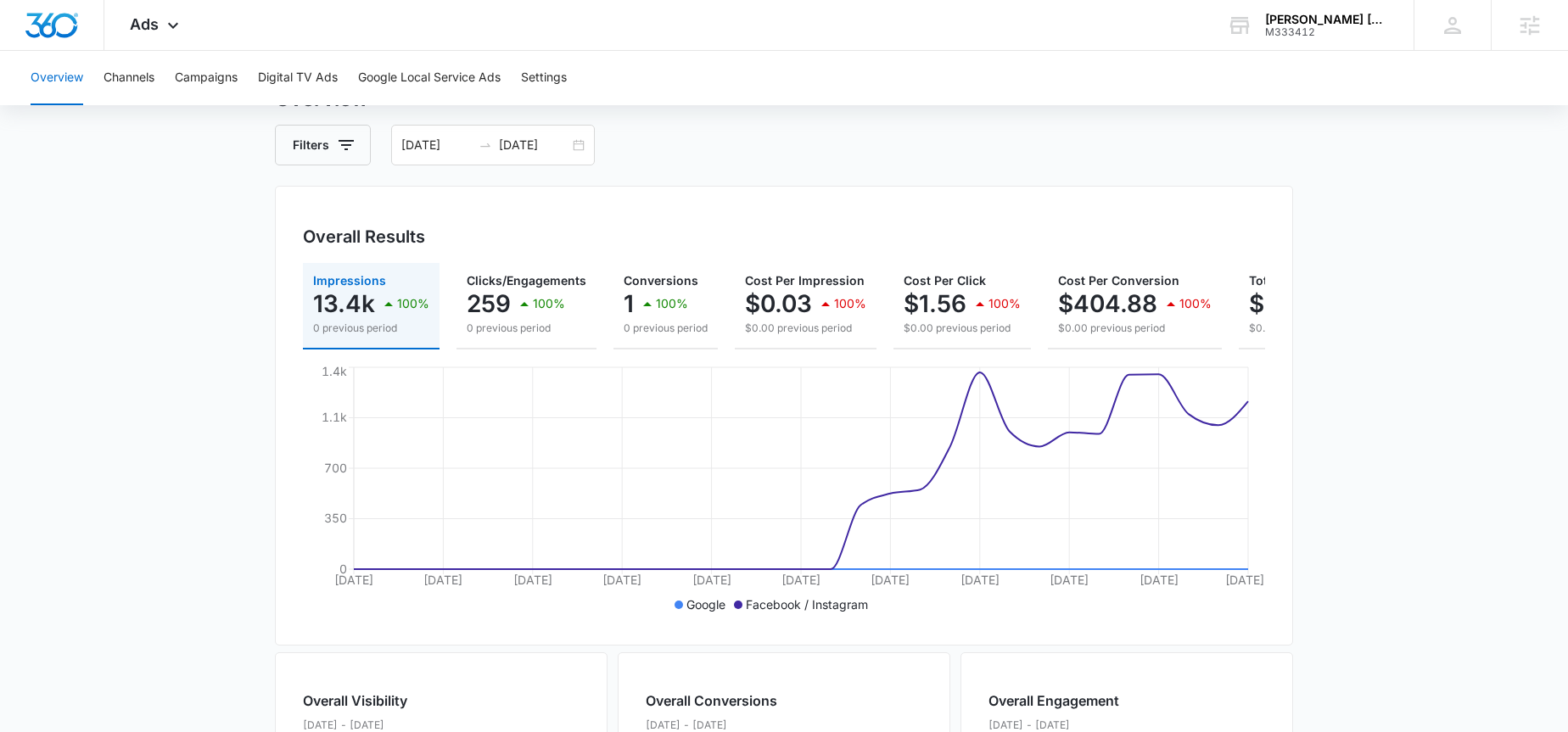
scroll to position [85, 0]
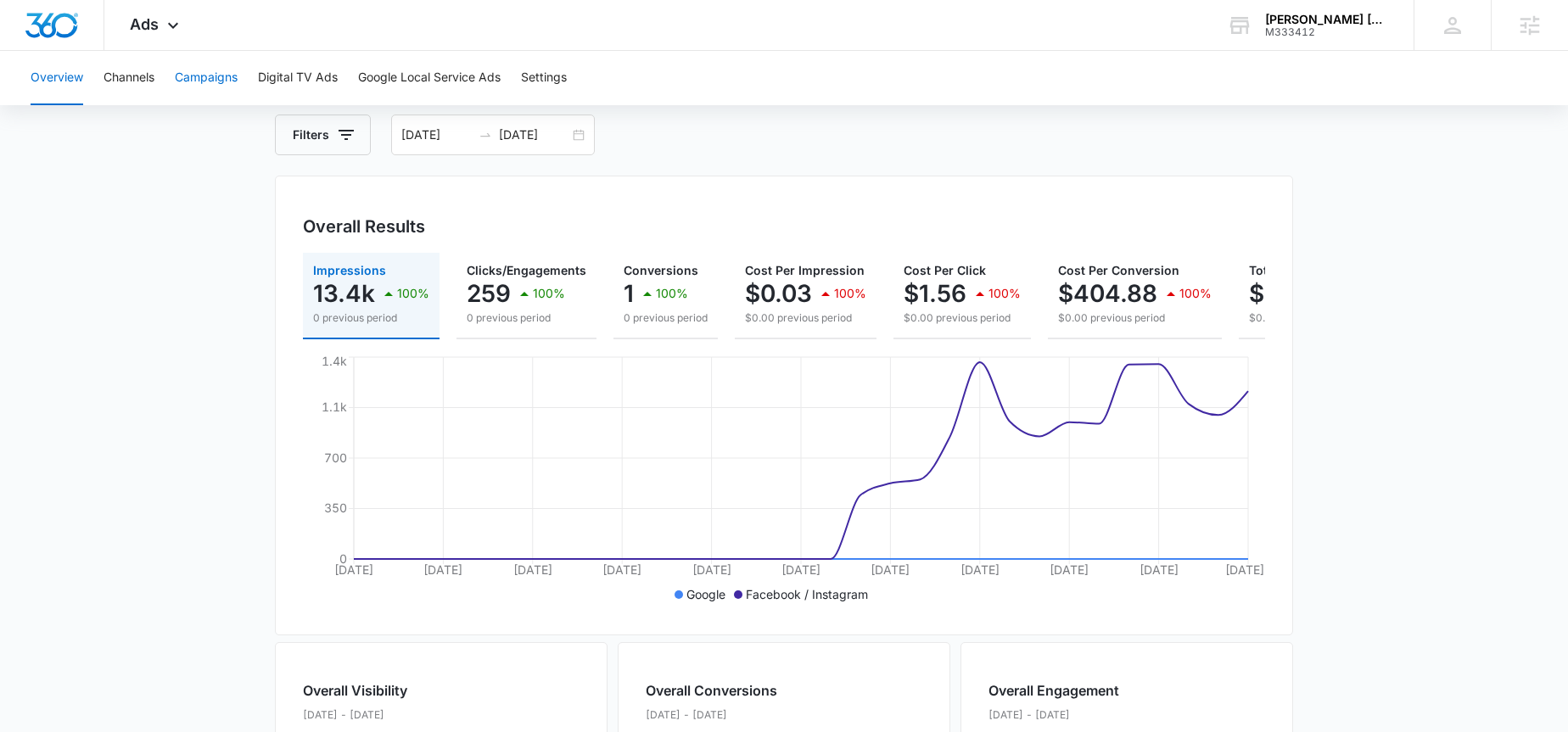
click at [214, 81] on button "Campaigns" at bounding box center [206, 78] width 62 height 55
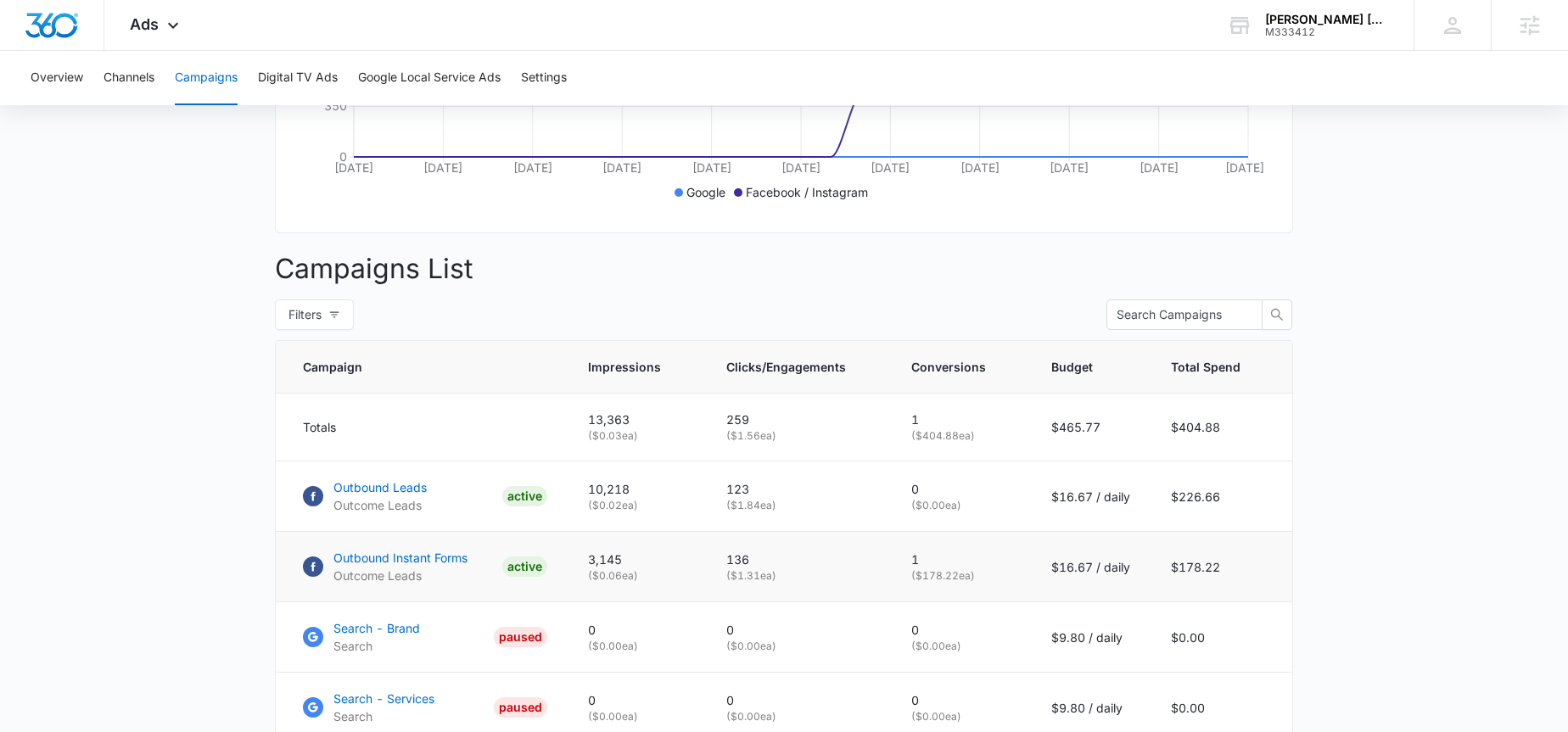
scroll to position [513, 0]
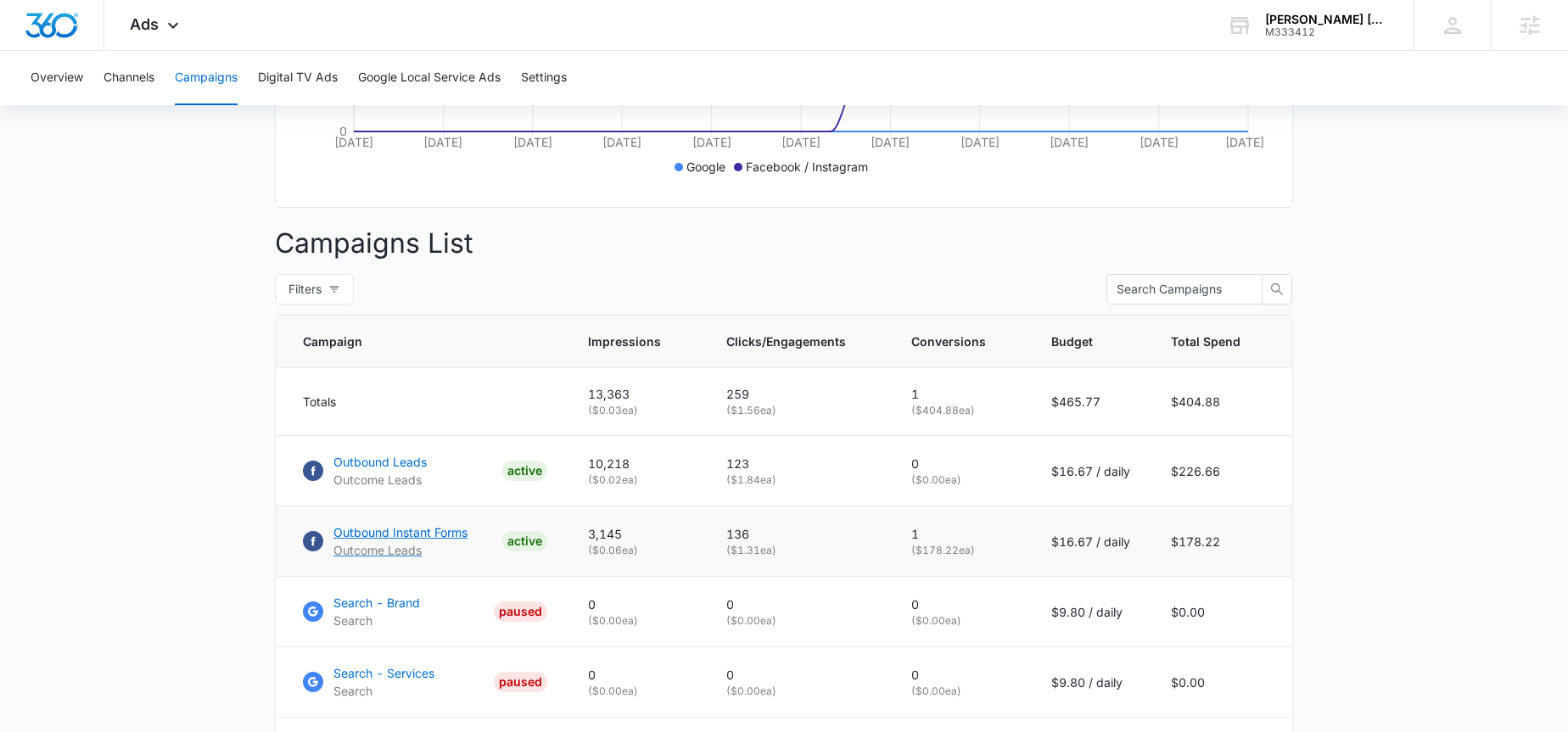
click at [383, 541] on p "Outbound Instant Forms" at bounding box center [400, 532] width 134 height 18
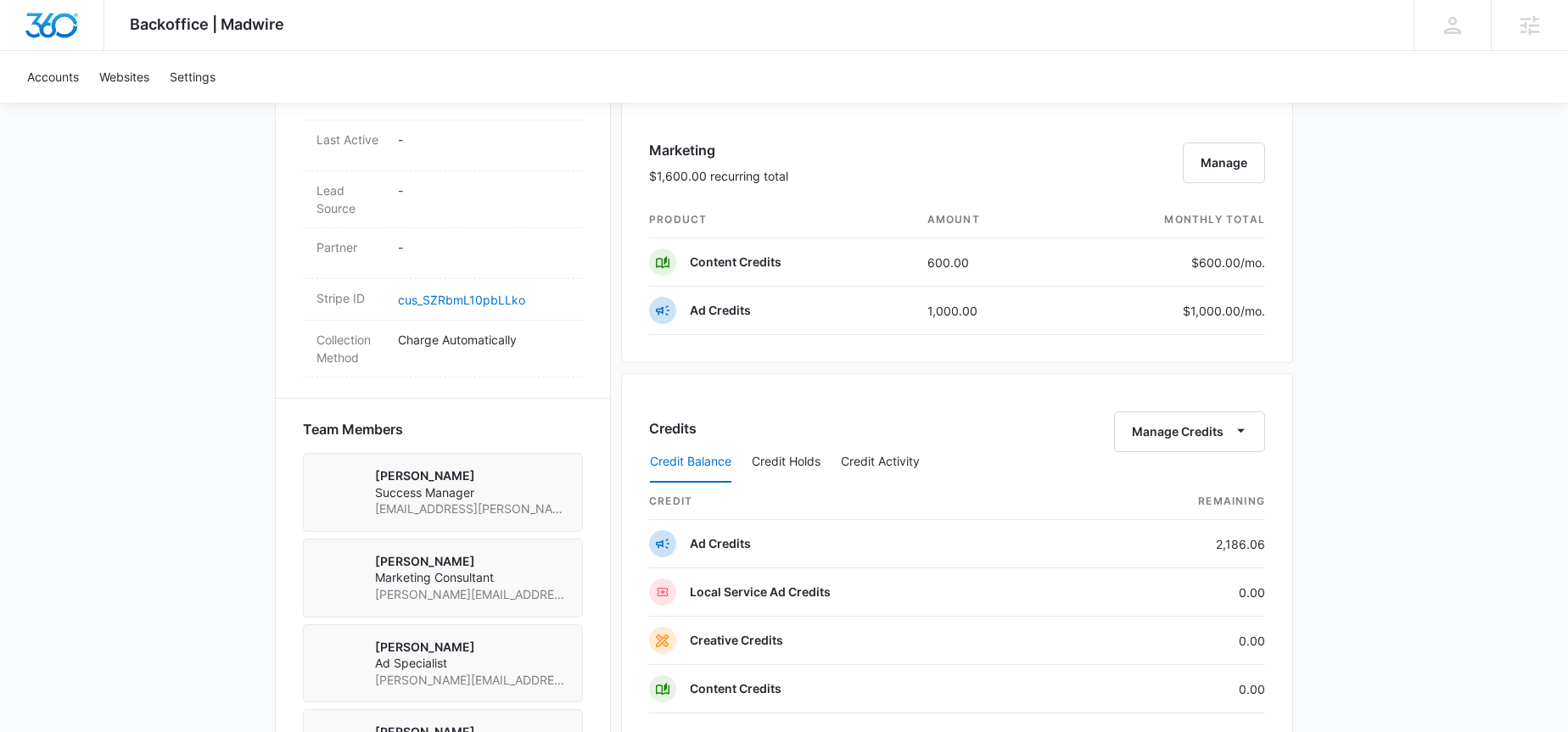
scroll to position [990, 0]
click at [950, 313] on td "1,000.00" at bounding box center [986, 308] width 145 height 48
